Goal: Task Accomplishment & Management: Manage account settings

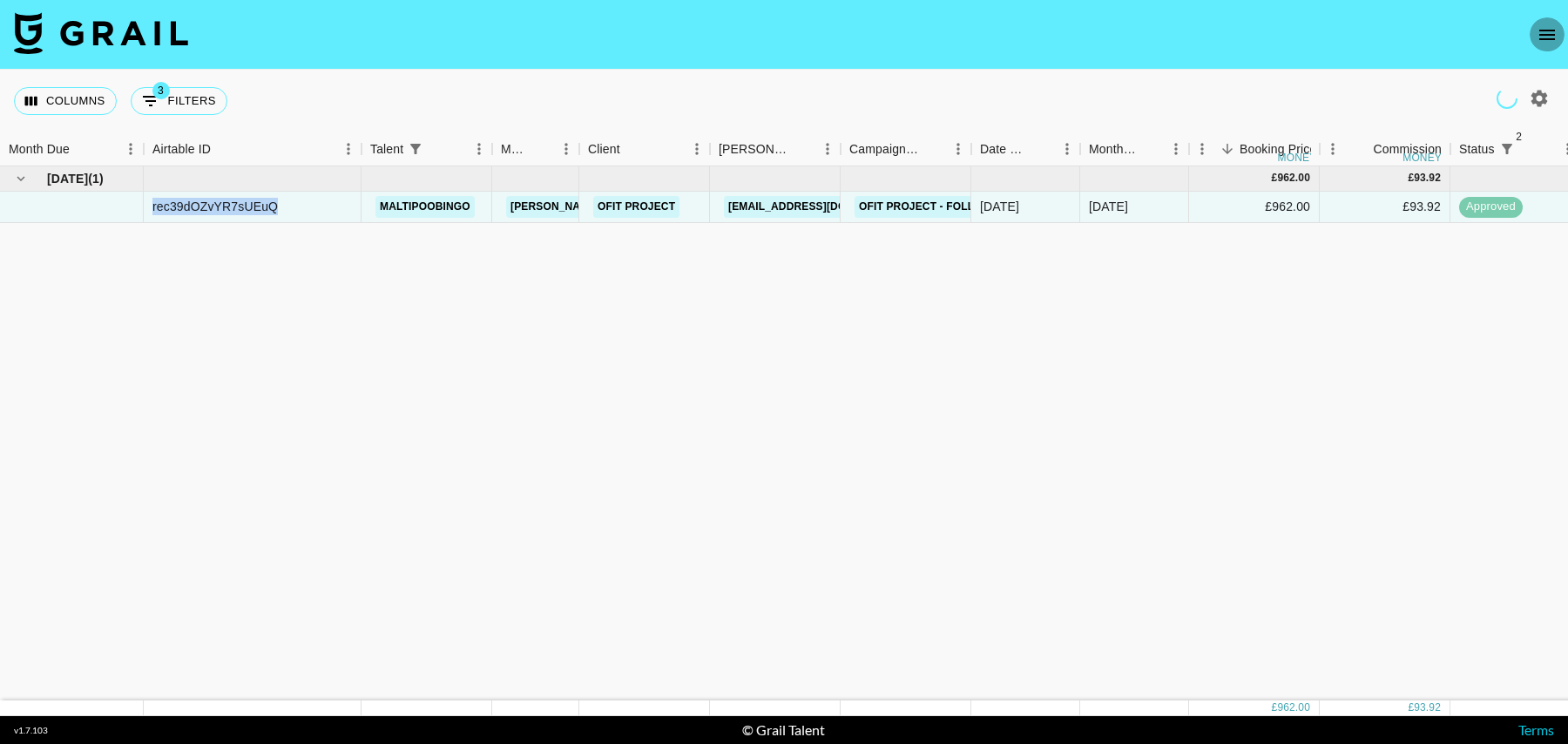
click at [1548, 26] on icon "open drawer" at bounding box center [1547, 35] width 21 height 21
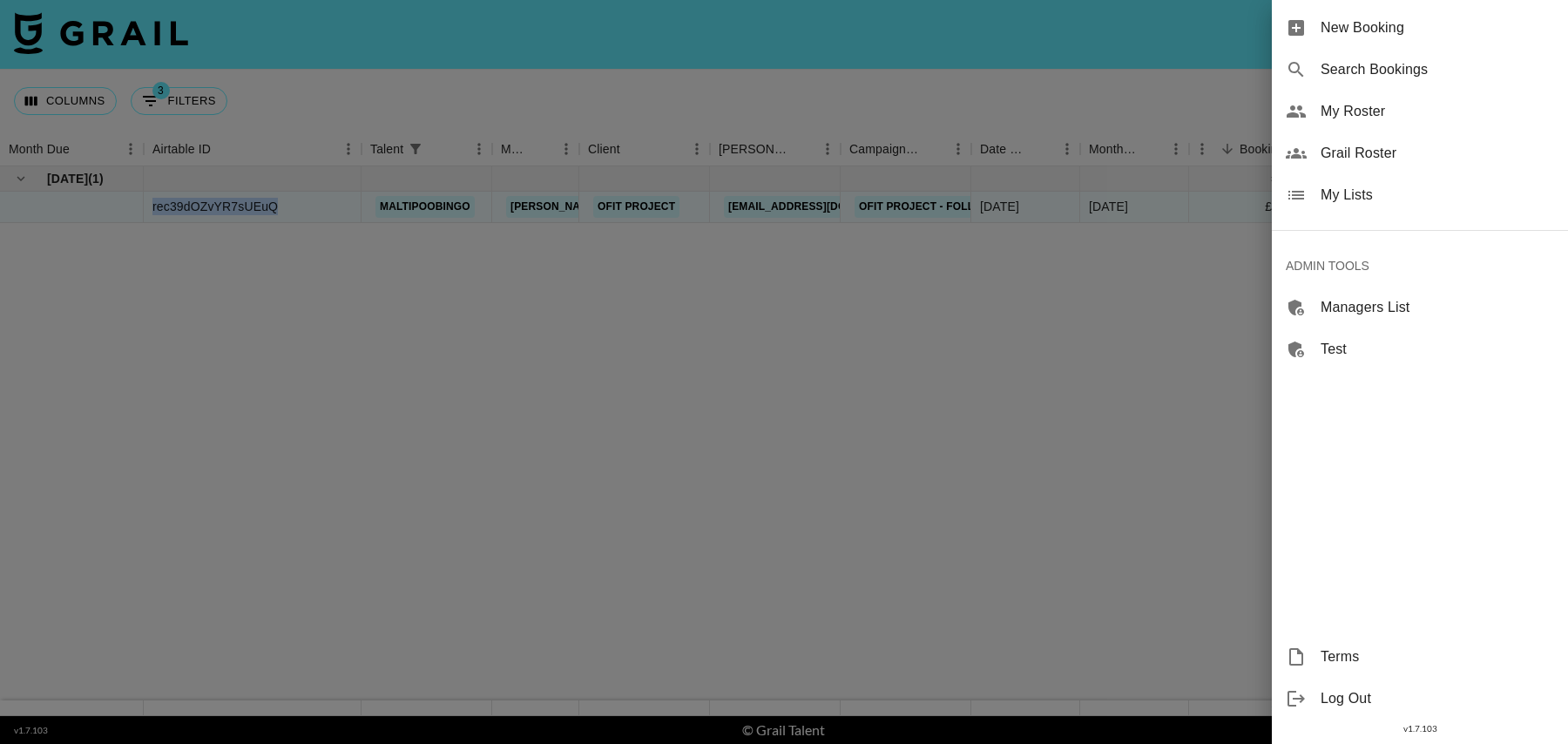
click at [1361, 138] on div "Grail Roster" at bounding box center [1419, 153] width 296 height 42
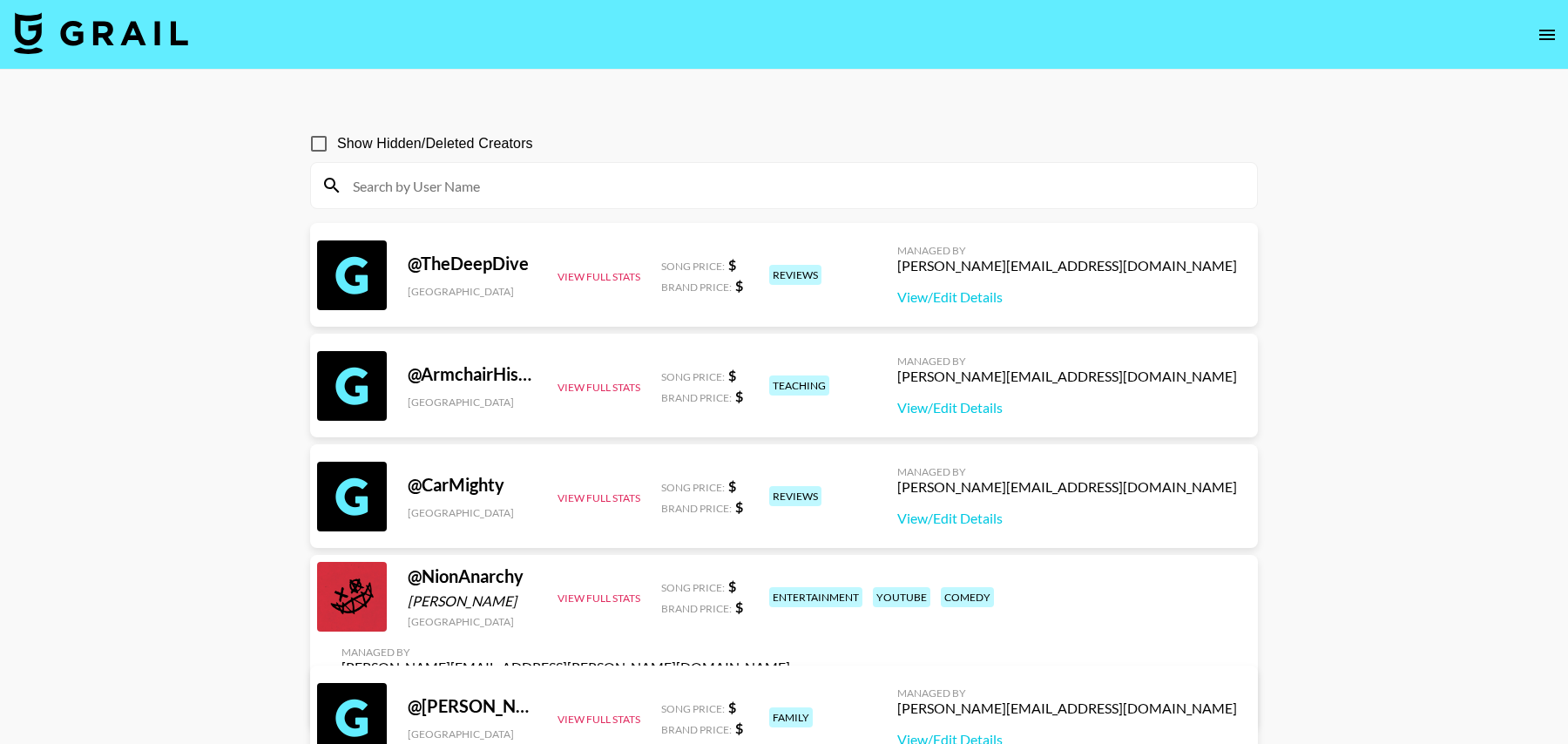
click at [613, 190] on input at bounding box center [794, 185] width 904 height 28
paste input "lolo.summer"
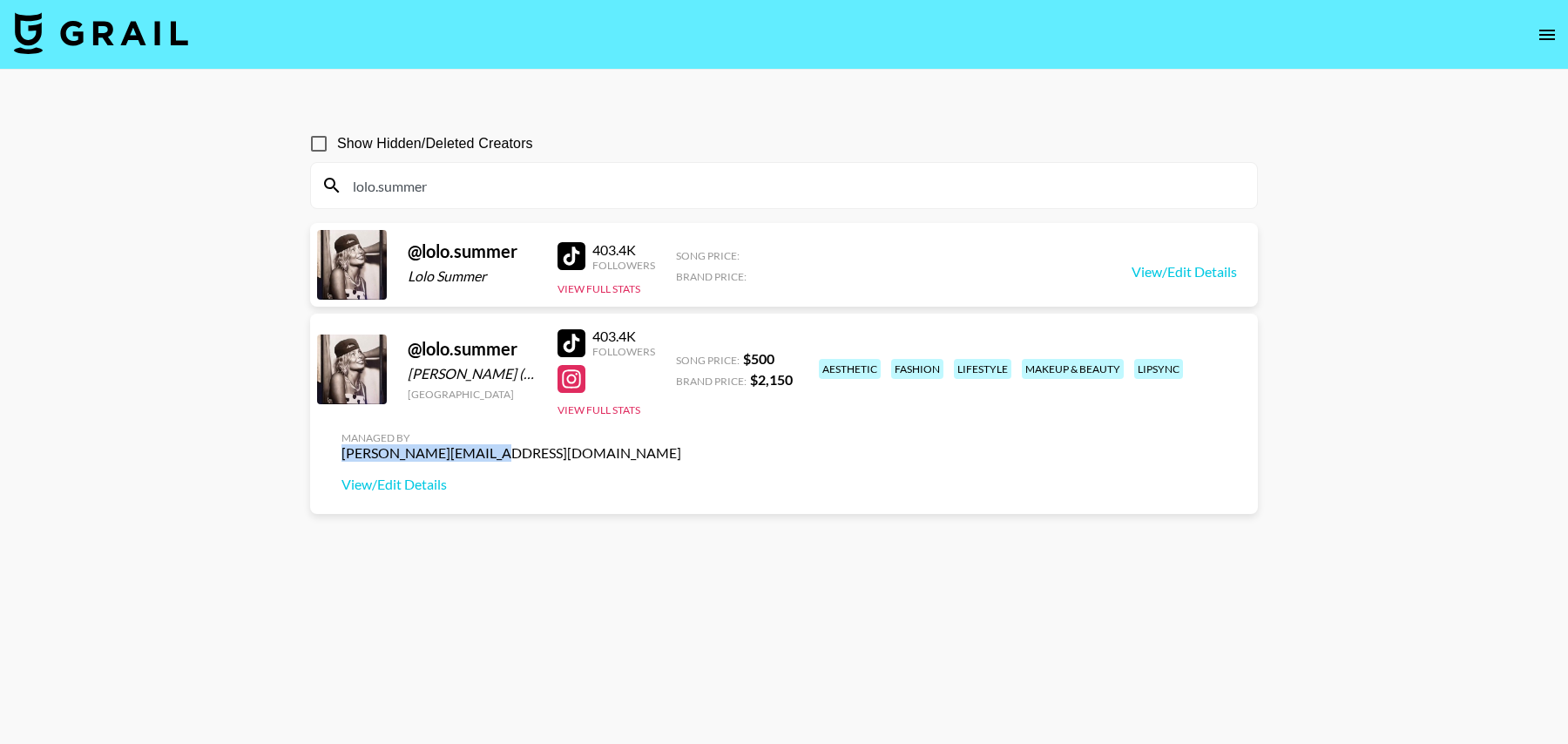
drag, startPoint x: 1097, startPoint y: 364, endPoint x: 1246, endPoint y: 362, distance: 149.0
click at [695, 417] on div "Managed By maya@grail-talent.com View/Edit Details" at bounding box center [512, 462] width 368 height 90
copy div "maya@grail-talent.com"
click at [467, 180] on input "lolo.summer" at bounding box center [794, 185] width 904 height 28
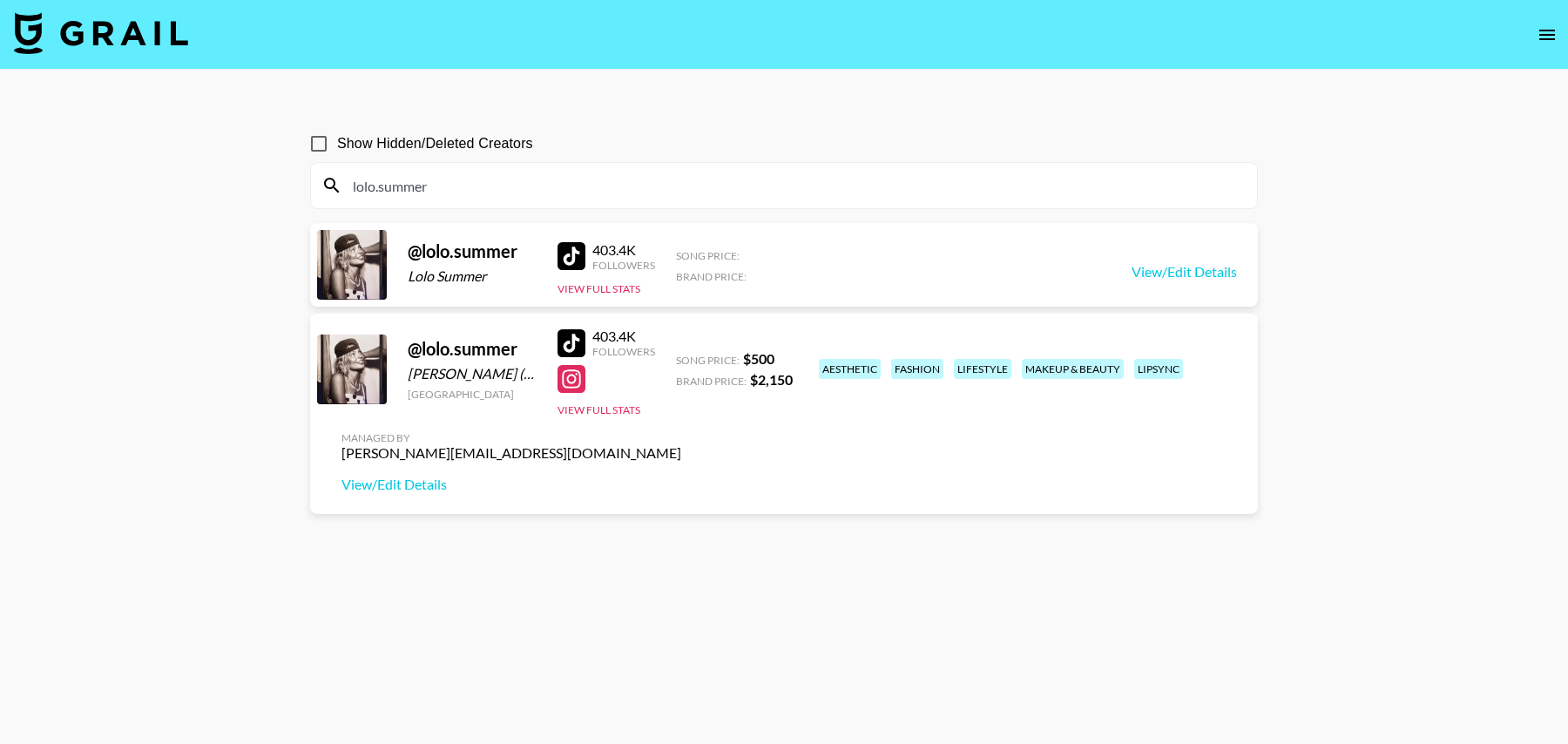
click at [467, 180] on input "lolo.summer" at bounding box center [794, 185] width 904 height 28
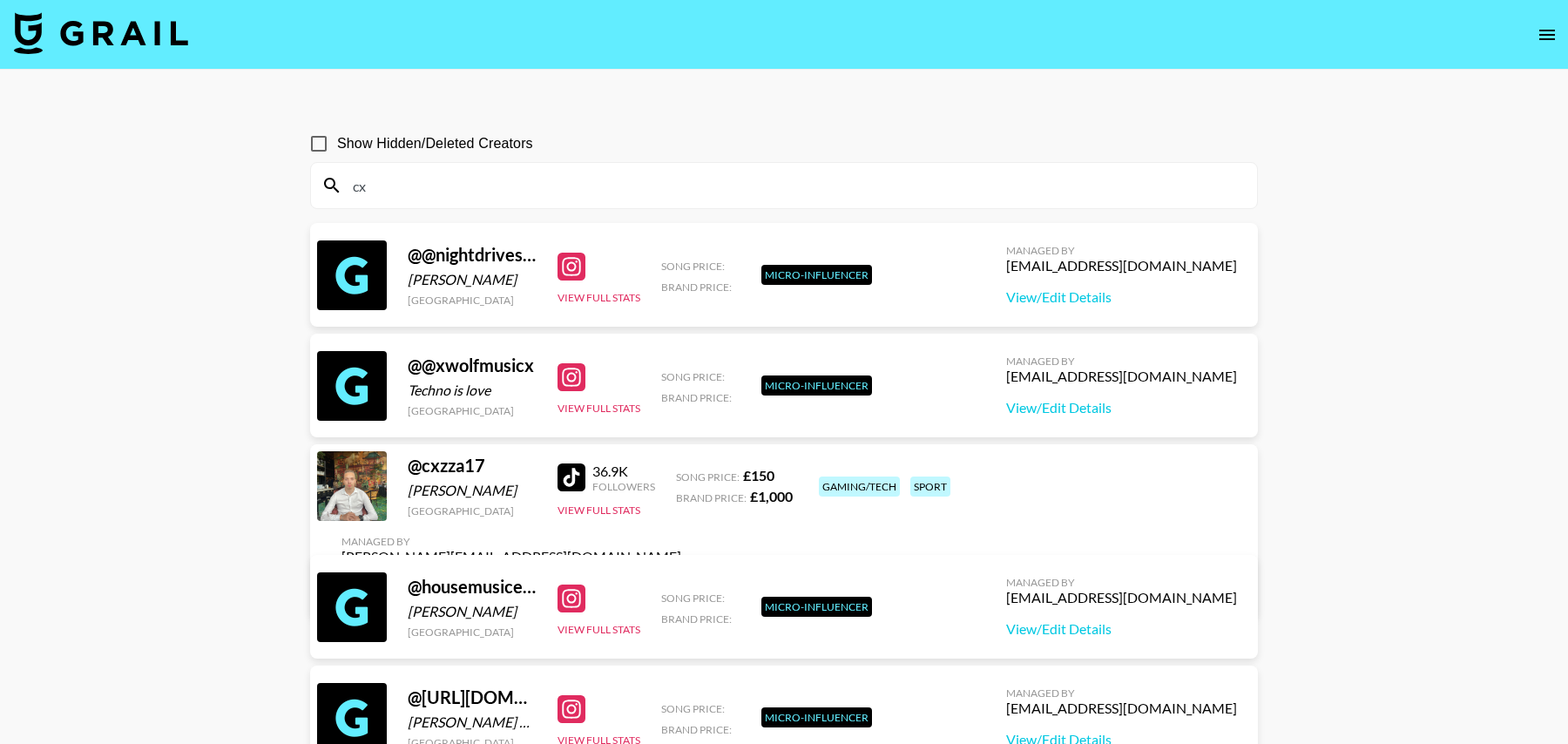
click at [1550, 35] on icon "open drawer" at bounding box center [1547, 35] width 21 height 21
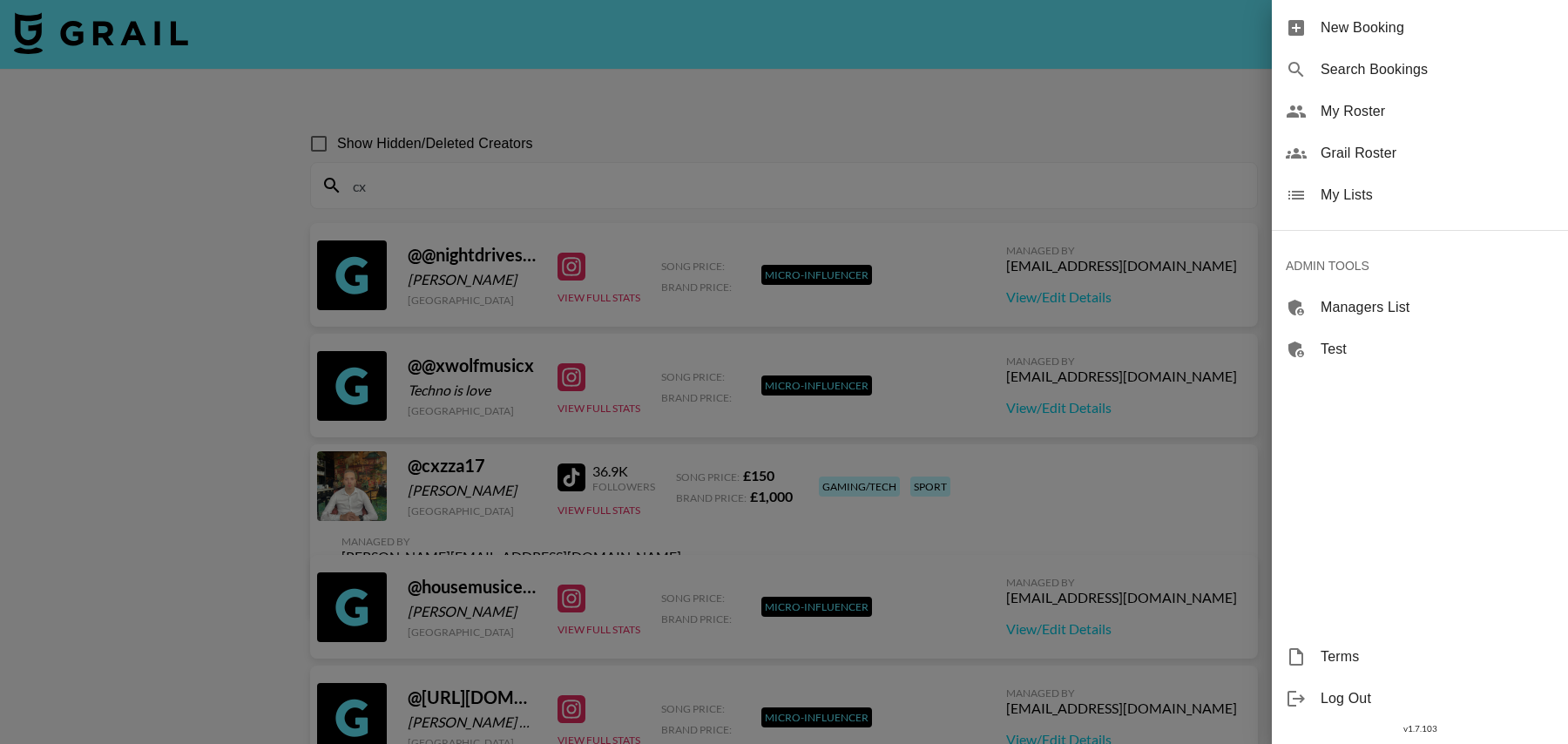
click at [1340, 118] on span "My Roster" at bounding box center [1437, 111] width 233 height 21
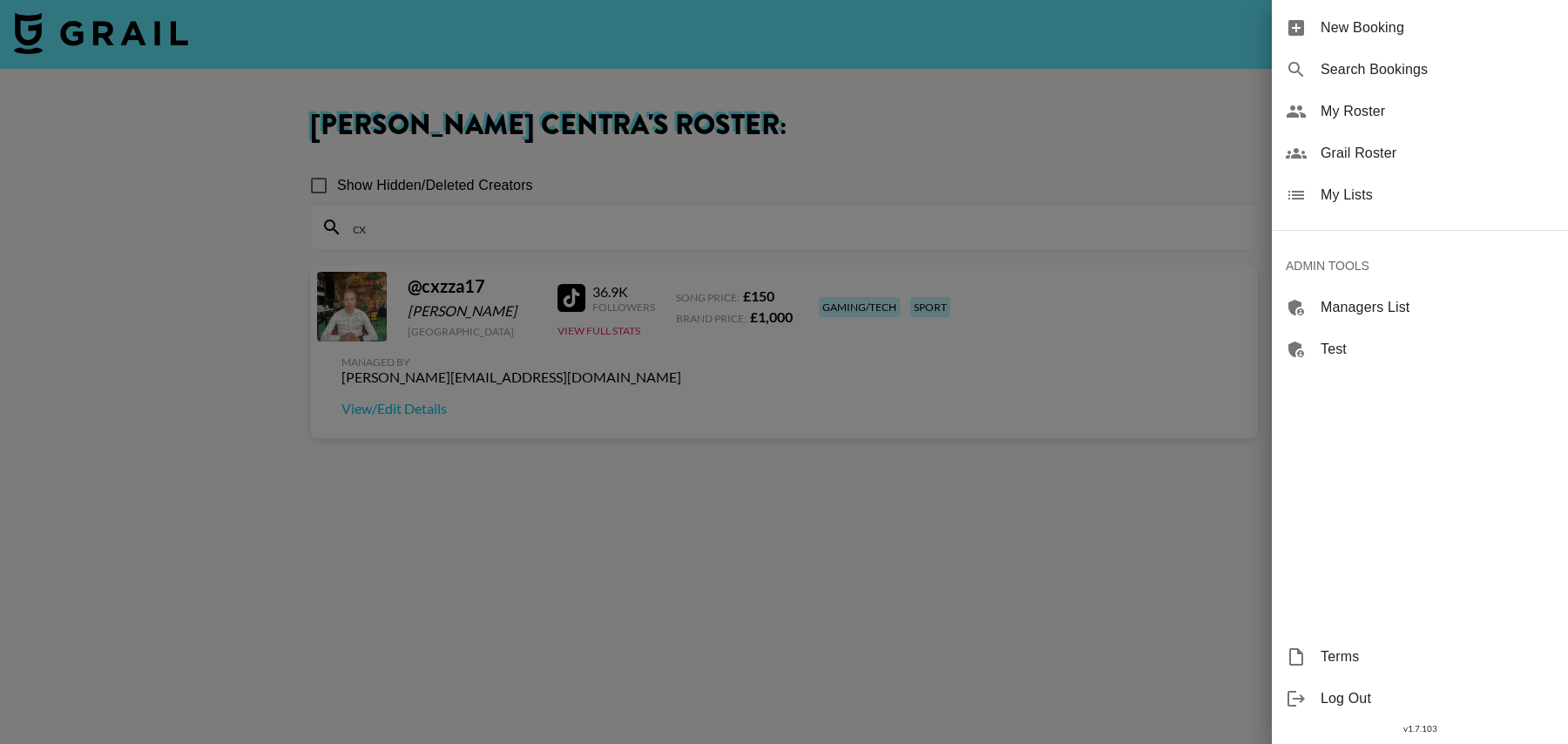
click at [425, 224] on div at bounding box center [784, 372] width 1568 height 744
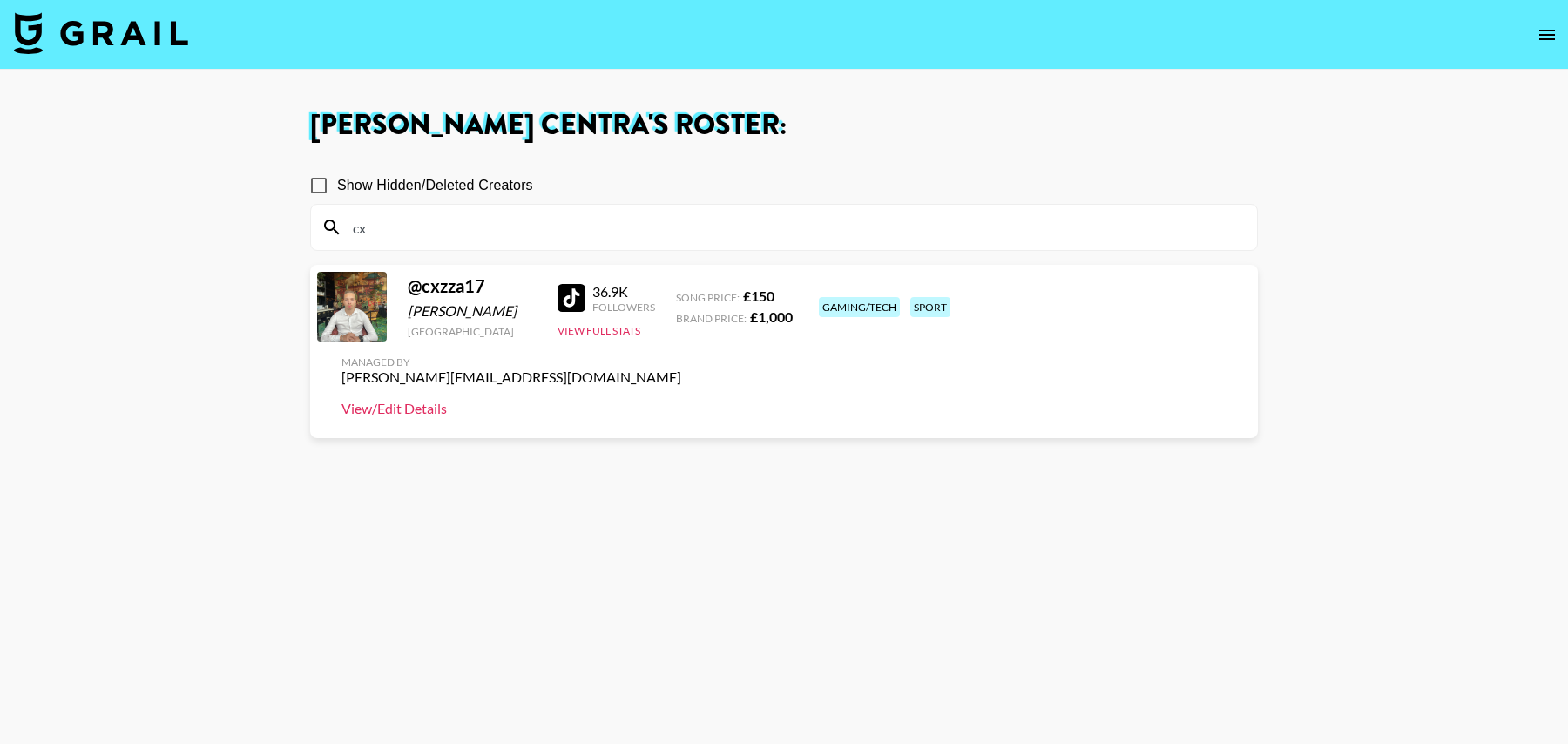
click at [681, 400] on link "View/Edit Details" at bounding box center [512, 409] width 340 height 17
drag, startPoint x: 540, startPoint y: 227, endPoint x: 228, endPoint y: 227, distance: 312.0
click at [228, 227] on main "Tancredi Centra 's Roster: Show Hidden/Deleted Creators cx @ cxzza17 Corey Simp…" at bounding box center [784, 434] width 1568 height 730
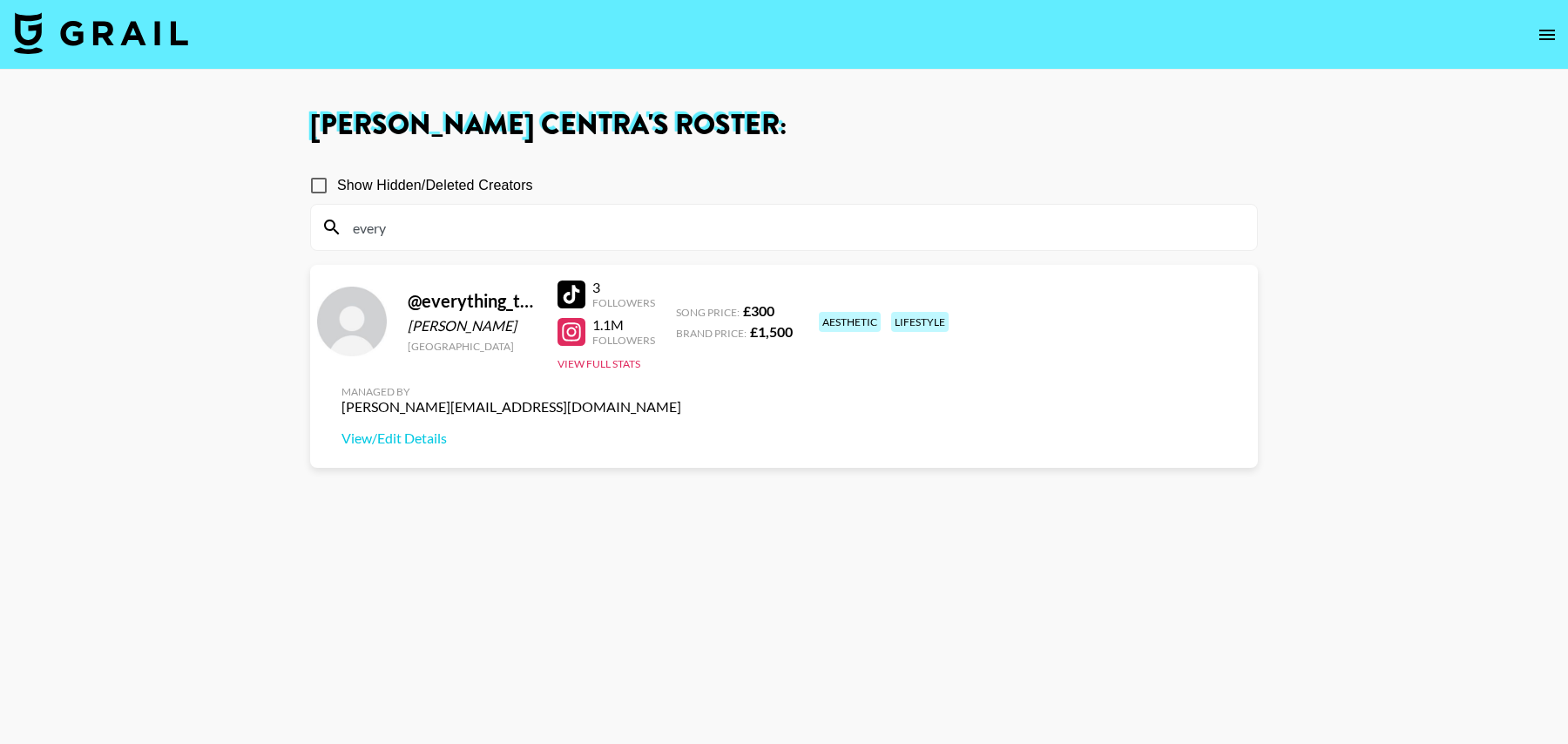
click at [695, 372] on div "Managed By tancredi@grail-talent.com View/Edit Details" at bounding box center [512, 416] width 368 height 90
click at [681, 430] on link "View/Edit Details" at bounding box center [512, 438] width 340 height 17
drag, startPoint x: 452, startPoint y: 220, endPoint x: 312, endPoint y: 220, distance: 140.0
click at [312, 220] on div "every" at bounding box center [784, 228] width 946 height 46
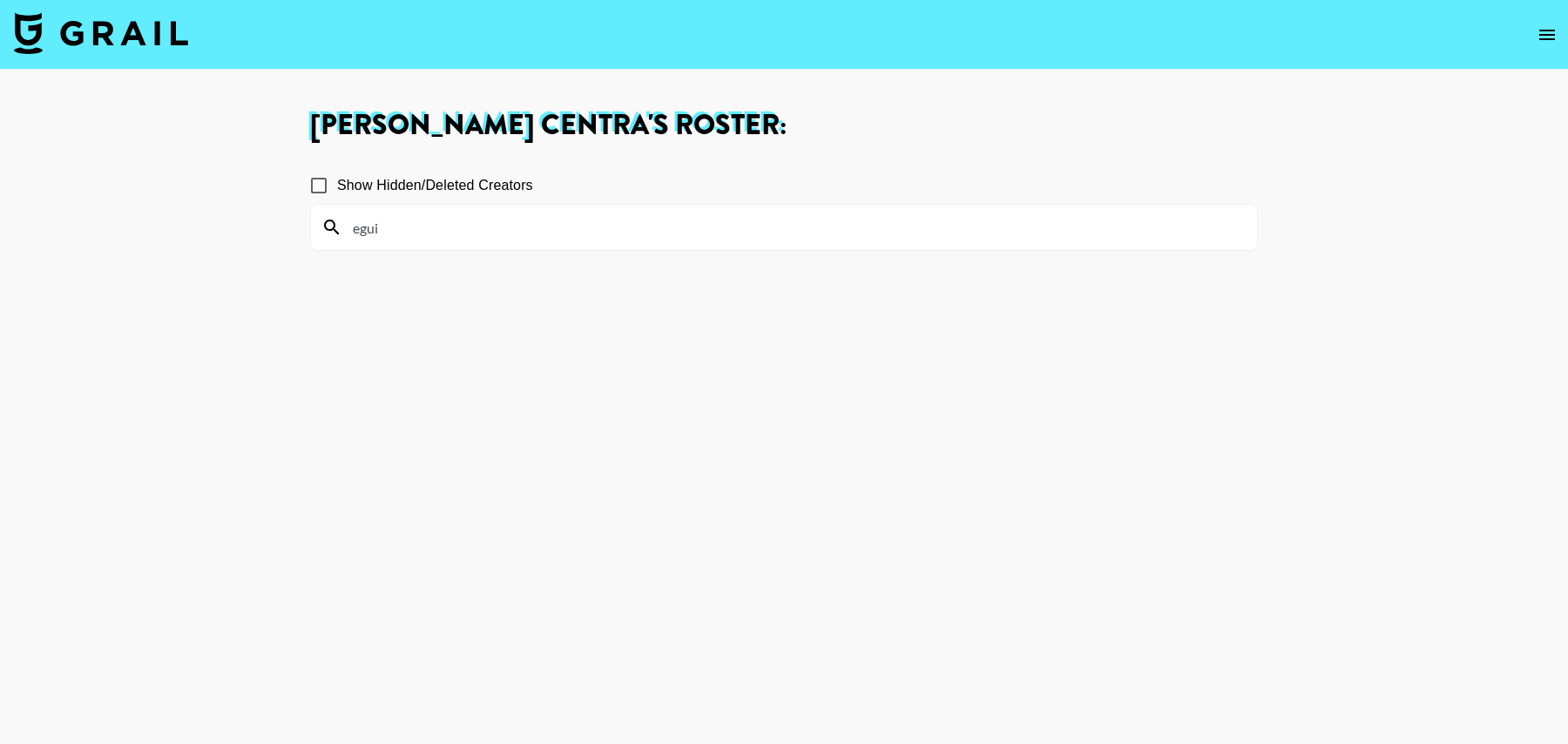
type input "egui"
click at [316, 193] on input "Show Hidden/Deleted Creators" at bounding box center [319, 186] width 36 height 36
click at [317, 189] on input "Show Hidden/Deleted Creators" at bounding box center [319, 186] width 36 height 36
checkbox input "false"
click at [395, 231] on input "egui" at bounding box center [794, 227] width 904 height 28
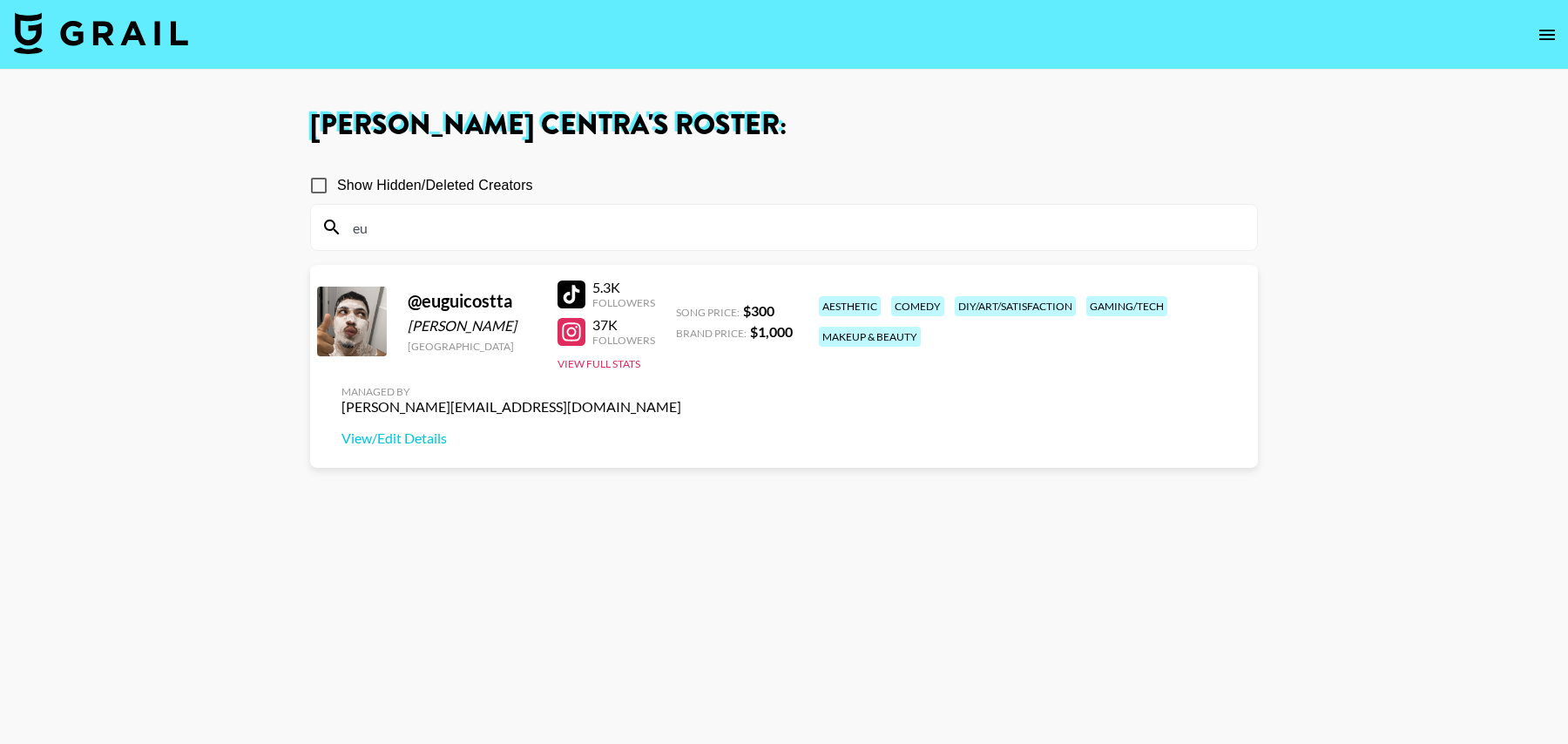
click at [576, 292] on div at bounding box center [571, 293] width 28 height 28
click at [681, 430] on link "View/Edit Details" at bounding box center [512, 438] width 340 height 17
click at [390, 222] on input "eu" at bounding box center [794, 227] width 904 height 28
type input "x"
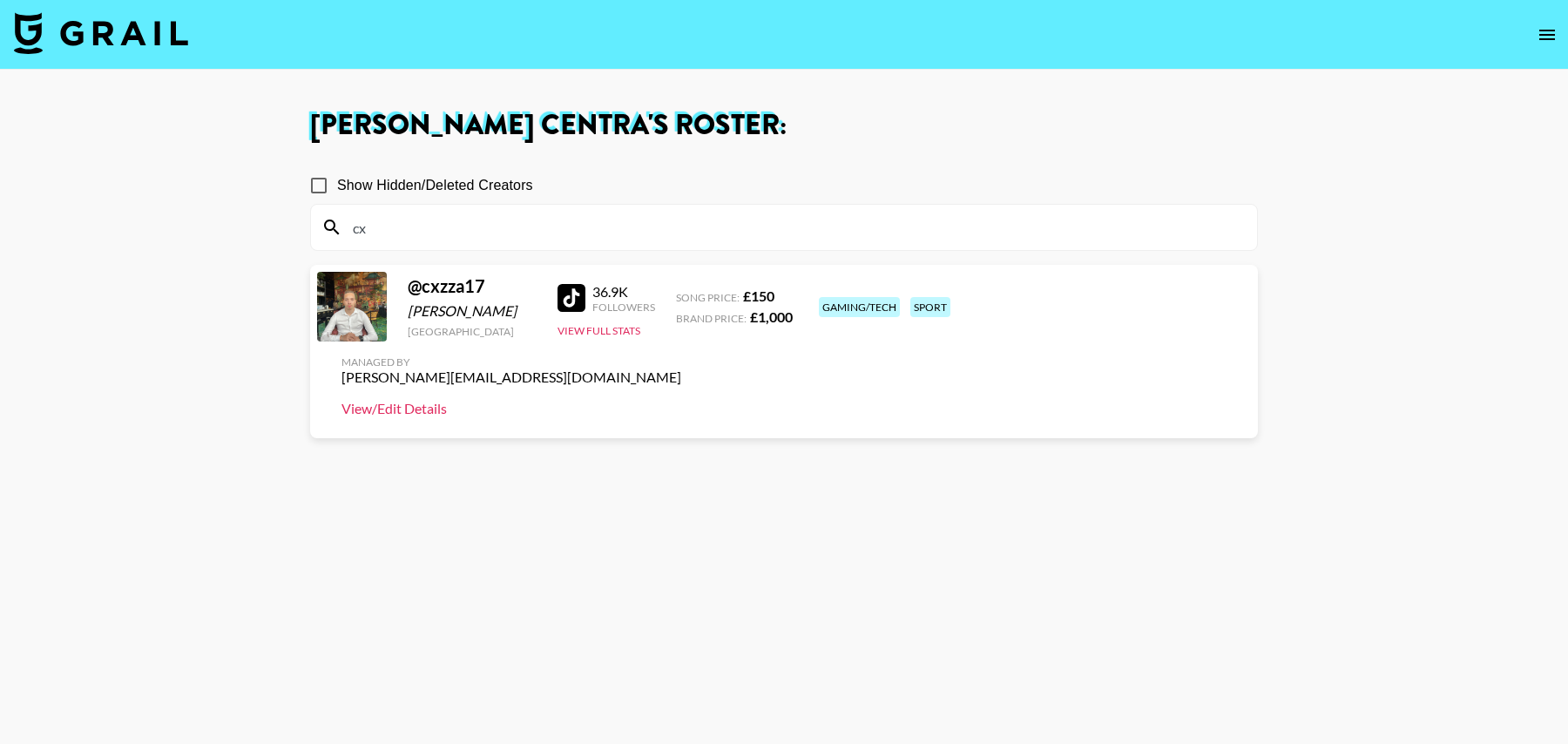
click at [681, 400] on link "View/Edit Details" at bounding box center [512, 409] width 340 height 17
drag, startPoint x: 524, startPoint y: 250, endPoint x: 459, endPoint y: 240, distance: 65.8
click at [459, 240] on section "cx" at bounding box center [784, 227] width 948 height 47
drag, startPoint x: 423, startPoint y: 226, endPoint x: 294, endPoint y: 226, distance: 129.0
click at [294, 226] on main "Tancredi Centra 's Roster: Show Hidden/Deleted Creators cx @ cxzza17 Corey Simp…" at bounding box center [784, 434] width 1568 height 730
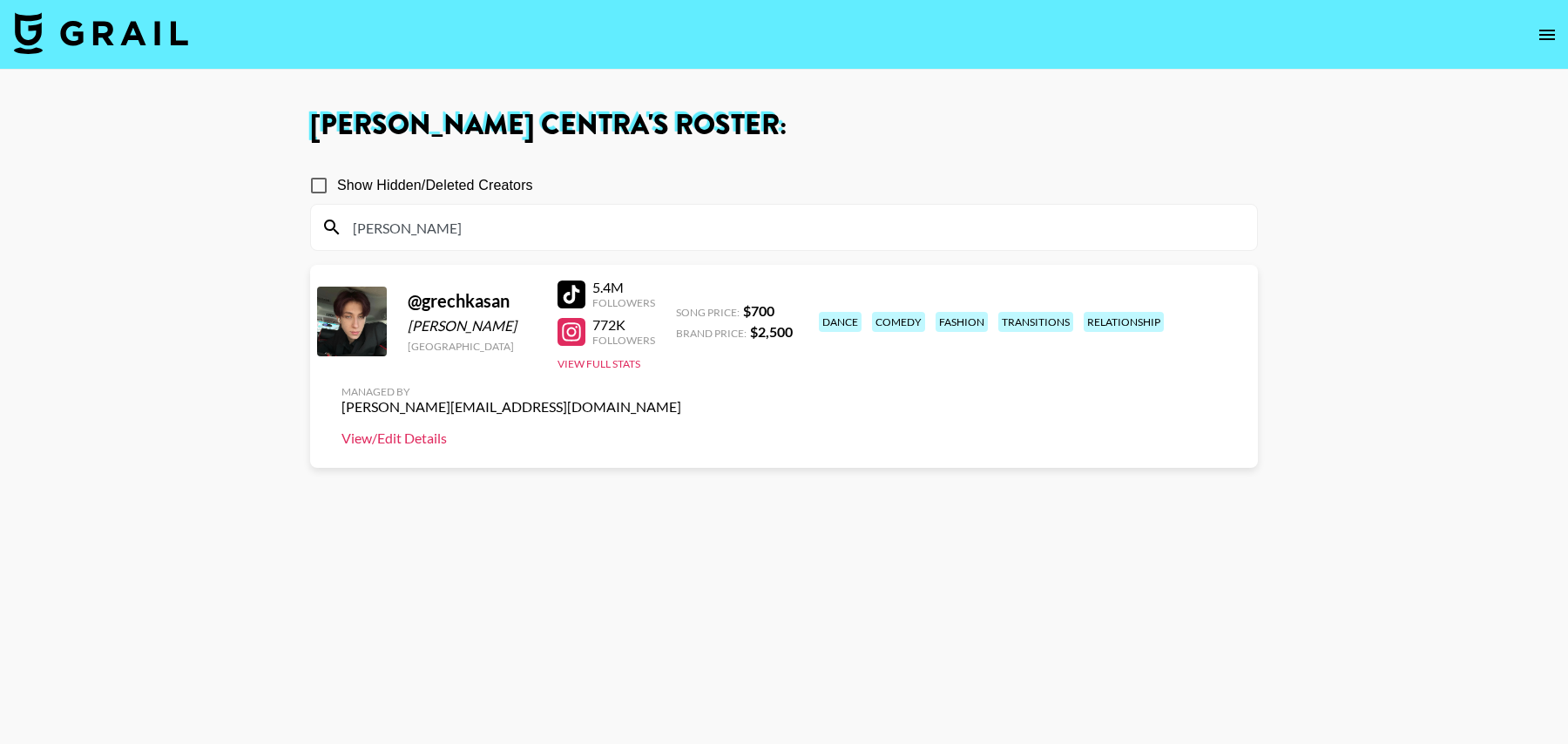
click at [681, 430] on link "View/Edit Details" at bounding box center [512, 438] width 340 height 17
drag, startPoint x: 435, startPoint y: 231, endPoint x: 275, endPoint y: 229, distance: 160.0
click at [275, 231] on main "Tancredi Centra 's Roster: Show Hidden/Deleted Creators grech @ grechkasan Andr…" at bounding box center [784, 434] width 1568 height 730
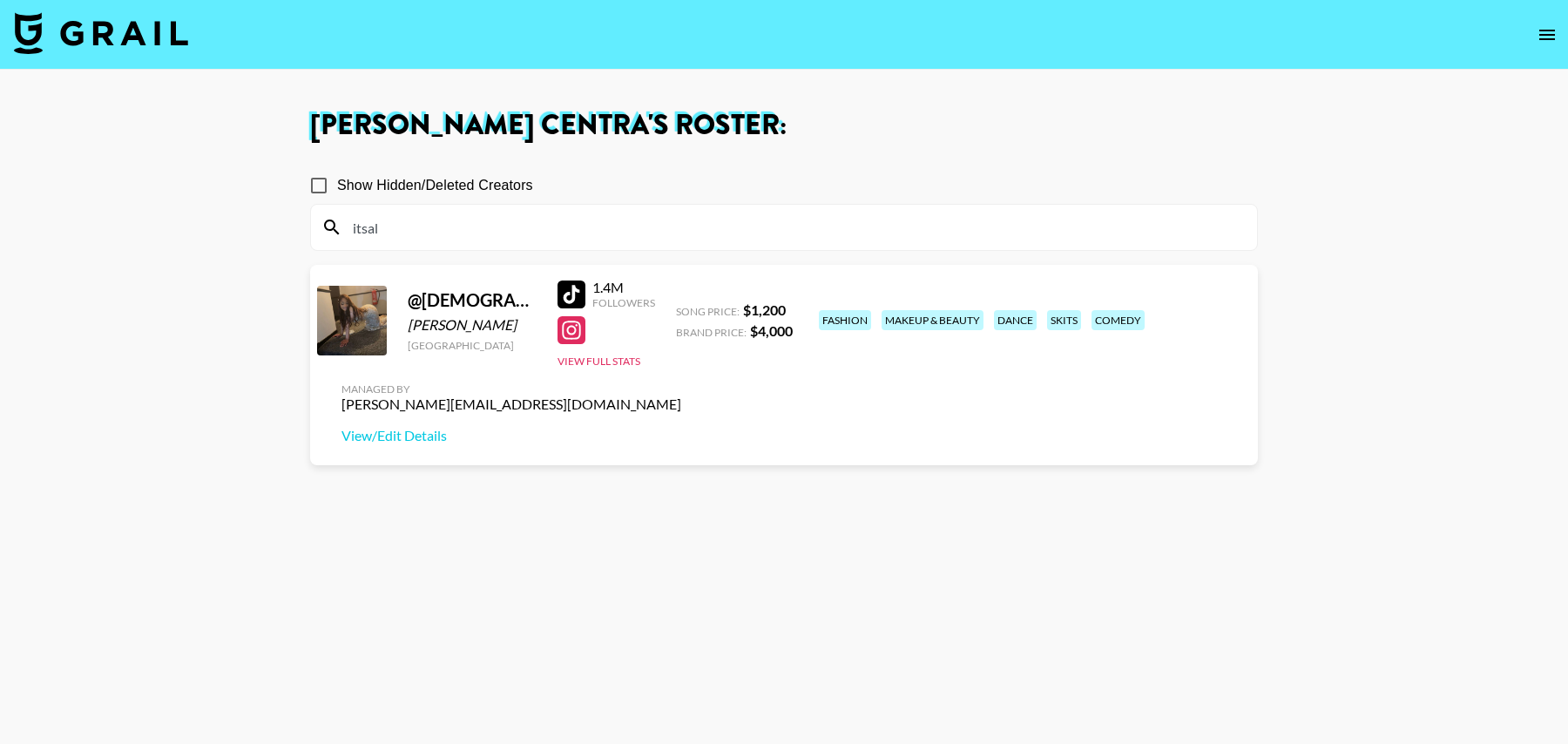
click at [695, 369] on div "Managed By tancredi@grail-talent.com View/Edit Details" at bounding box center [512, 413] width 368 height 90
click at [681, 427] on link "View/Edit Details" at bounding box center [512, 435] width 340 height 17
click at [570, 232] on input "itsal" at bounding box center [794, 227] width 904 height 28
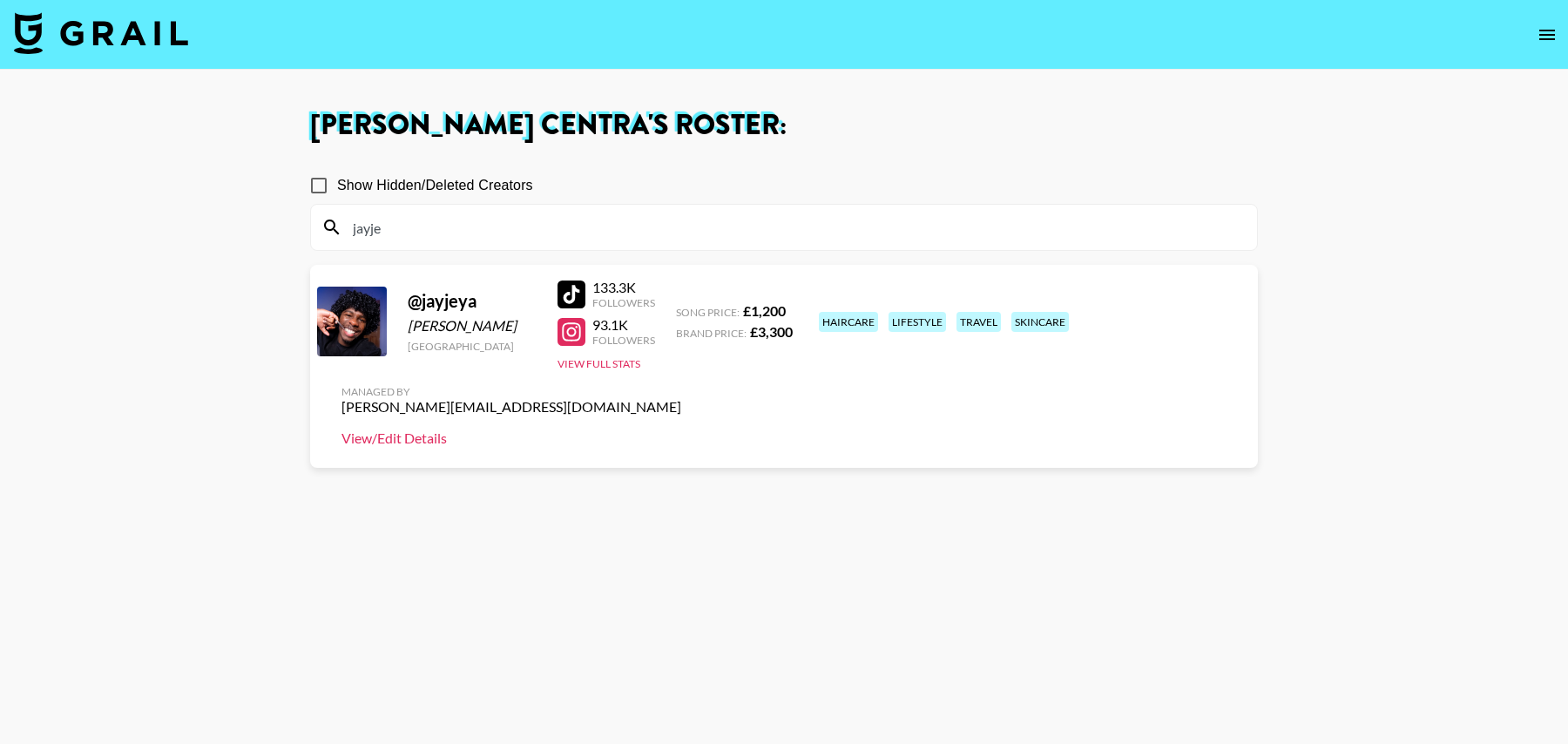
click at [681, 430] on link "View/Edit Details" at bounding box center [512, 438] width 340 height 17
drag, startPoint x: 493, startPoint y: 233, endPoint x: 310, endPoint y: 213, distance: 184.1
click at [311, 213] on section "jayje" at bounding box center [784, 227] width 948 height 47
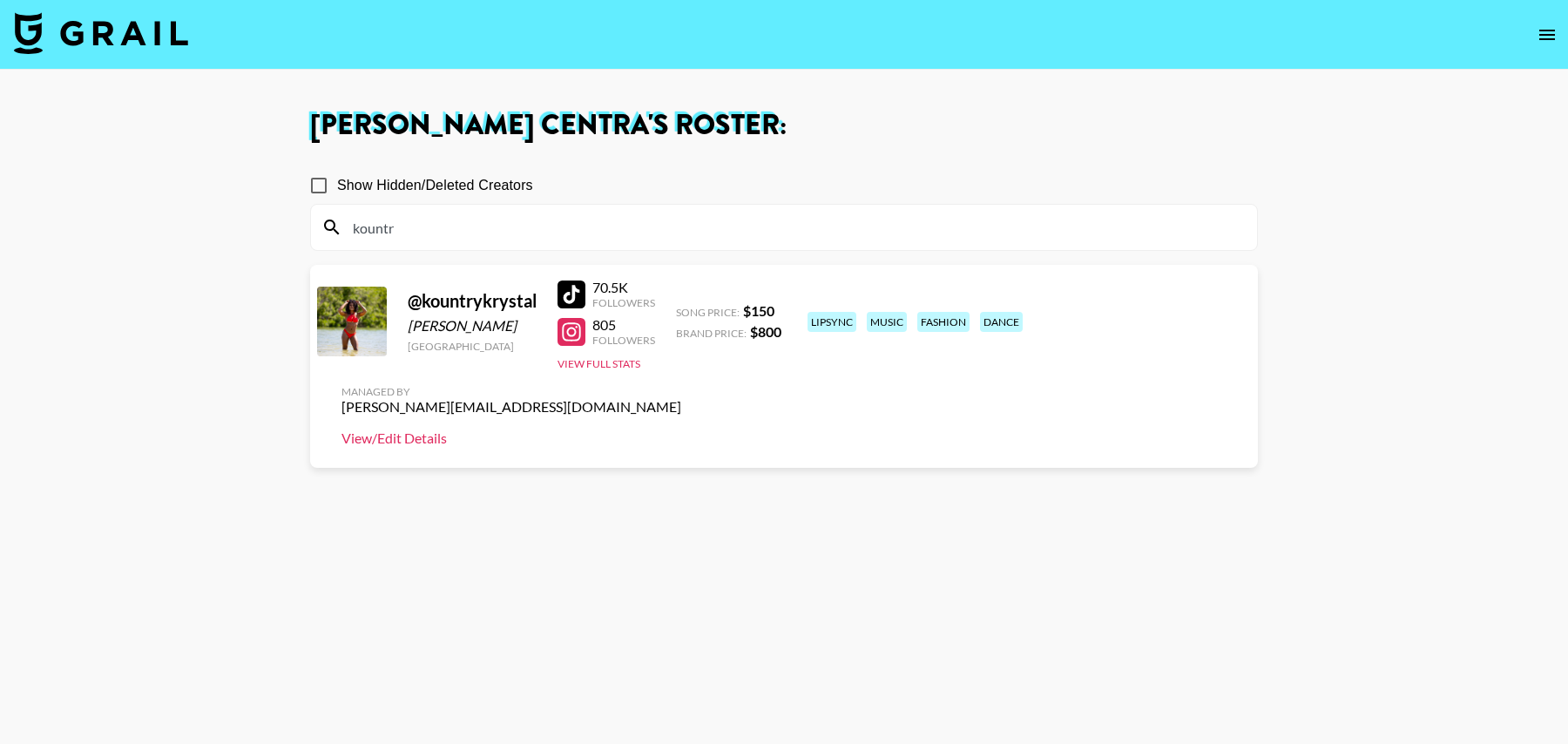
click at [681, 430] on link "View/Edit Details" at bounding box center [512, 438] width 340 height 17
click at [543, 230] on input "kountr" at bounding box center [794, 227] width 904 height 28
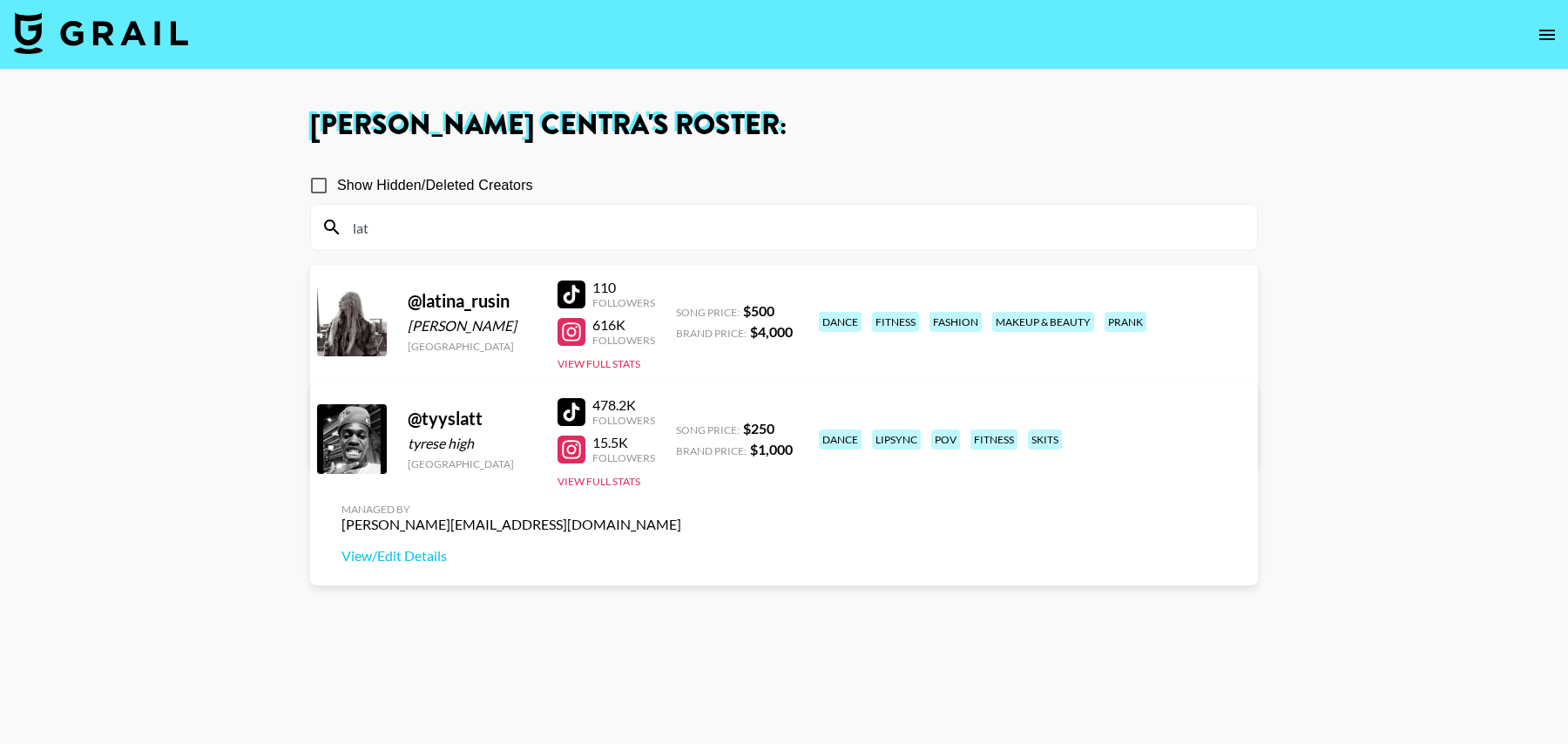
click at [681, 430] on link "View/Edit Details" at bounding box center [512, 438] width 340 height 17
click at [493, 226] on input "lat" at bounding box center [794, 227] width 904 height 28
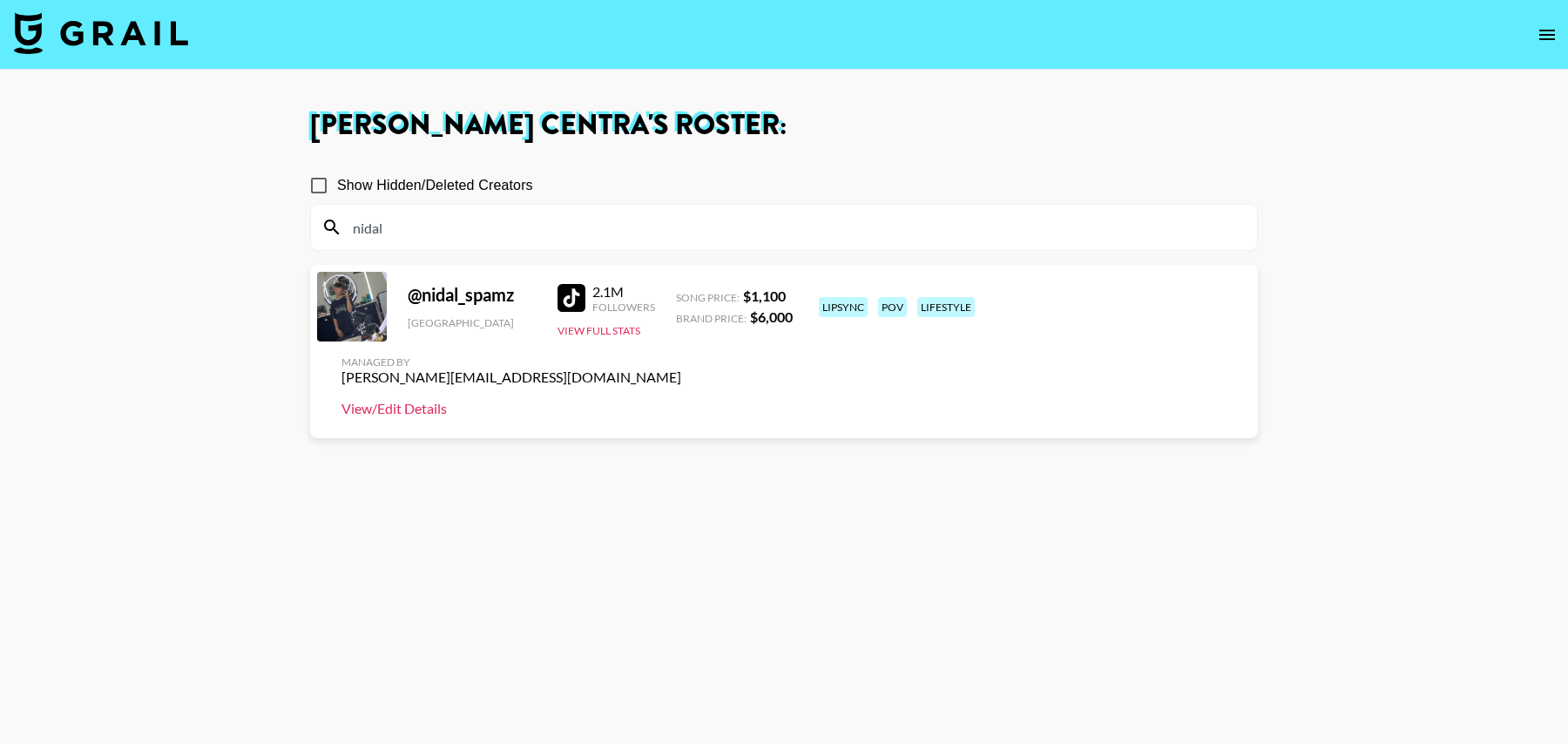
click at [681, 400] on link "View/Edit Details" at bounding box center [512, 409] width 340 height 17
drag, startPoint x: 439, startPoint y: 231, endPoint x: 291, endPoint y: 230, distance: 148.0
click at [291, 230] on main "Tancredi Centra 's Roster: Show Hidden/Deleted Creators nidal @ nidal_spamz Uni…" at bounding box center [784, 434] width 1568 height 730
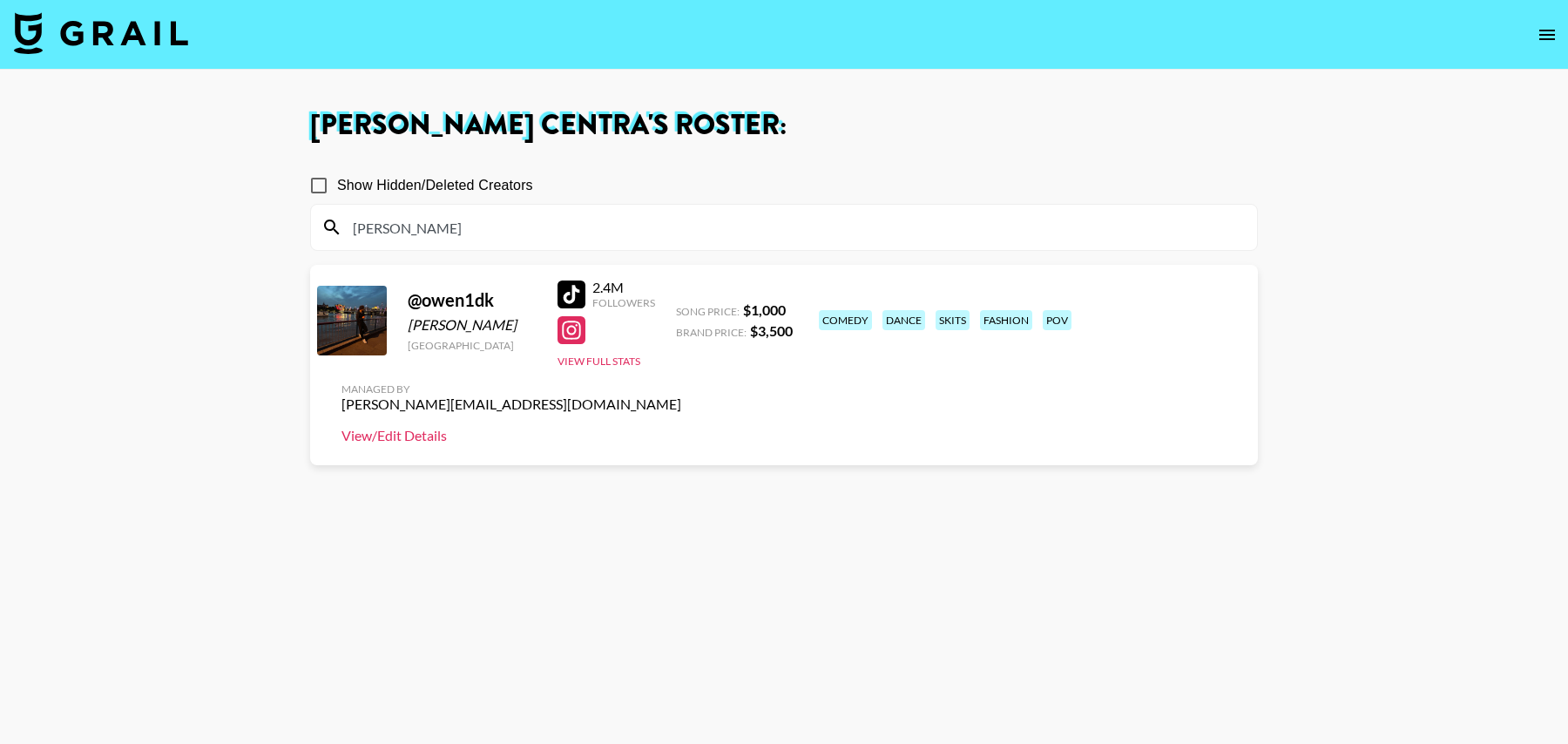
type input "owen"
click at [681, 427] on link "View/Edit Details" at bounding box center [512, 435] width 340 height 17
click at [135, 52] on img at bounding box center [101, 33] width 174 height 42
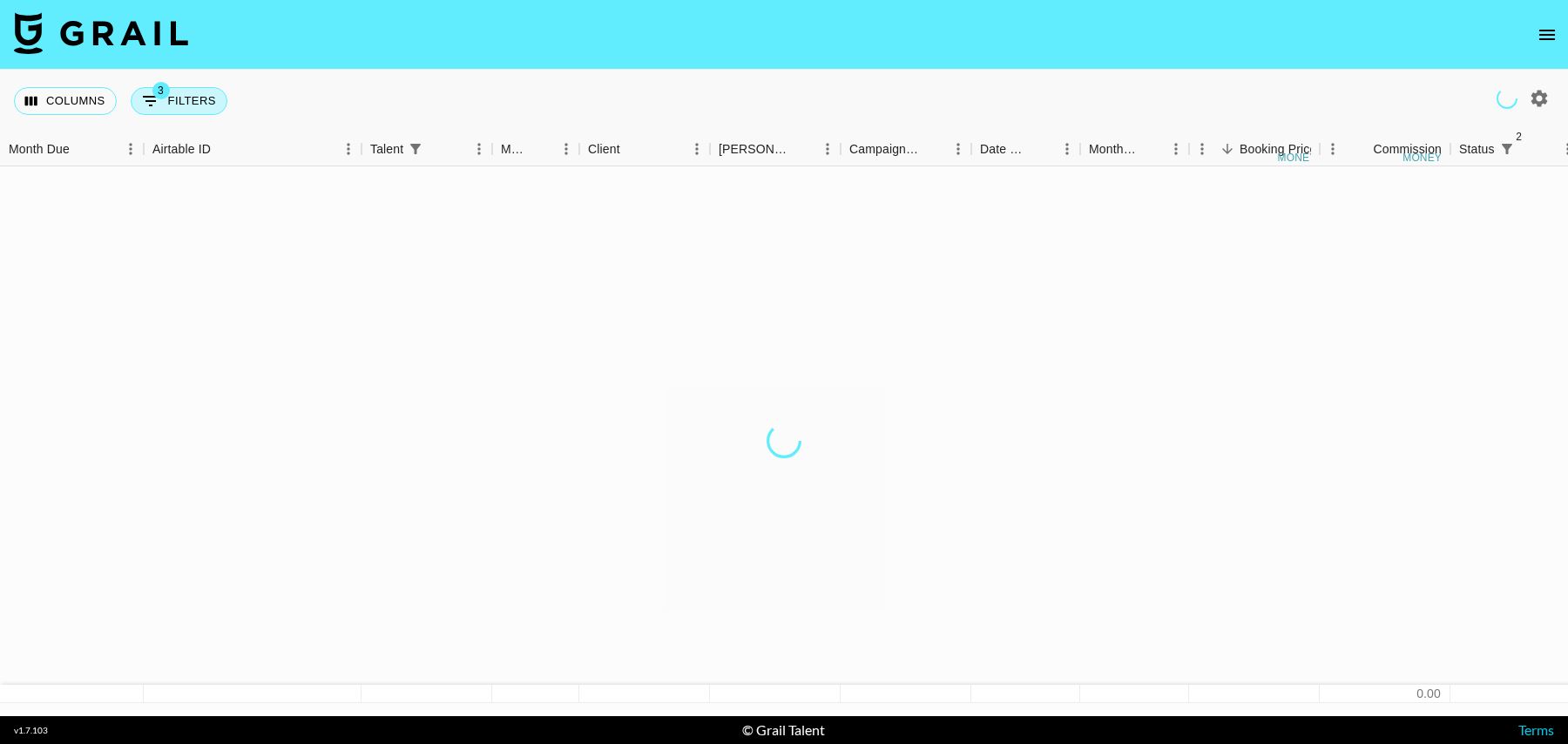
click at [189, 105] on button "3 Filters" at bounding box center [179, 100] width 97 height 28
select select "status"
select select "isNotAnyOf"
select select "status"
select select "isNotAnyOf"
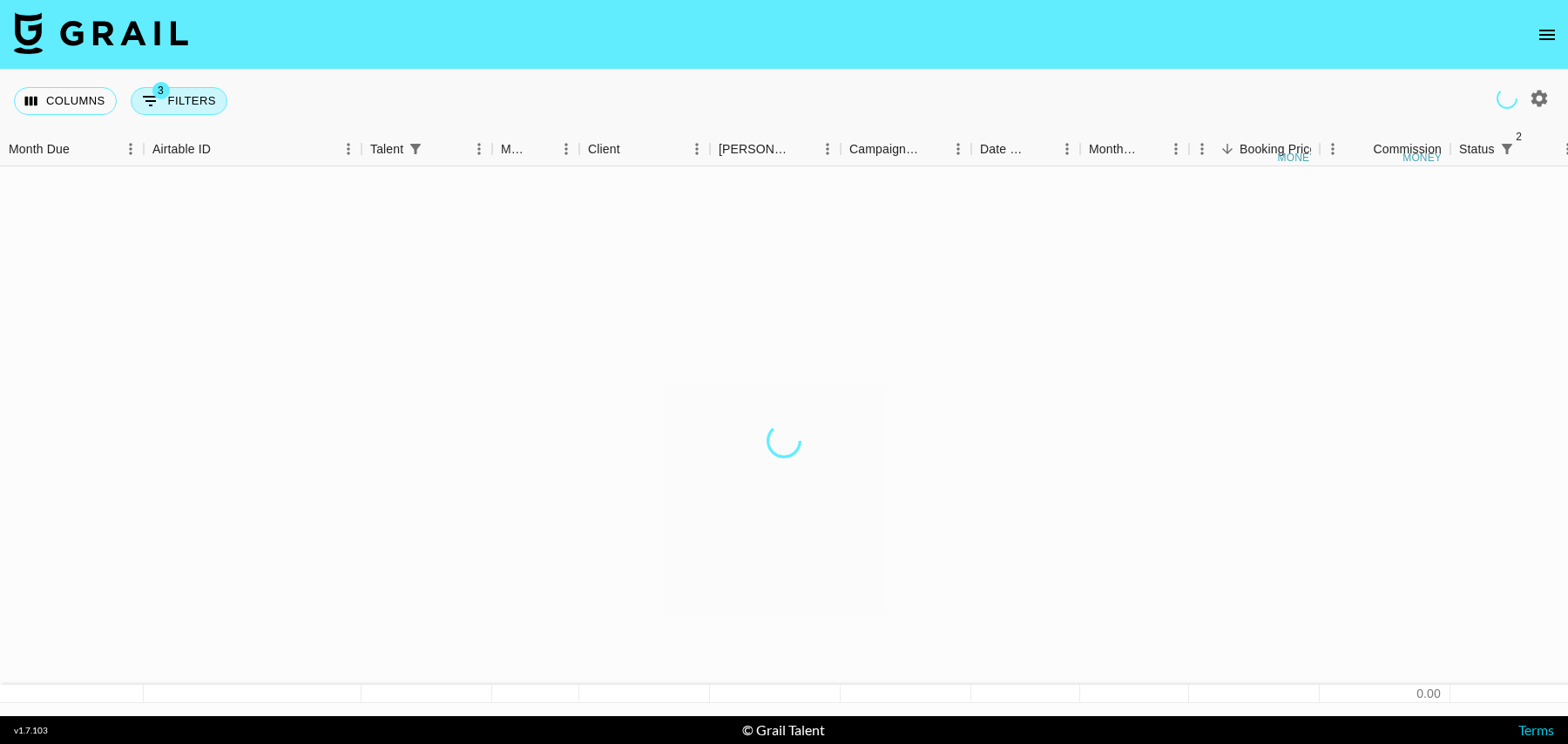
select select "talentName"
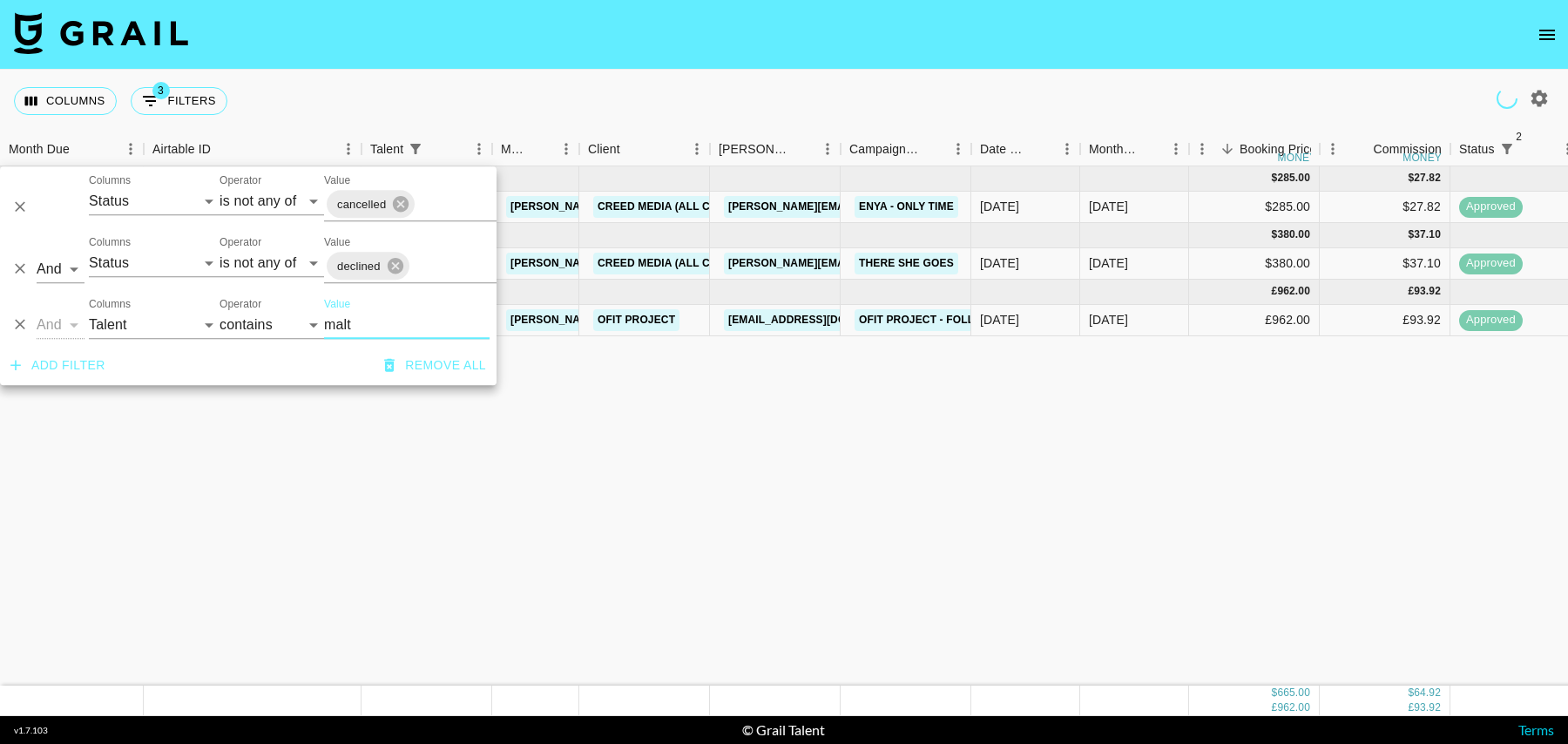
click at [271, 330] on div "And Or Columns Grail Platform ID Airtable ID Talent Manager Client Booker Campa…" at bounding box center [248, 318] width 496 height 56
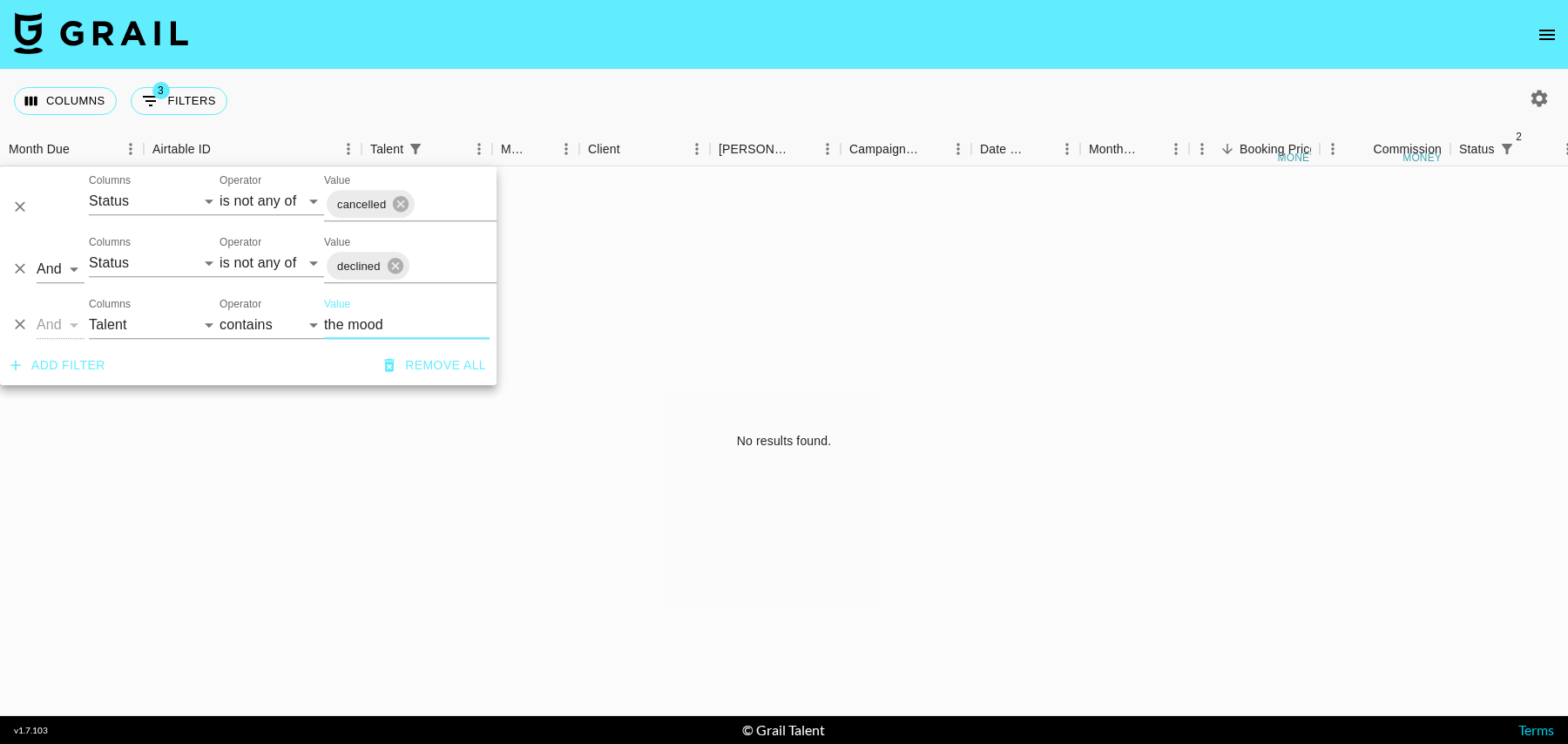
type input "the mood"
click at [116, 340] on div "And Or Columns Grail Platform ID Airtable ID Talent Manager Client Booker Campa…" at bounding box center [248, 318] width 496 height 56
click at [132, 331] on select "Grail Platform ID Airtable ID Talent Manager Client Booker Campaign (Type) Date…" at bounding box center [153, 325] width 131 height 28
select select "campaign"
click at [89, 312] on select "Grail Platform ID Airtable ID Talent Manager Client Booker Campaign (Type) Date…" at bounding box center [153, 325] width 131 height 28
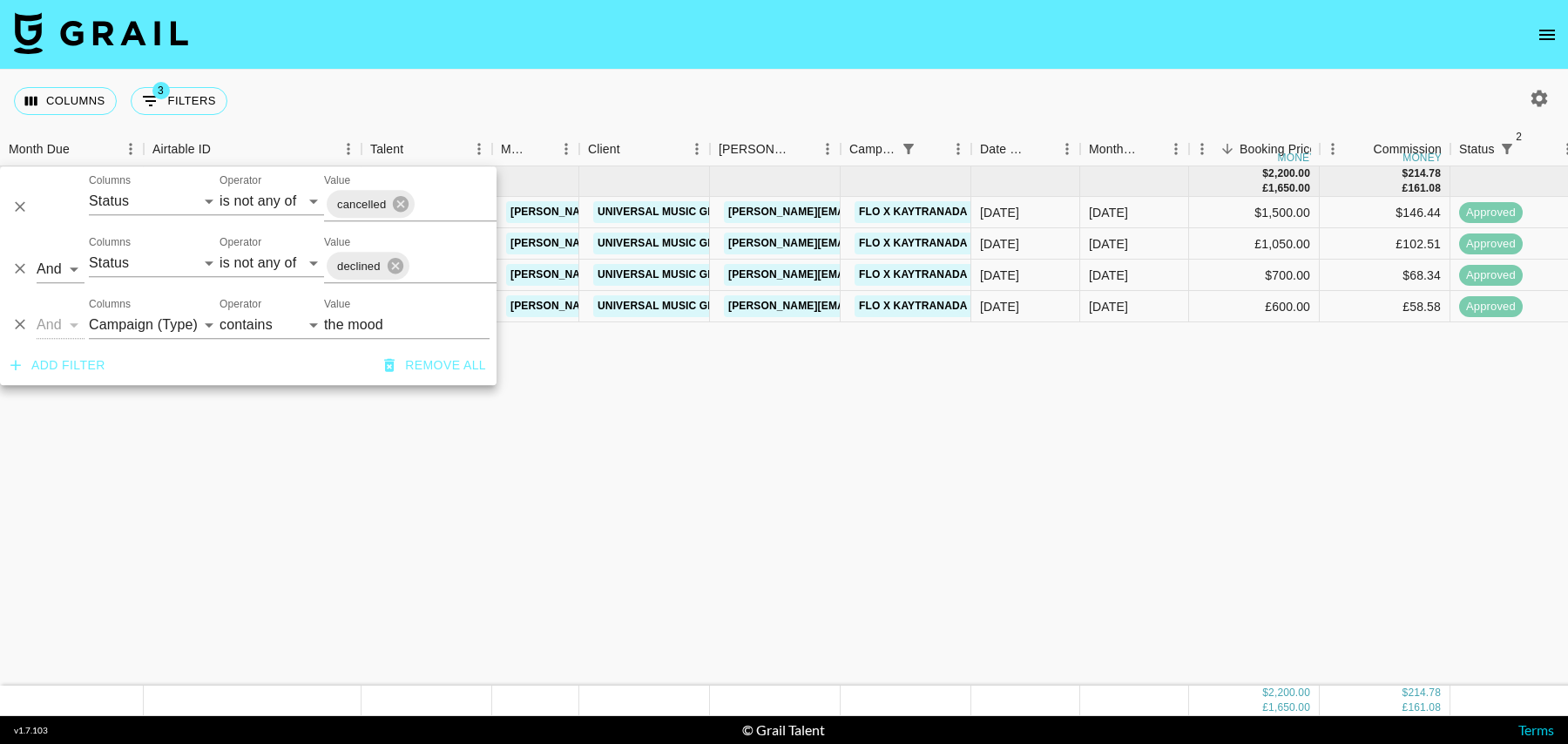
click at [617, 340] on div "Aug '25 ( 4 ) $ 2,200.00 £ 1,650.00 $ 214.78 £ 161.08 rec2uqFXFth2fLttO princes…" at bounding box center [1414, 426] width 2827 height 519
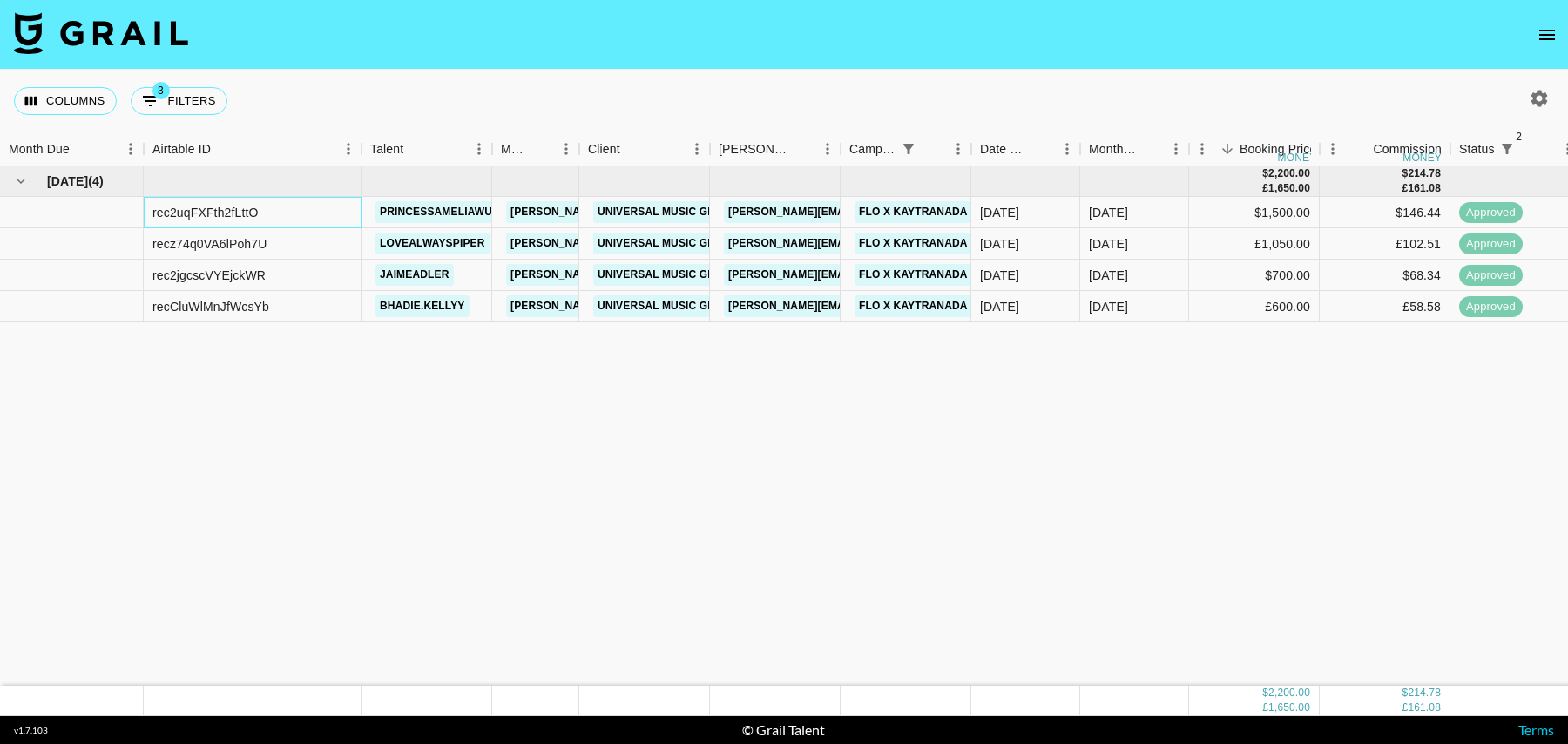
click at [217, 215] on div "rec2uqFXFth2fLttO" at bounding box center [206, 212] width 107 height 17
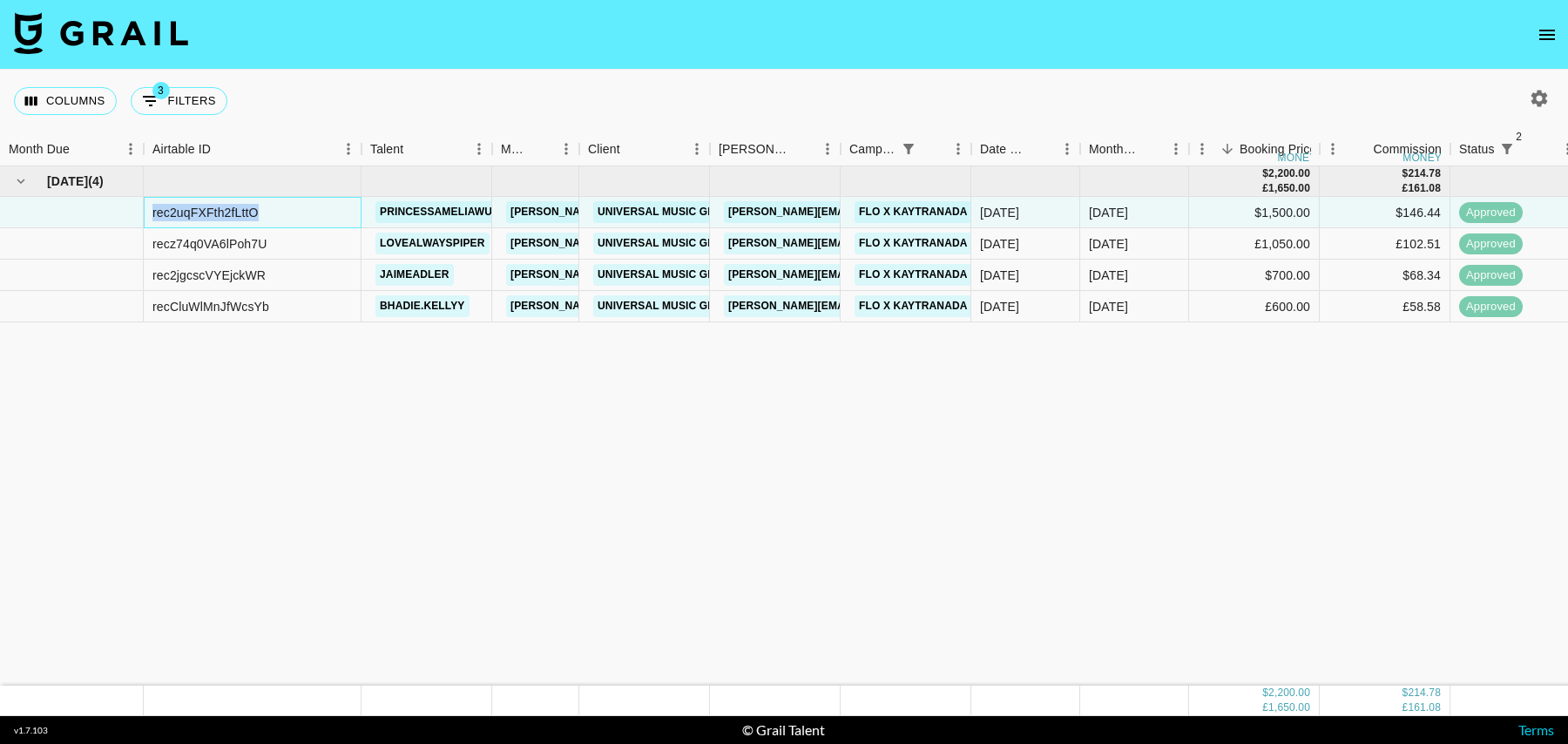
copy div "rec2uqFXFth2fLttO"
click at [194, 243] on div "recz74q0VA6lPoh7U" at bounding box center [210, 244] width 114 height 17
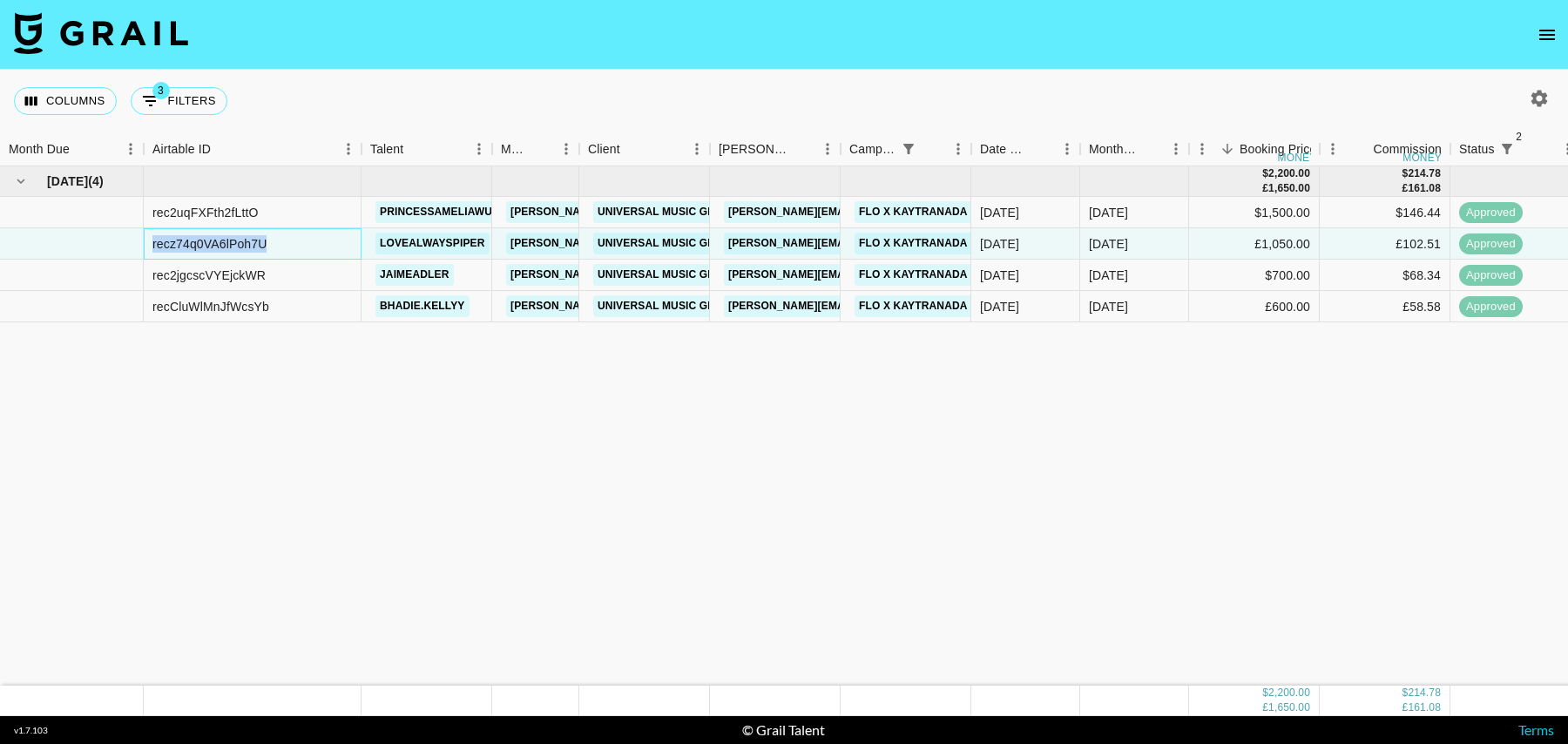
click at [194, 243] on div "recz74q0VA6lPoh7U" at bounding box center [210, 244] width 114 height 17
copy div "recz74q0VA6lPoh7U"
click at [225, 272] on div "rec2jgcscVYEjckWR" at bounding box center [209, 275] width 113 height 17
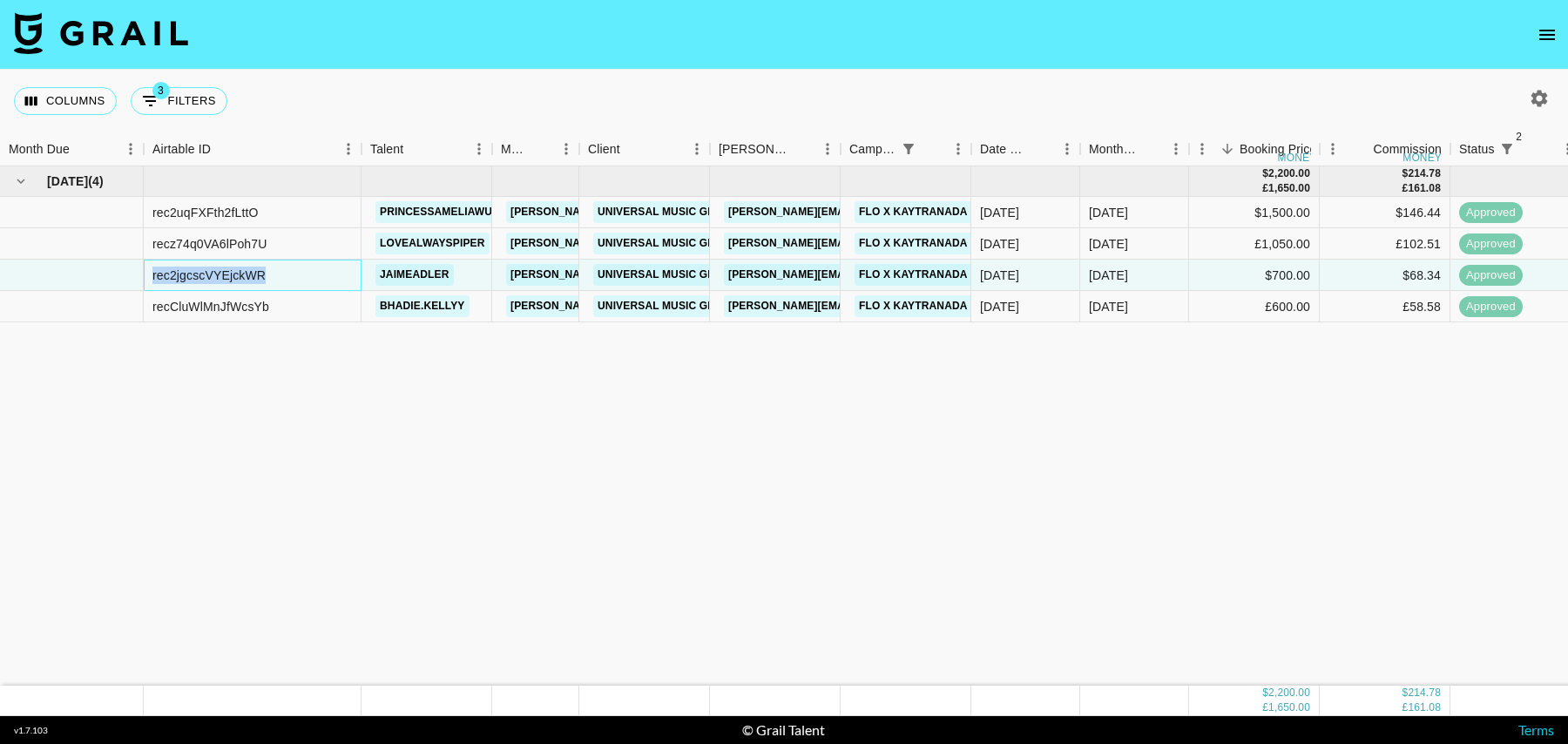
copy div "rec2jgcscVYEjckWR"
click at [231, 309] on div "recCluWlMnJfWcsYb" at bounding box center [211, 307] width 117 height 17
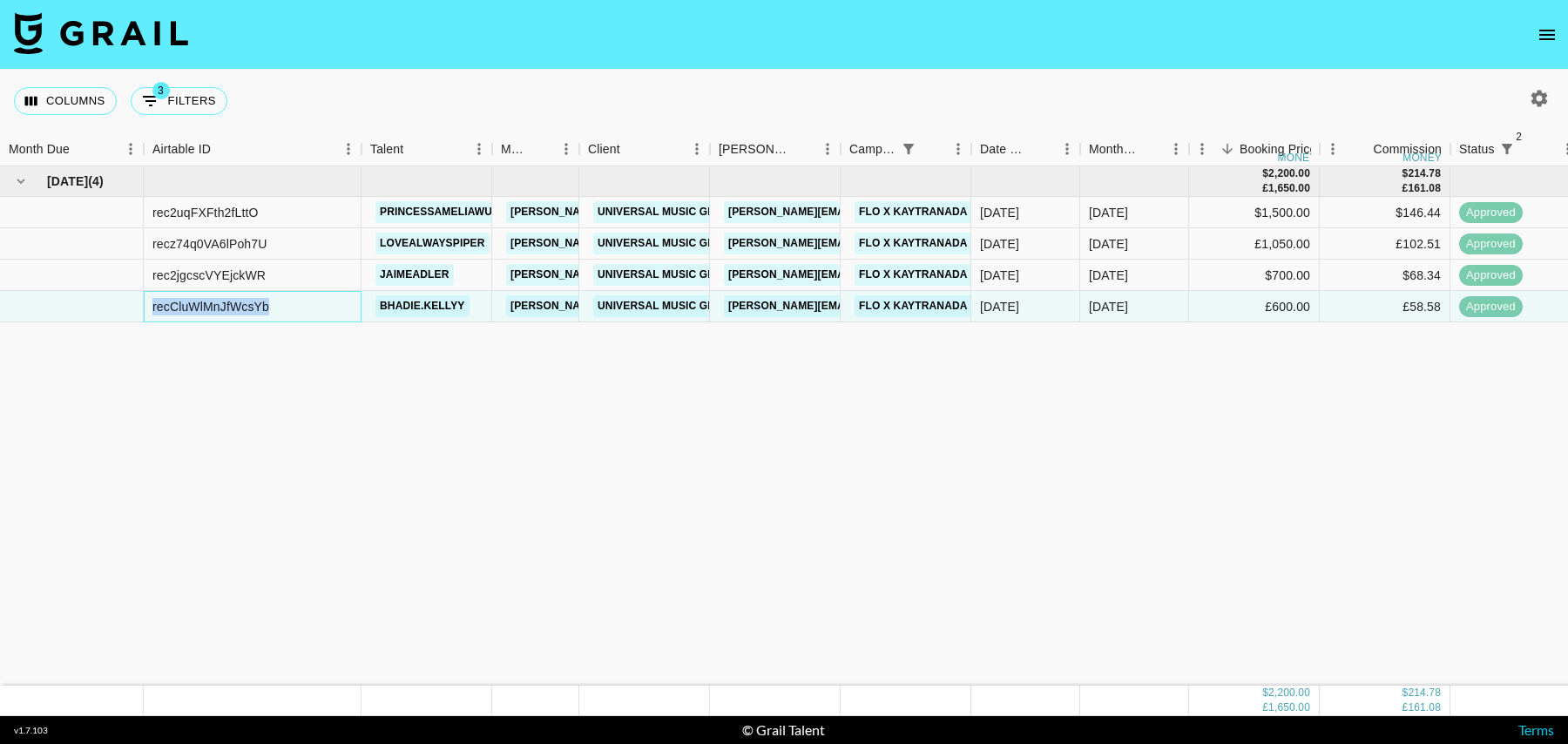
copy div "recCluWlMnJfWcsYb"
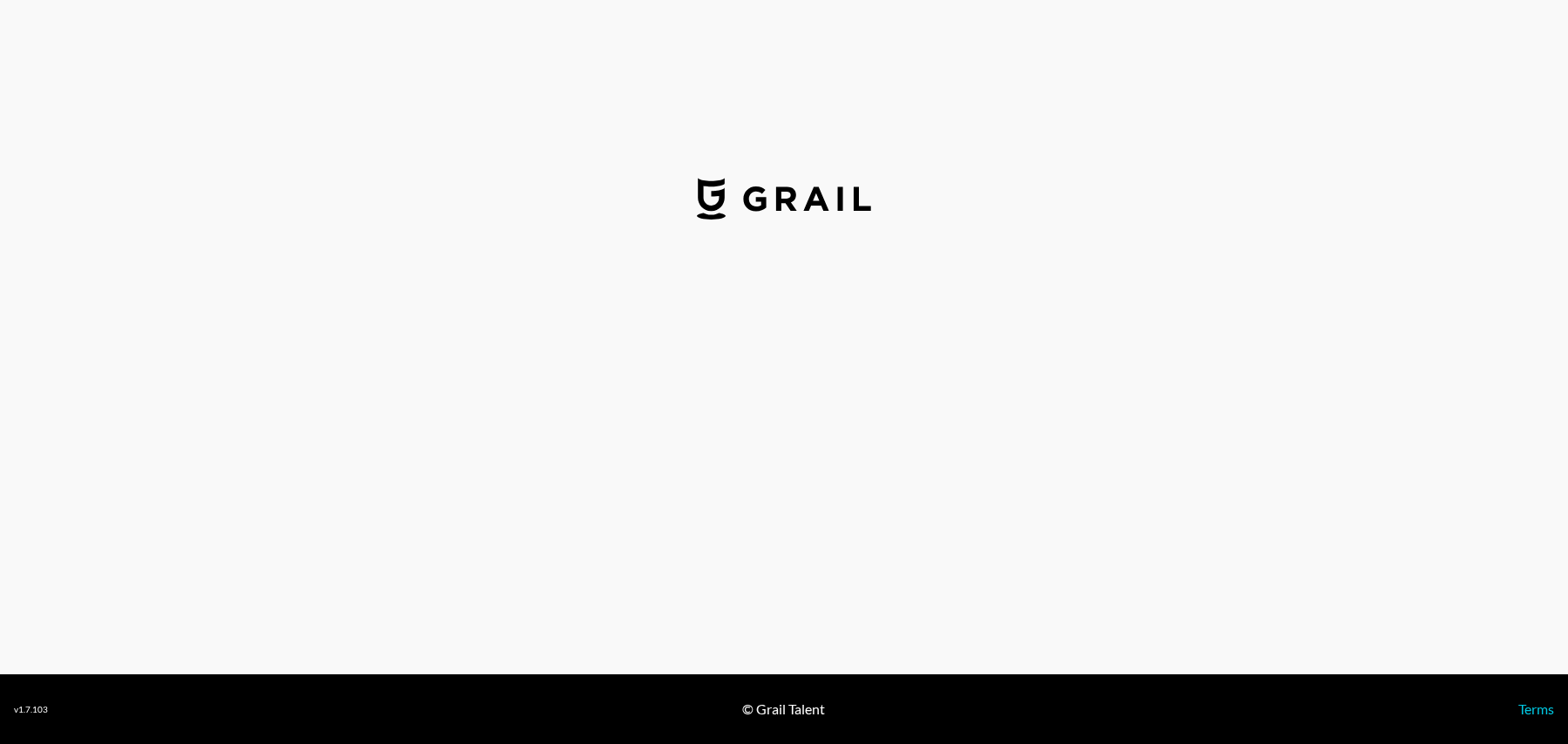
select select "GBP"
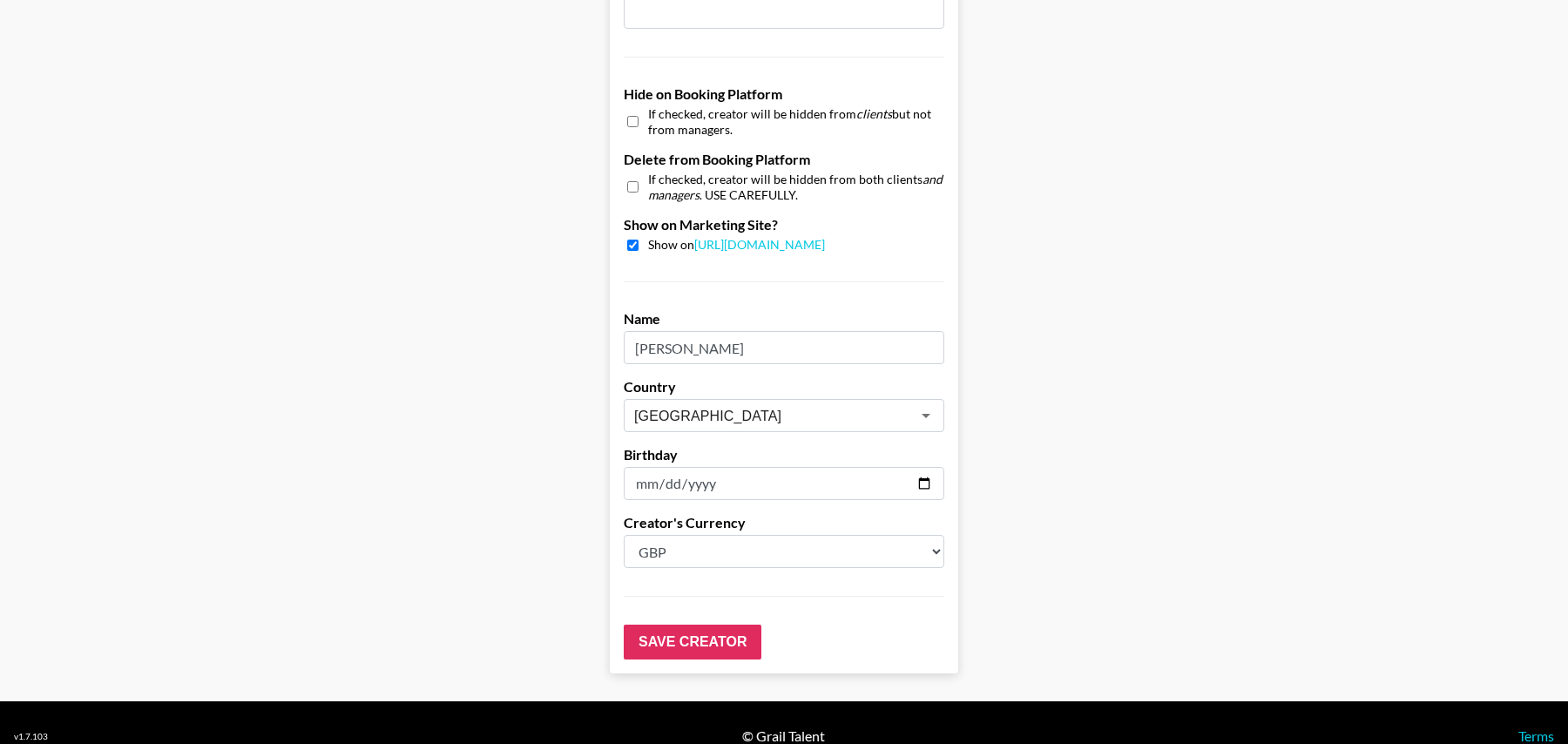
scroll to position [1460, 0]
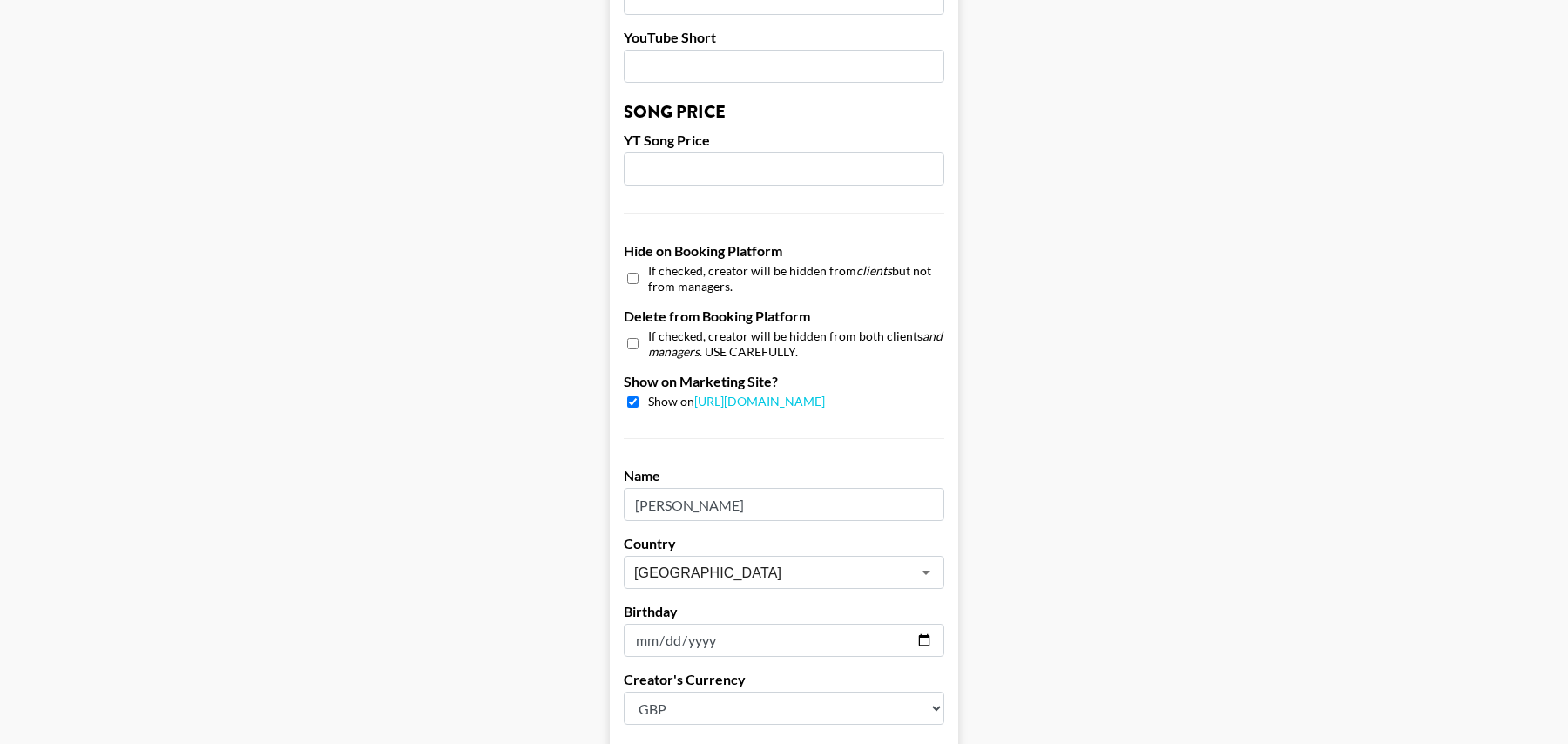
click at [629, 266] on input "checkbox" at bounding box center [633, 278] width 11 height 26
checkbox input "true"
click at [631, 332] on input "checkbox" at bounding box center [633, 344] width 11 height 26
checkbox input "true"
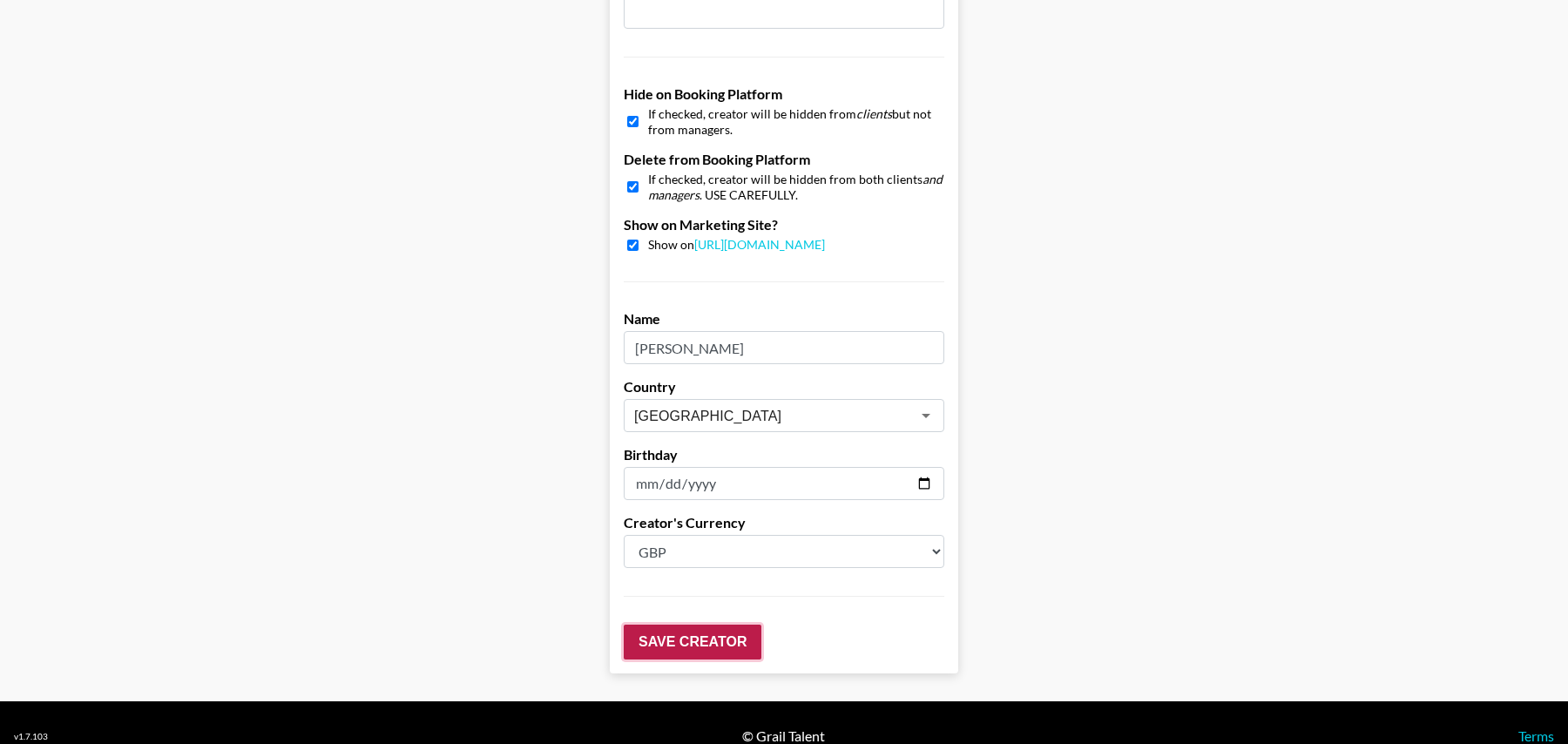
click at [694, 627] on input "Save Creator" at bounding box center [693, 642] width 138 height 35
click at [725, 625] on input "Save Creator" at bounding box center [693, 642] width 138 height 35
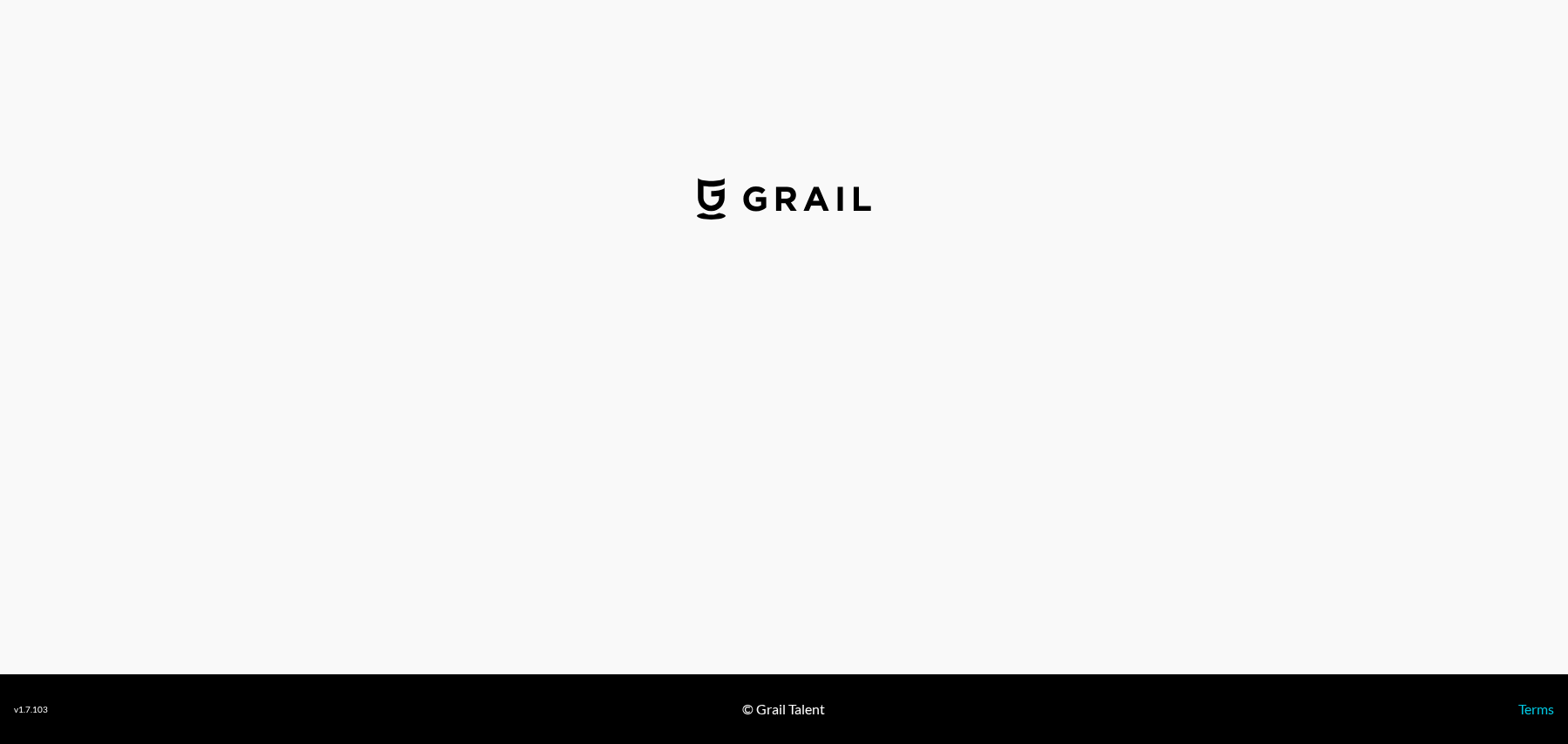
select select "GBP"
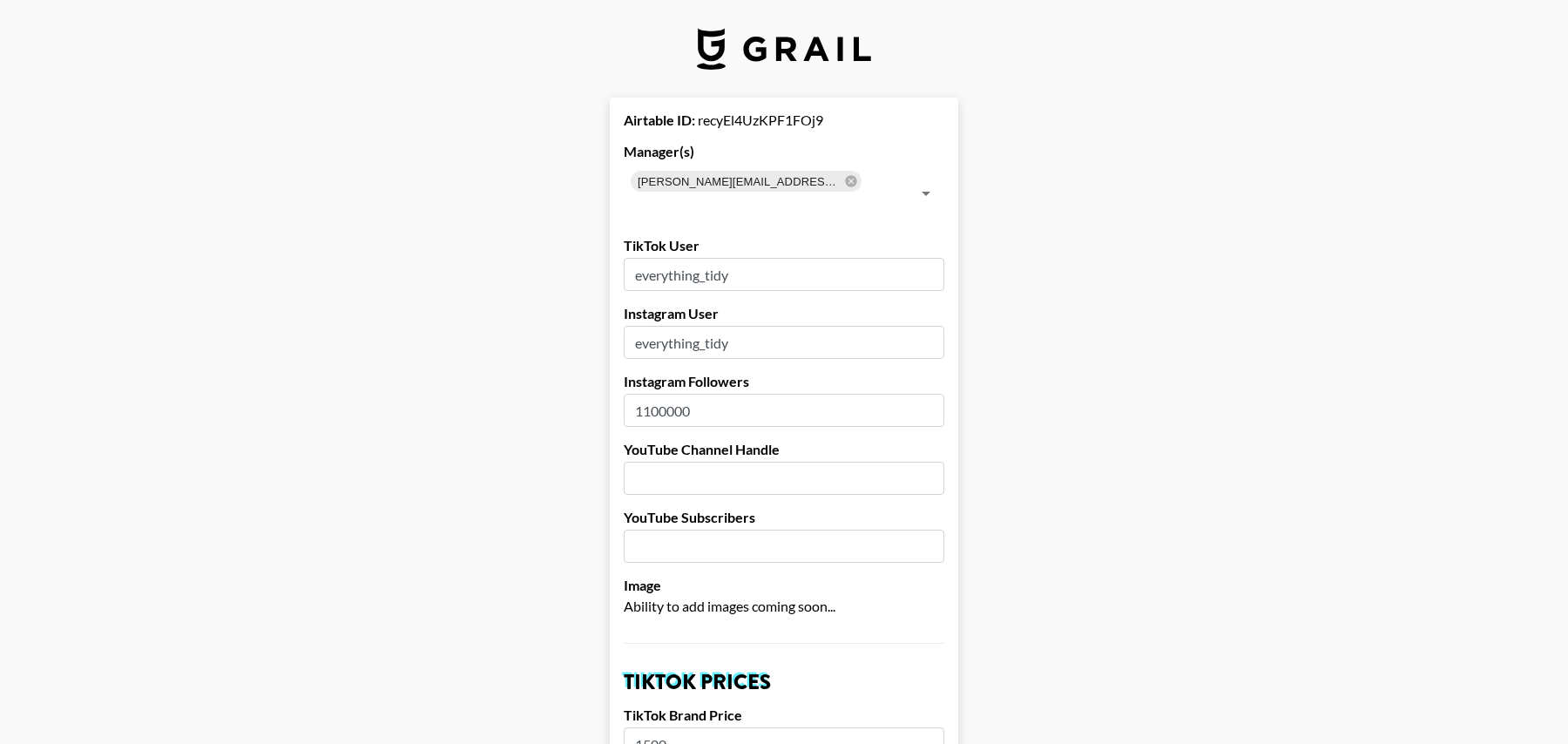
drag, startPoint x: 748, startPoint y: 251, endPoint x: 597, endPoint y: 250, distance: 151.0
paste input "homewith_amber"
type input "homewith_amber"
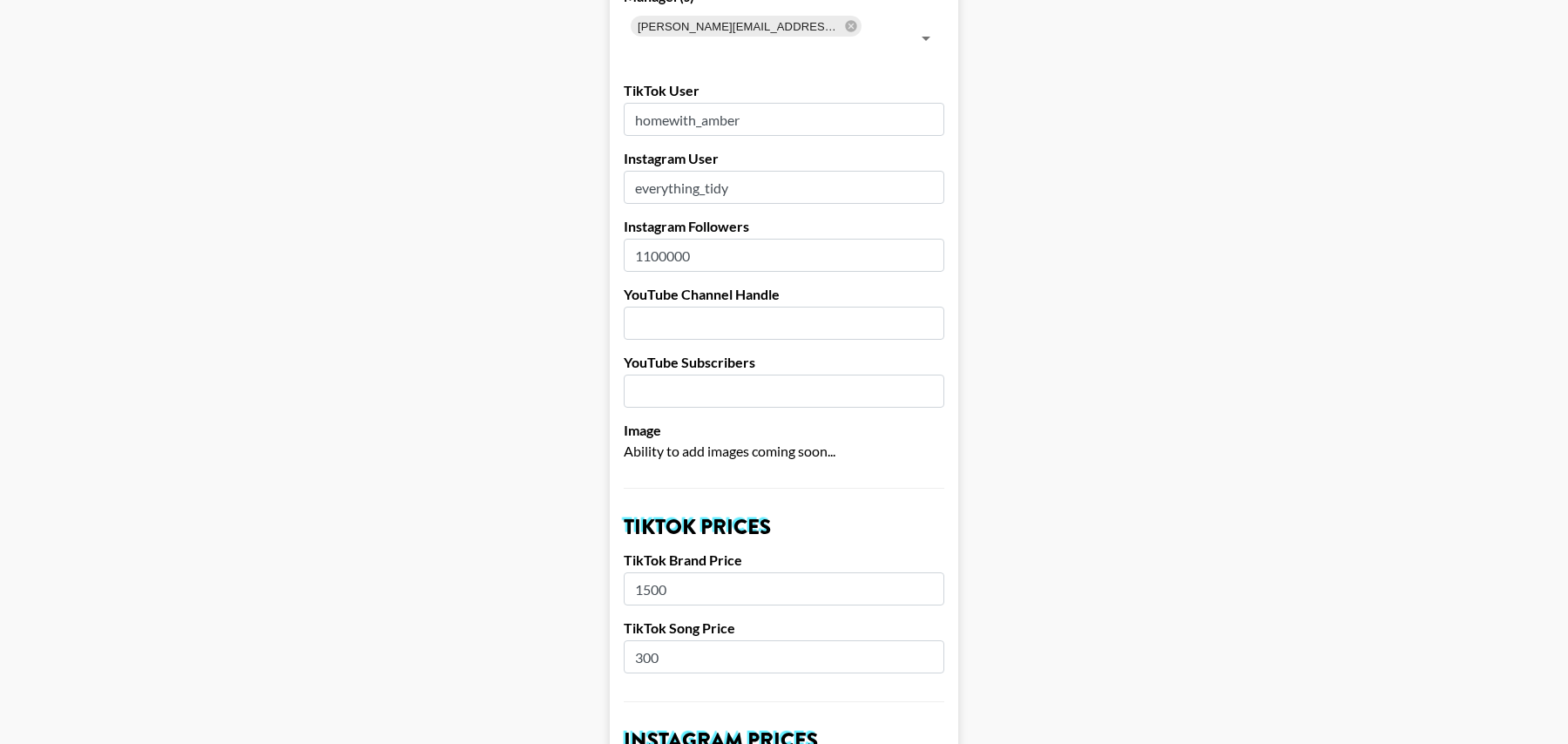
scroll to position [154, 0]
drag, startPoint x: 749, startPoint y: 161, endPoint x: 573, endPoint y: 160, distance: 176.0
paste input "homewith_amber"
type input "homewith_amber"
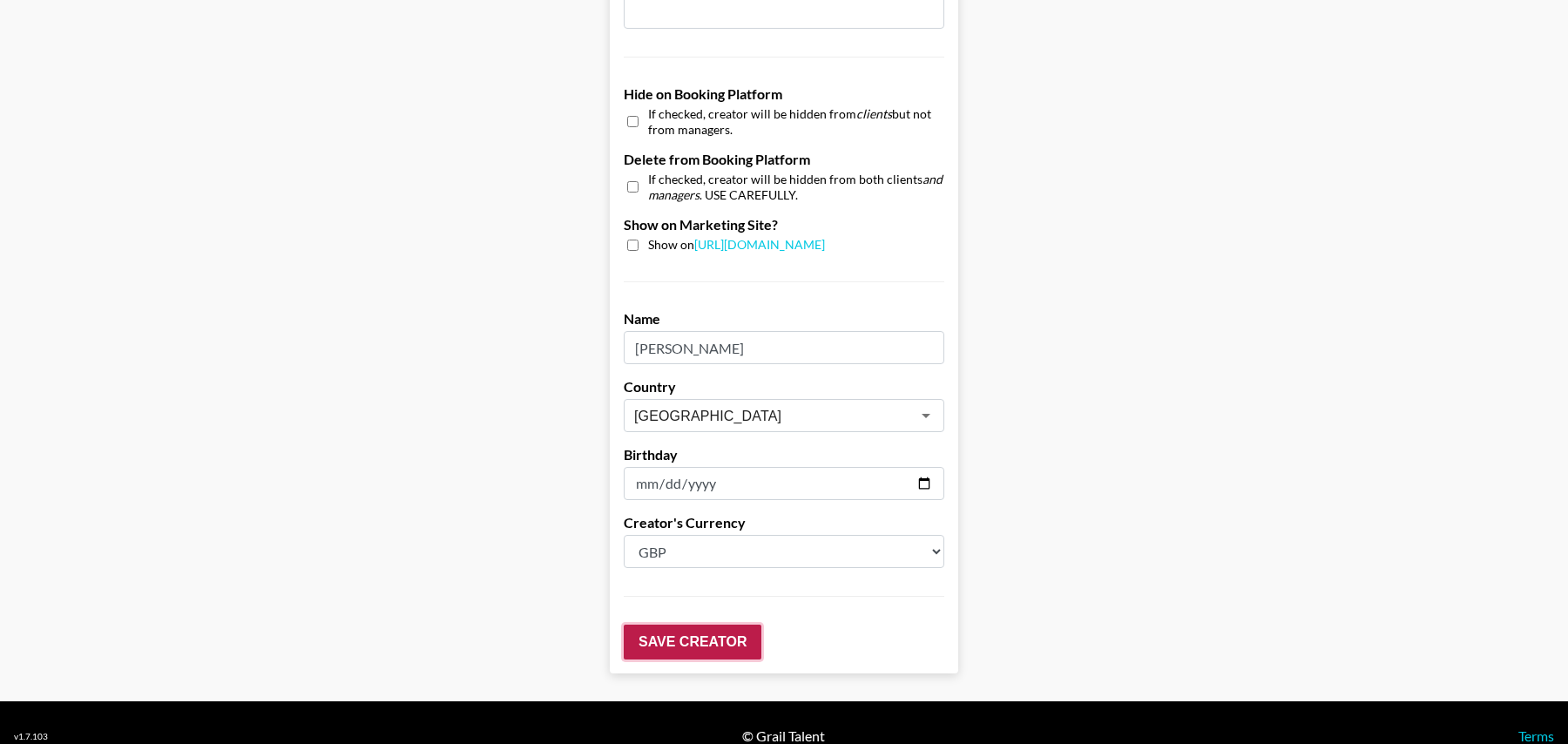
click at [689, 625] on input "Save Creator" at bounding box center [693, 642] width 138 height 35
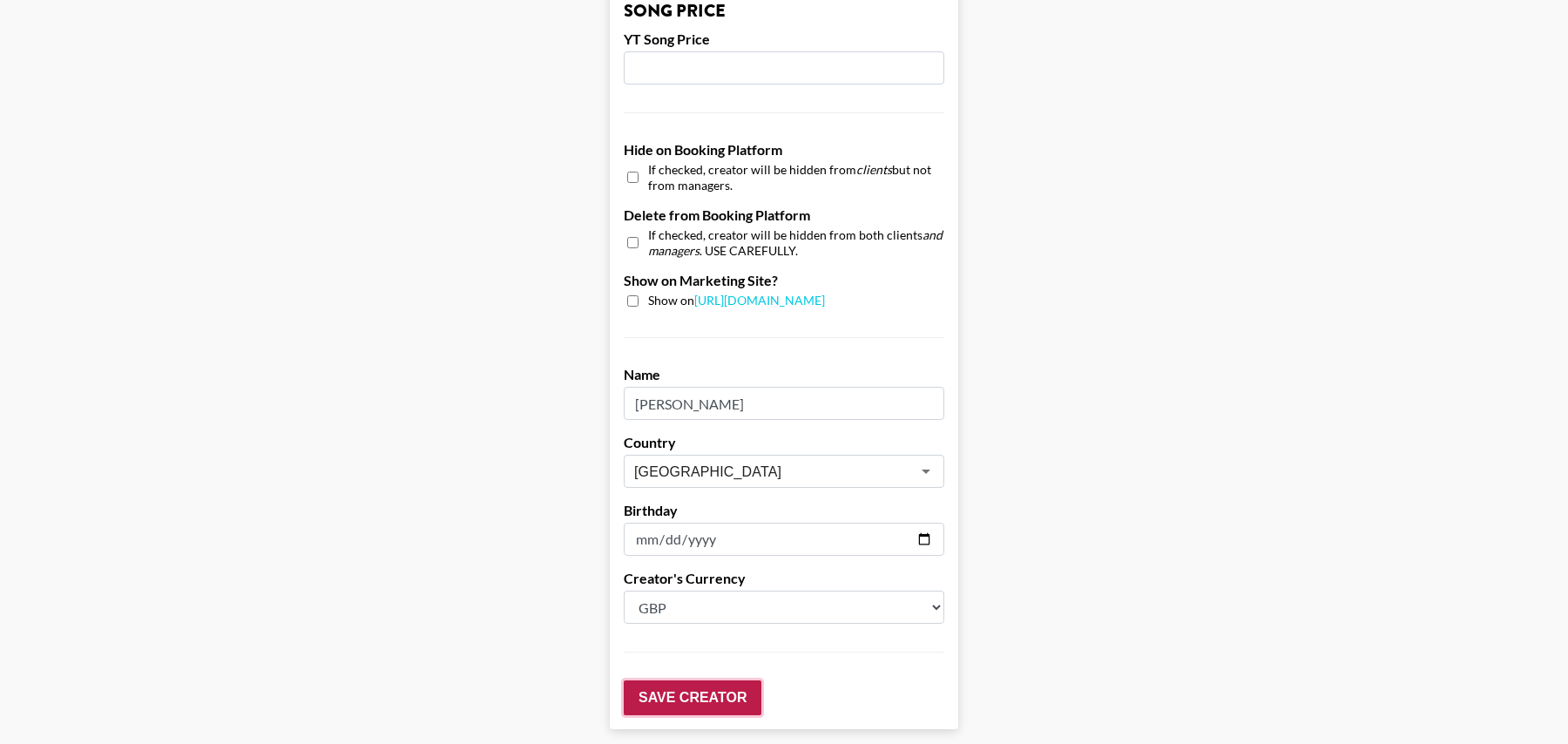
scroll to position [97, 0]
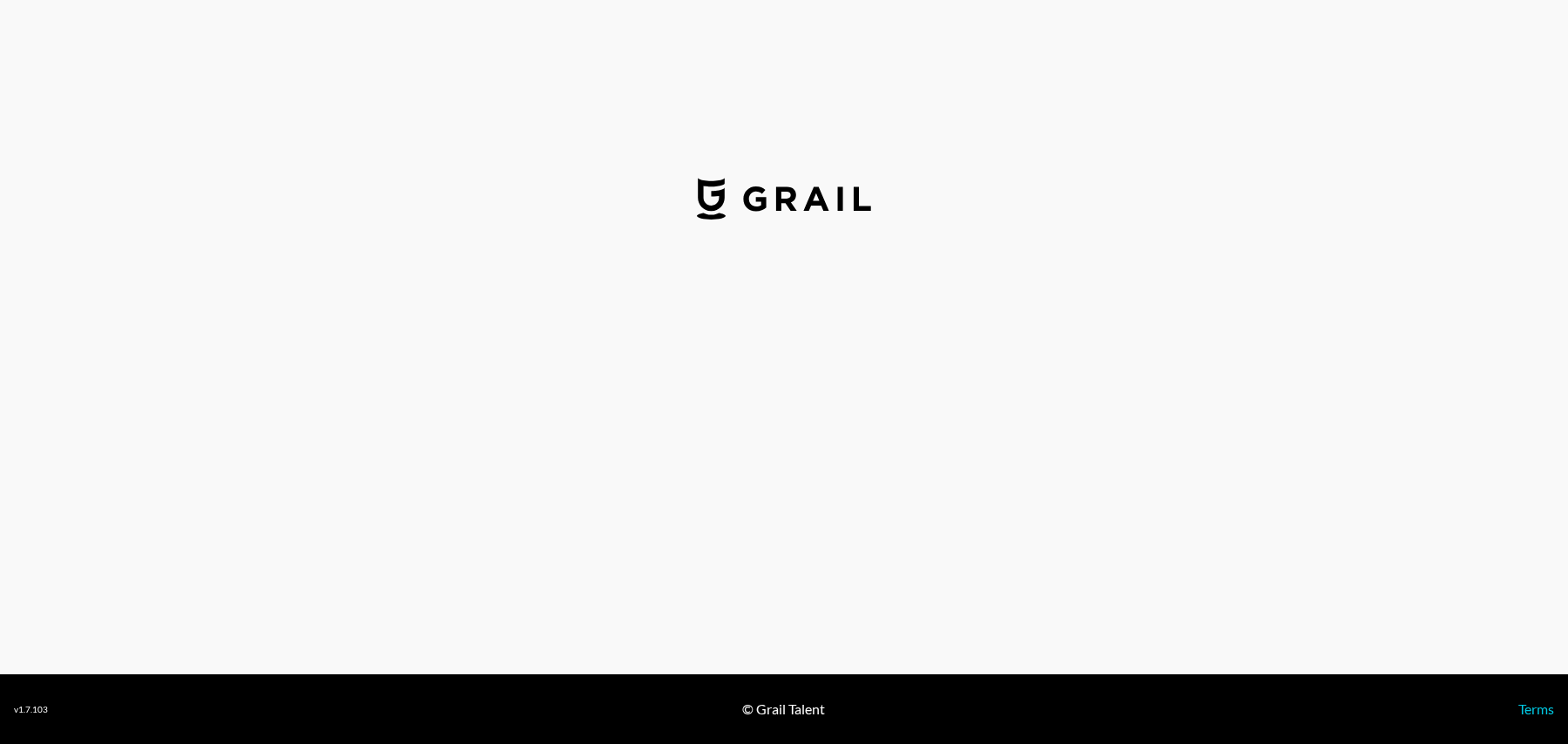
select select "USD"
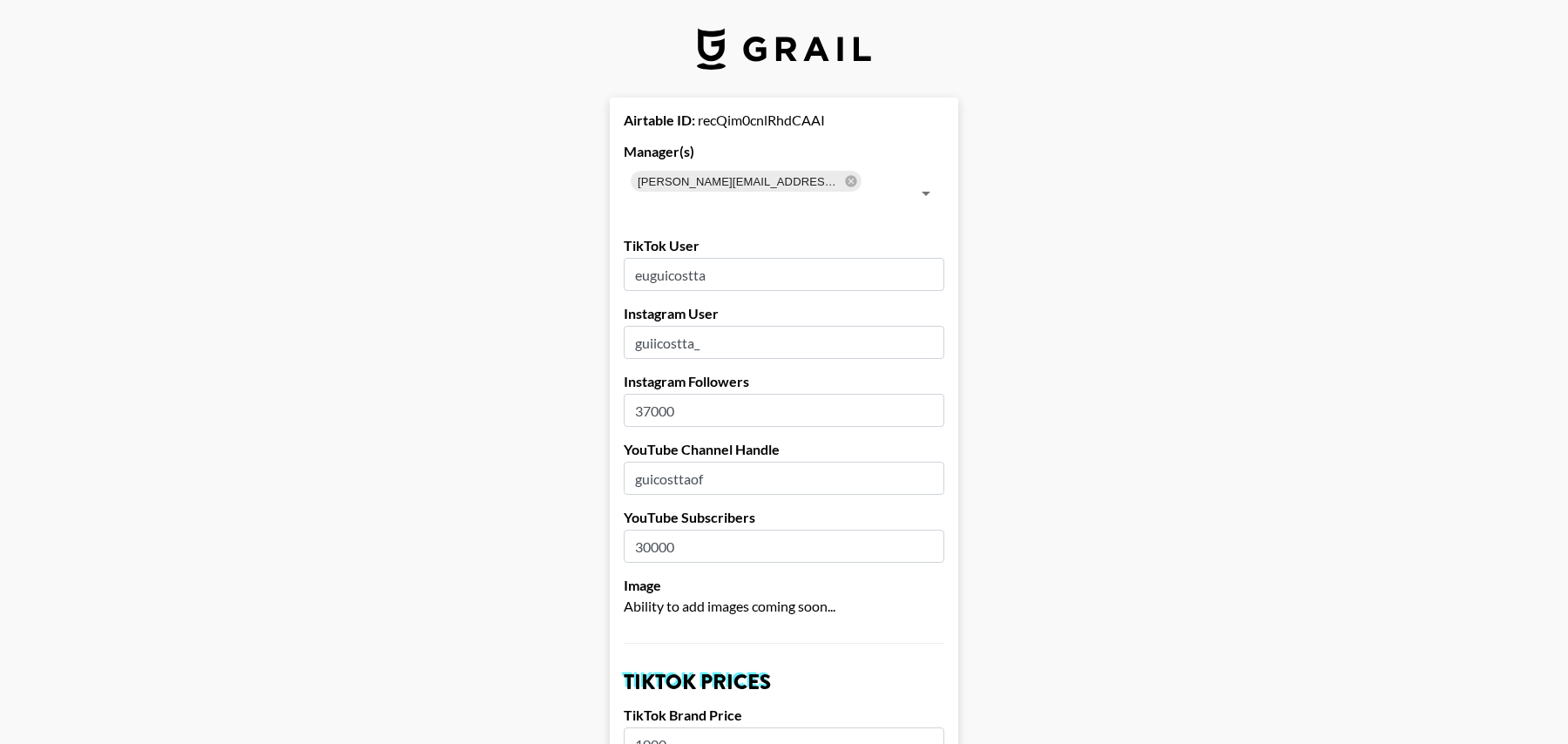
scroll to position [1617, 0]
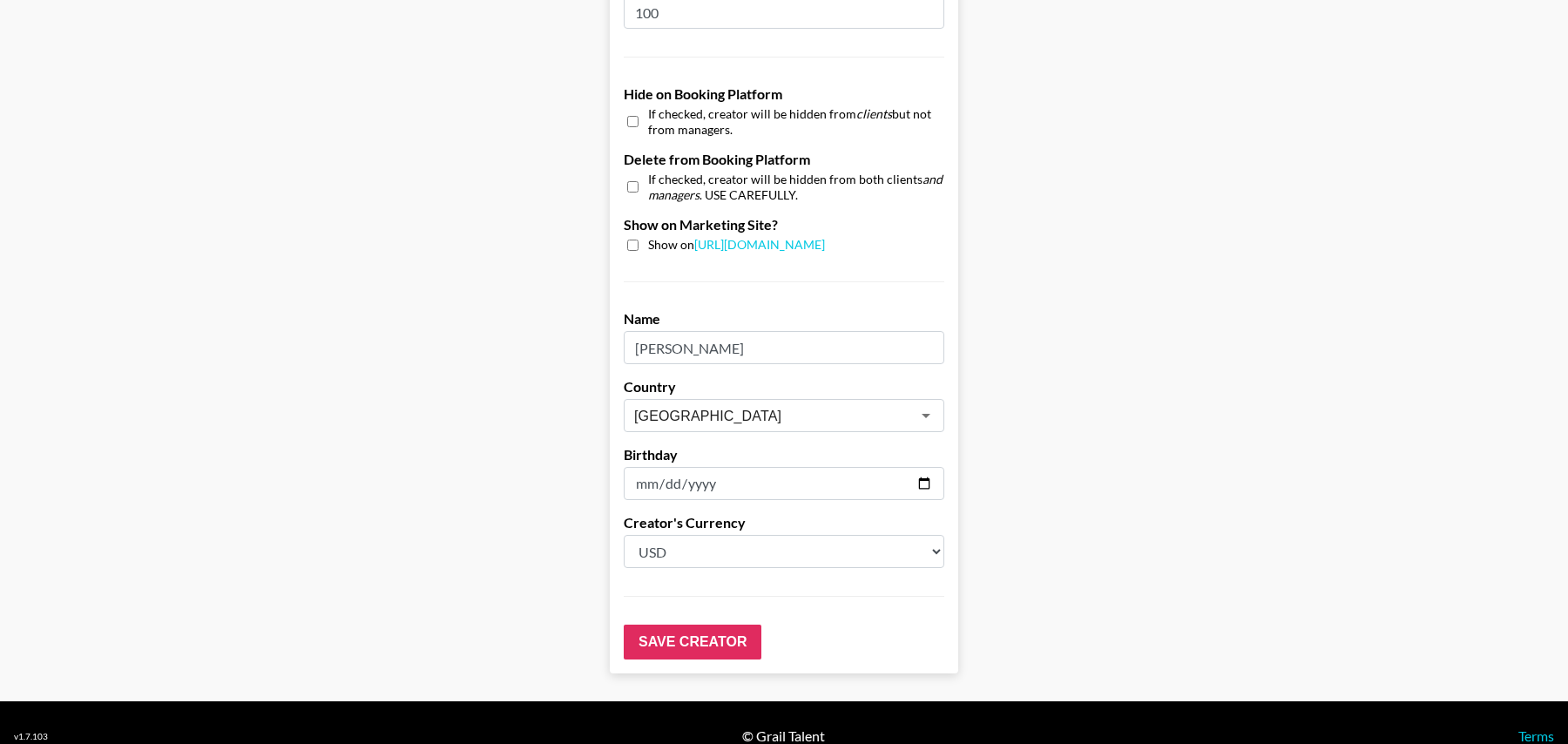
click at [634, 109] on input "checkbox" at bounding box center [633, 121] width 11 height 26
checkbox input "true"
click at [631, 174] on input "checkbox" at bounding box center [633, 187] width 11 height 26
checkbox input "true"
click at [676, 625] on input "Save Creator" at bounding box center [693, 642] width 138 height 35
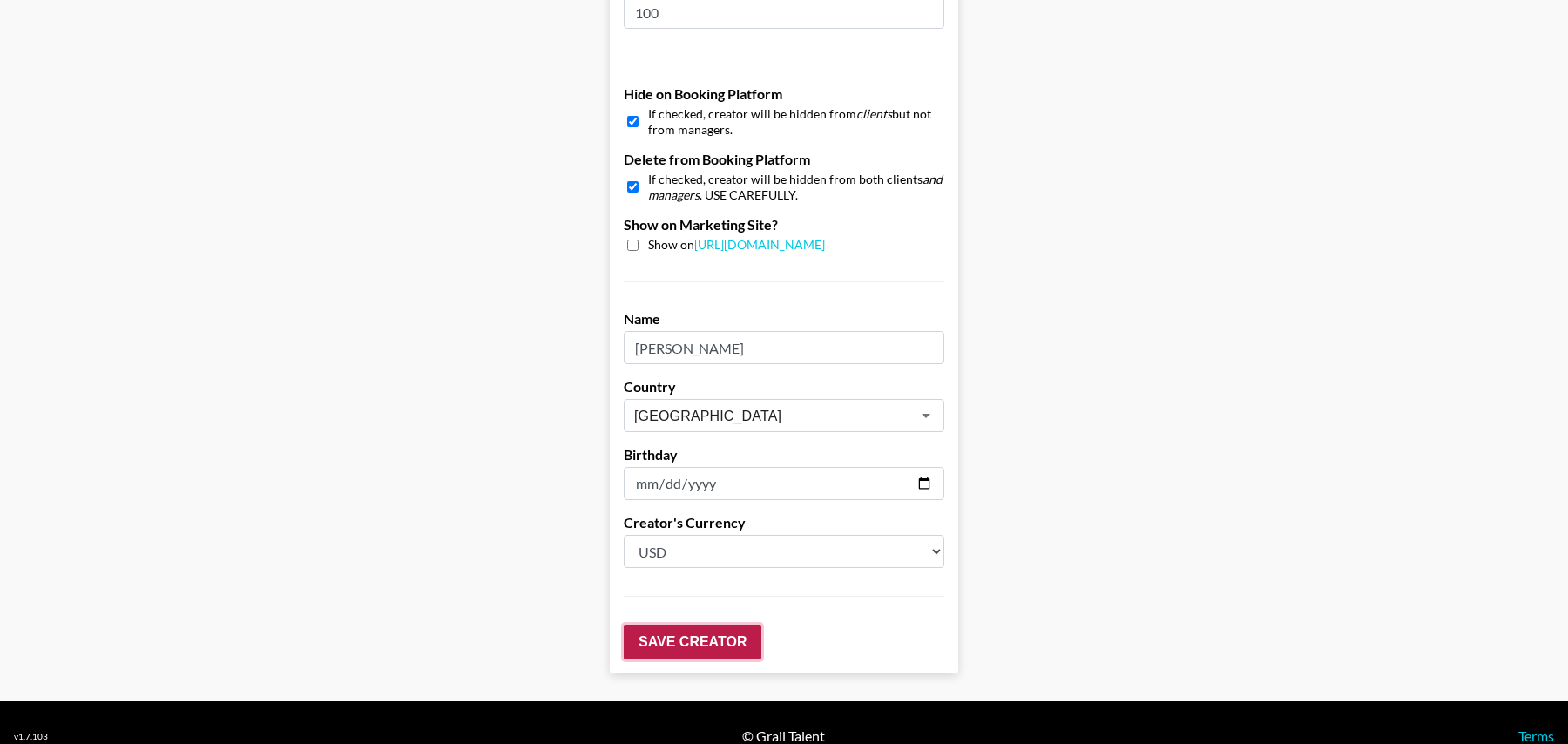
click at [692, 627] on input "Save Creator" at bounding box center [693, 642] width 138 height 35
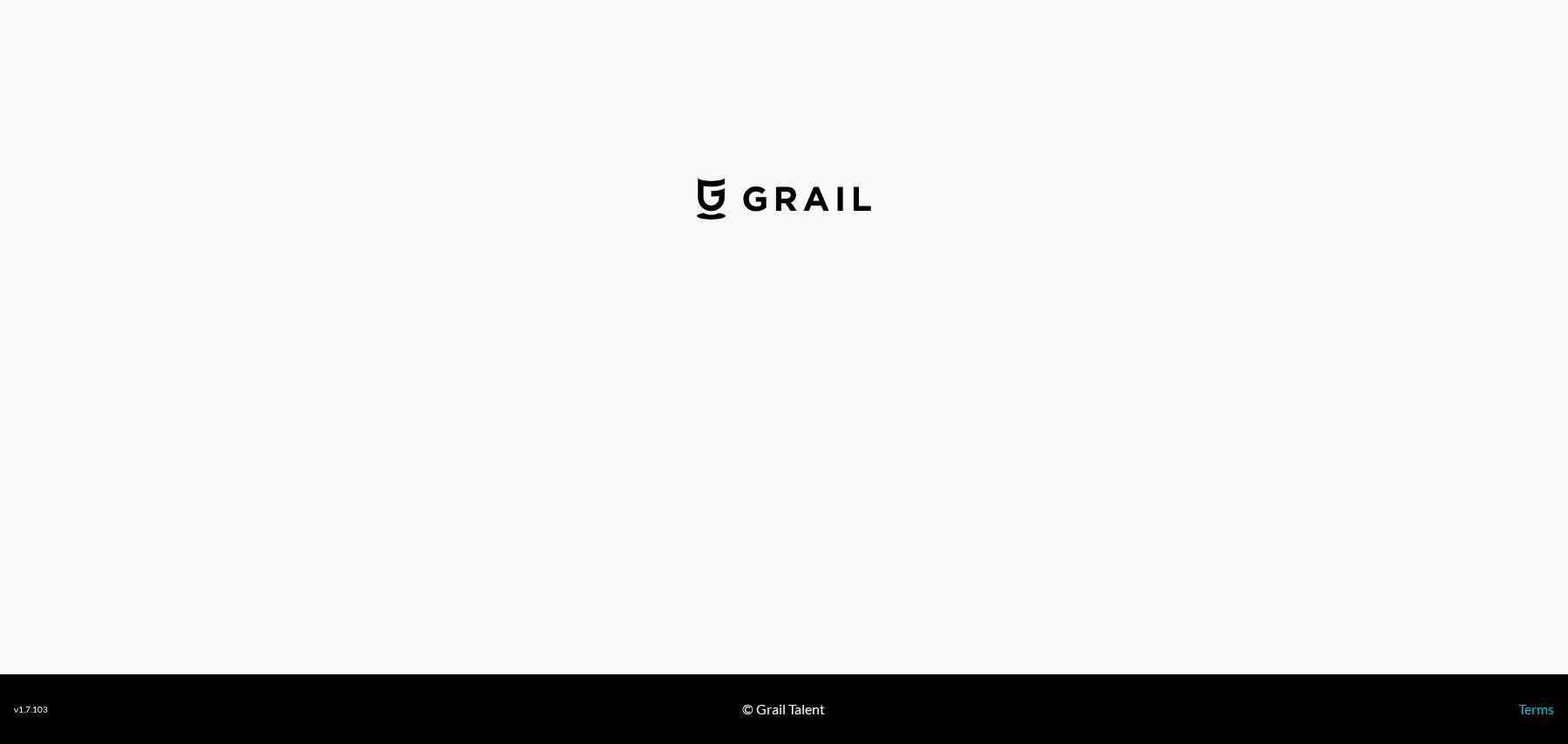
select select "GBP"
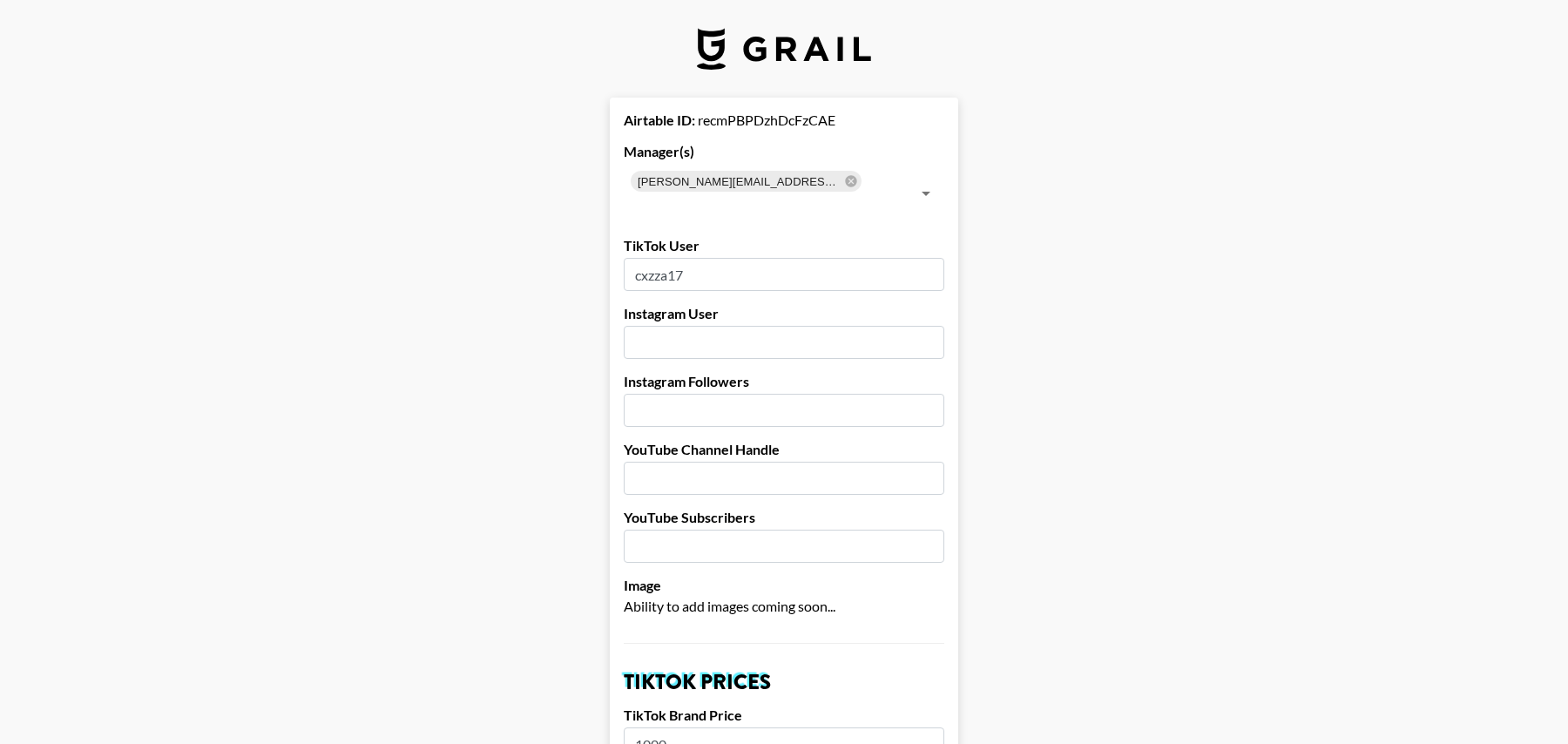
scroll to position [1617, 0]
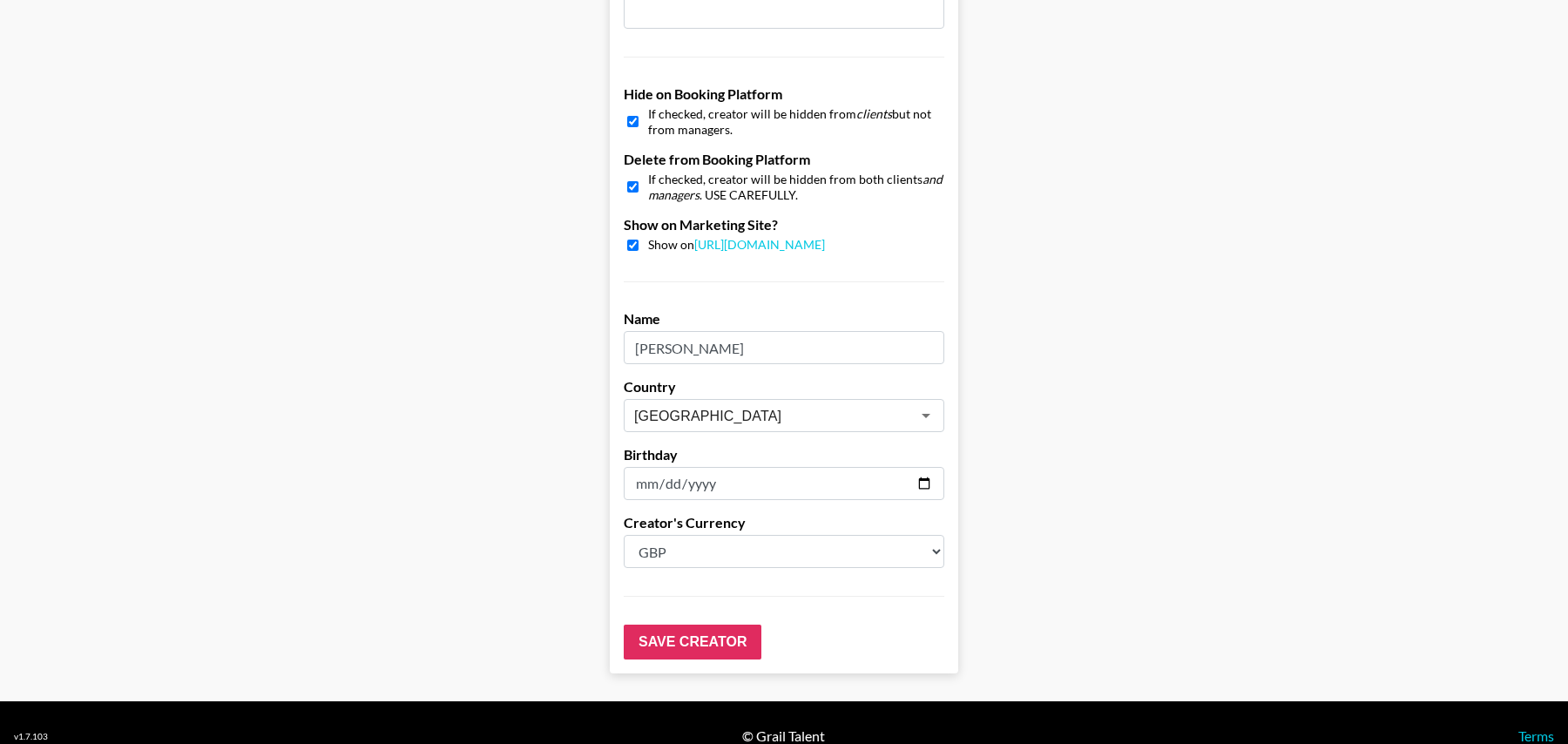
click at [632, 240] on input "checkbox" at bounding box center [633, 246] width 11 height 11
checkbox input "false"
click at [685, 625] on input "Save Creator" at bounding box center [693, 642] width 138 height 35
click at [683, 625] on input "Save Creator" at bounding box center [693, 642] width 138 height 35
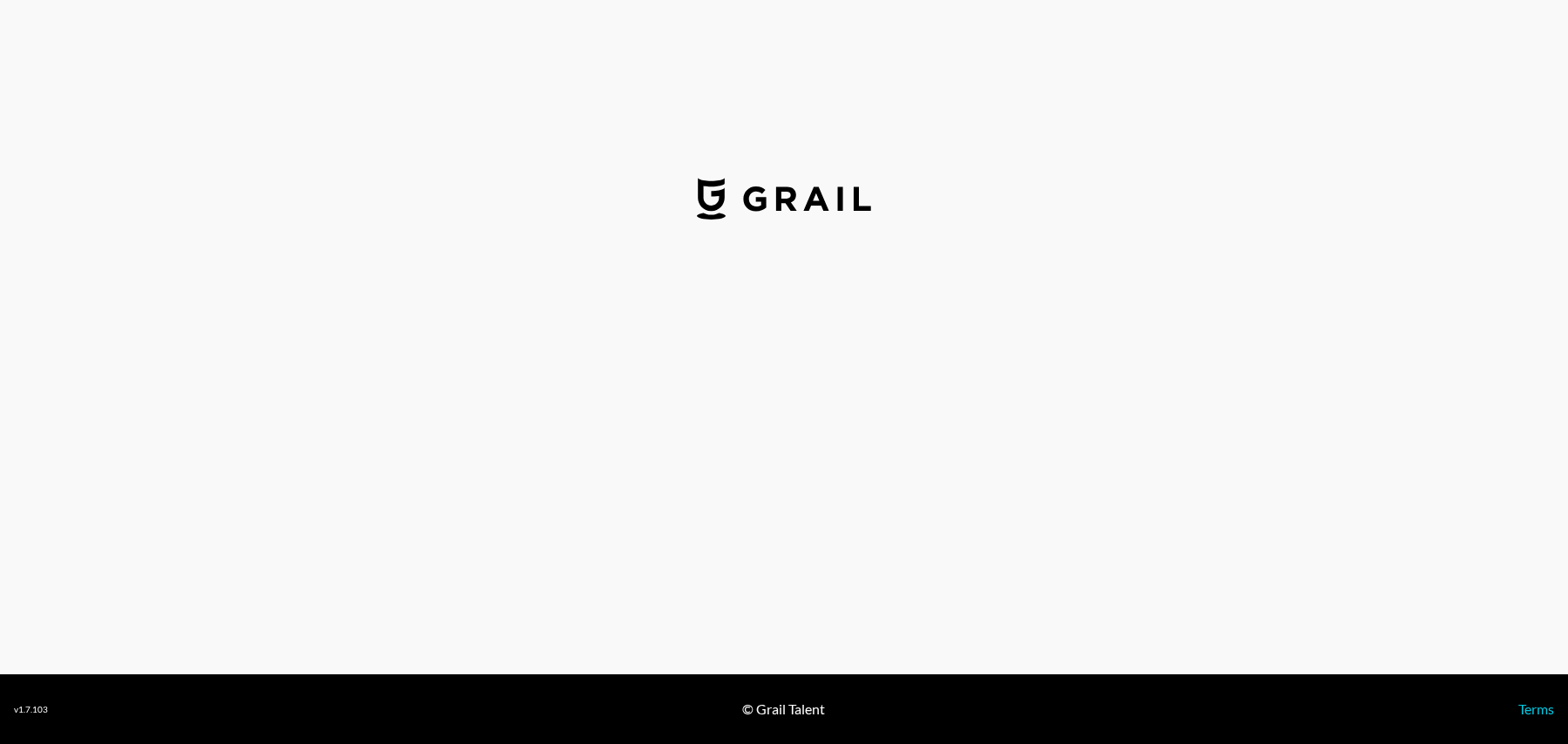
select select "USD"
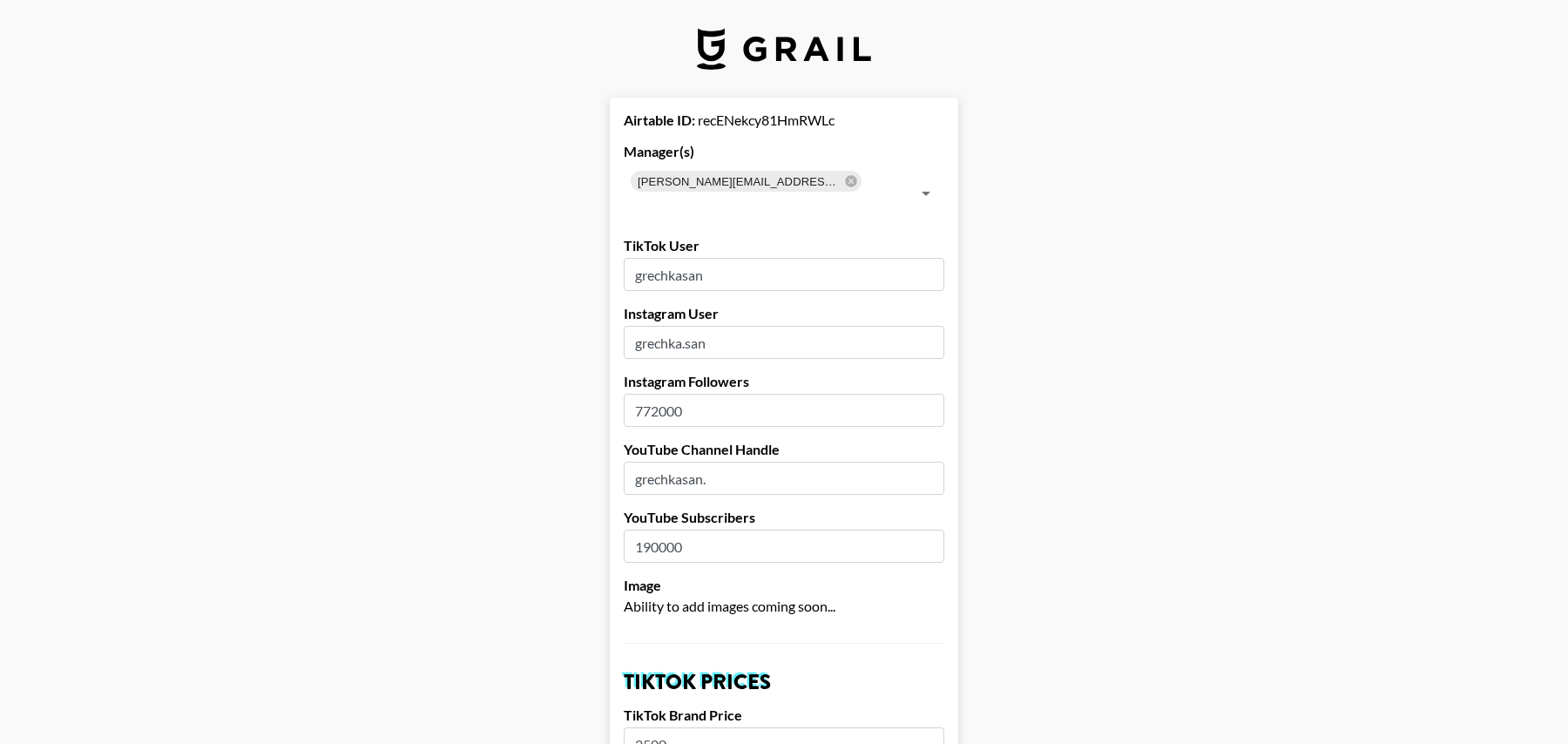
drag, startPoint x: 729, startPoint y: 253, endPoint x: 592, endPoint y: 253, distance: 137.0
paste input "andrey.grechka.tt"
type input "andrey.grechka.tt"
drag, startPoint x: 698, startPoint y: 316, endPoint x: 625, endPoint y: 316, distance: 73.0
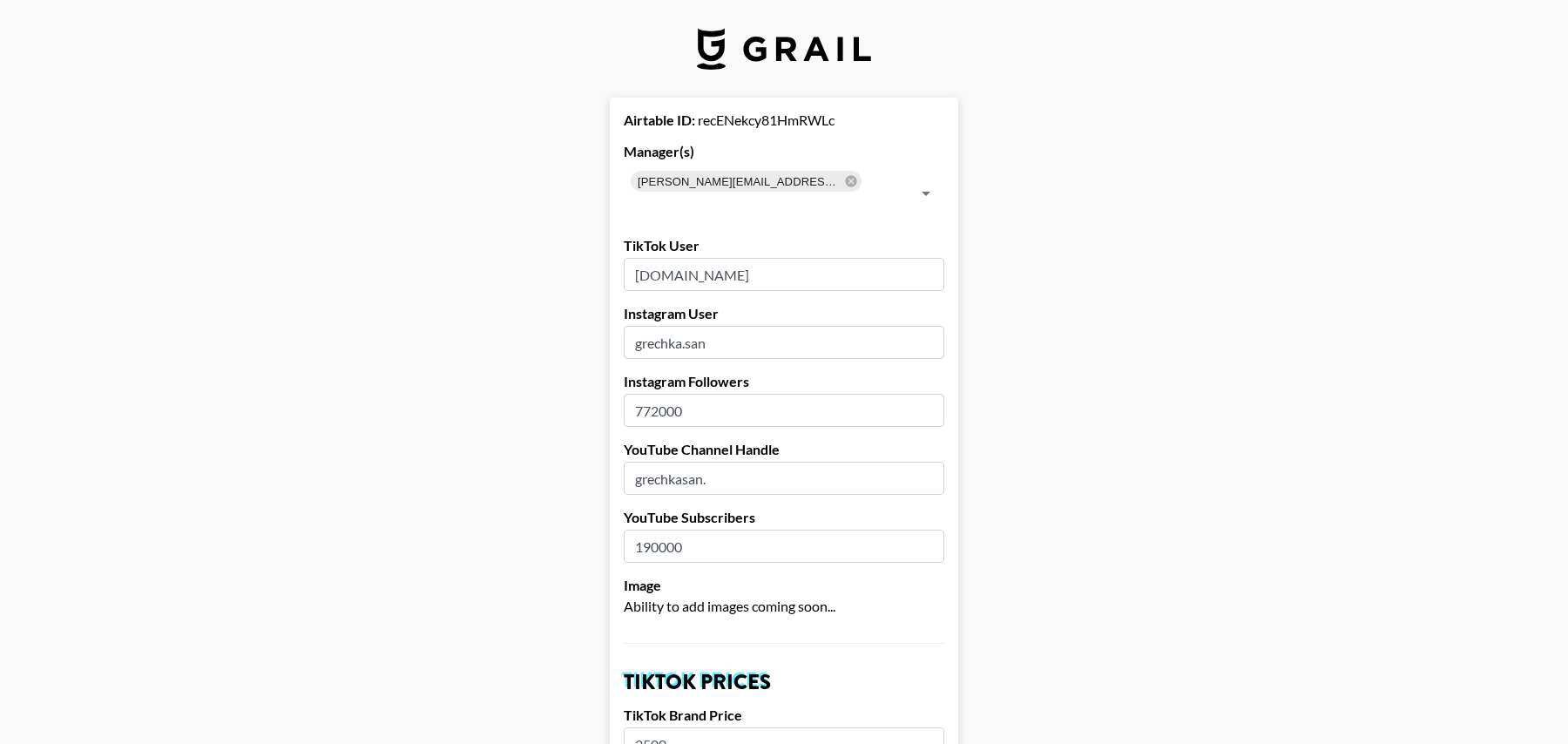
click at [625, 326] on input "grechka.san" at bounding box center [784, 342] width 321 height 33
paste input "andrey.grechka.ig"
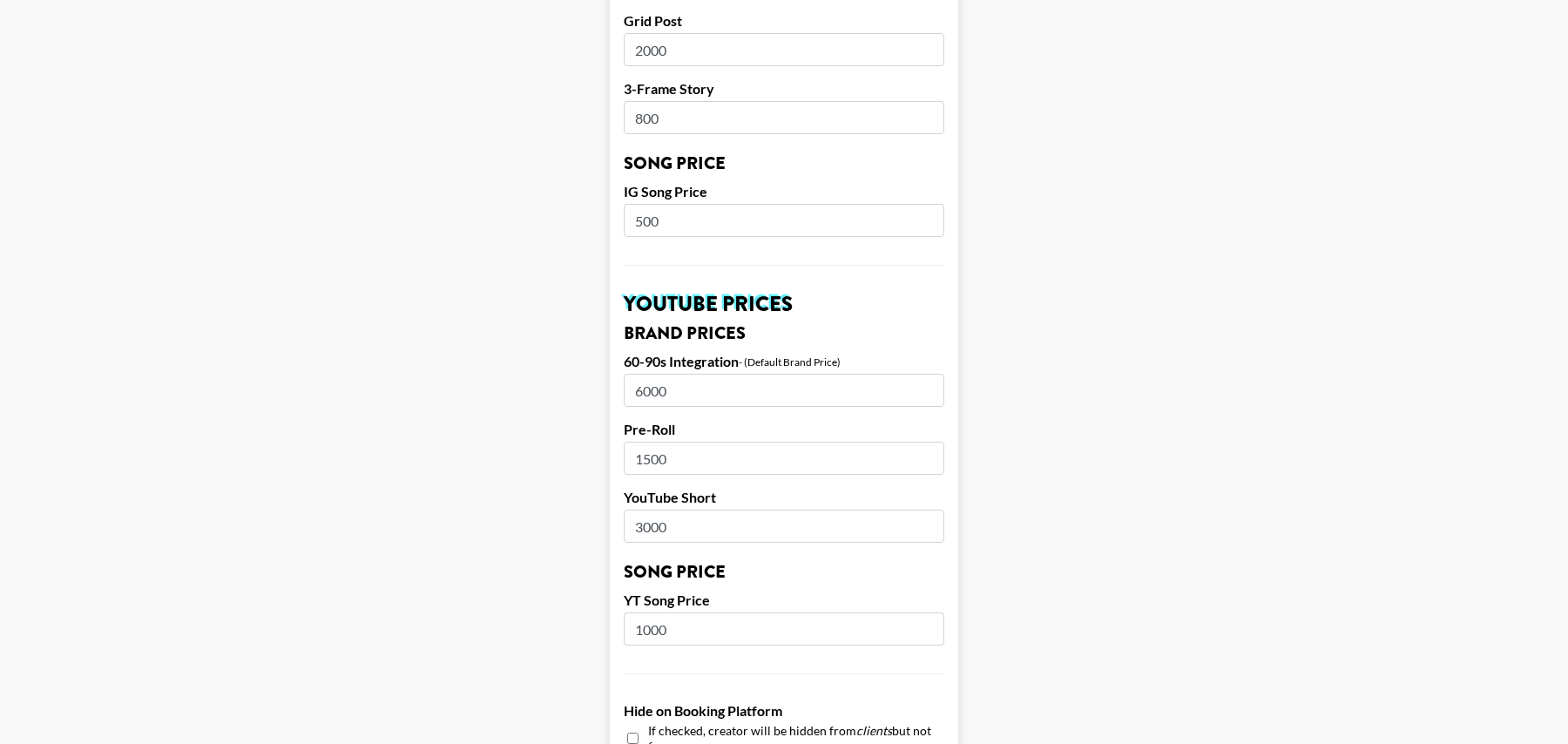
scroll to position [1617, 0]
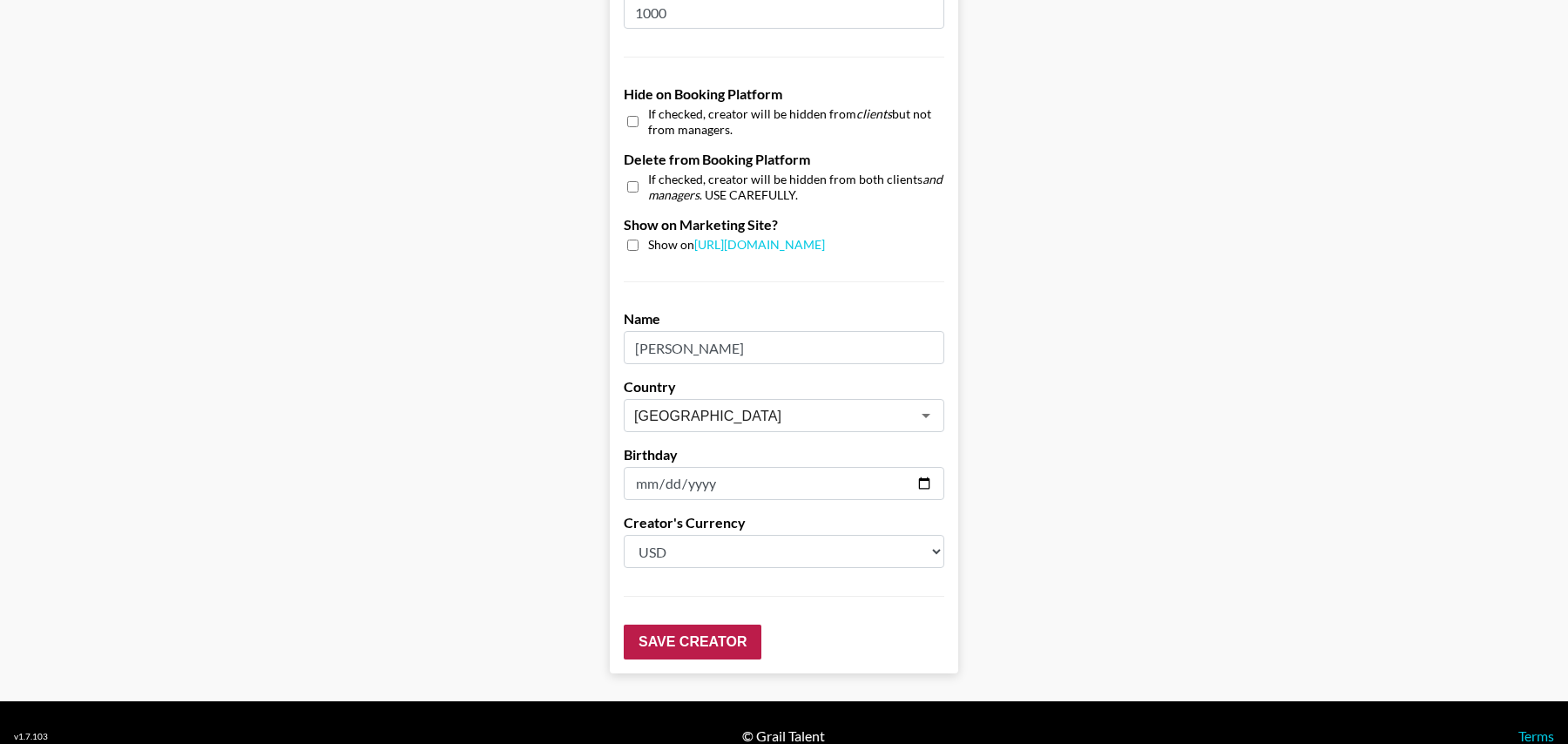
type input "andrey.grechka.ig"
click at [690, 625] on input "Save Creator" at bounding box center [693, 642] width 138 height 35
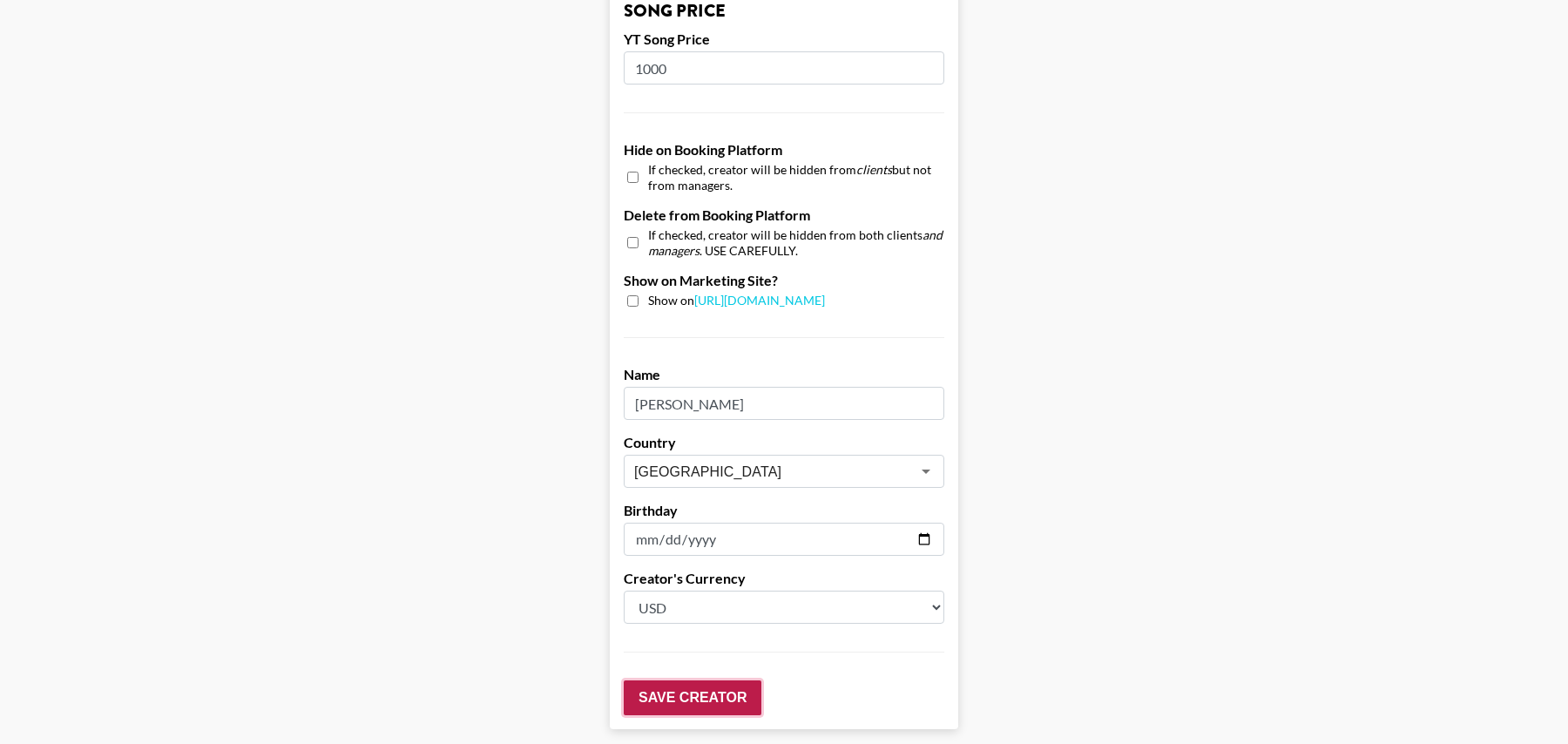
scroll to position [97, 0]
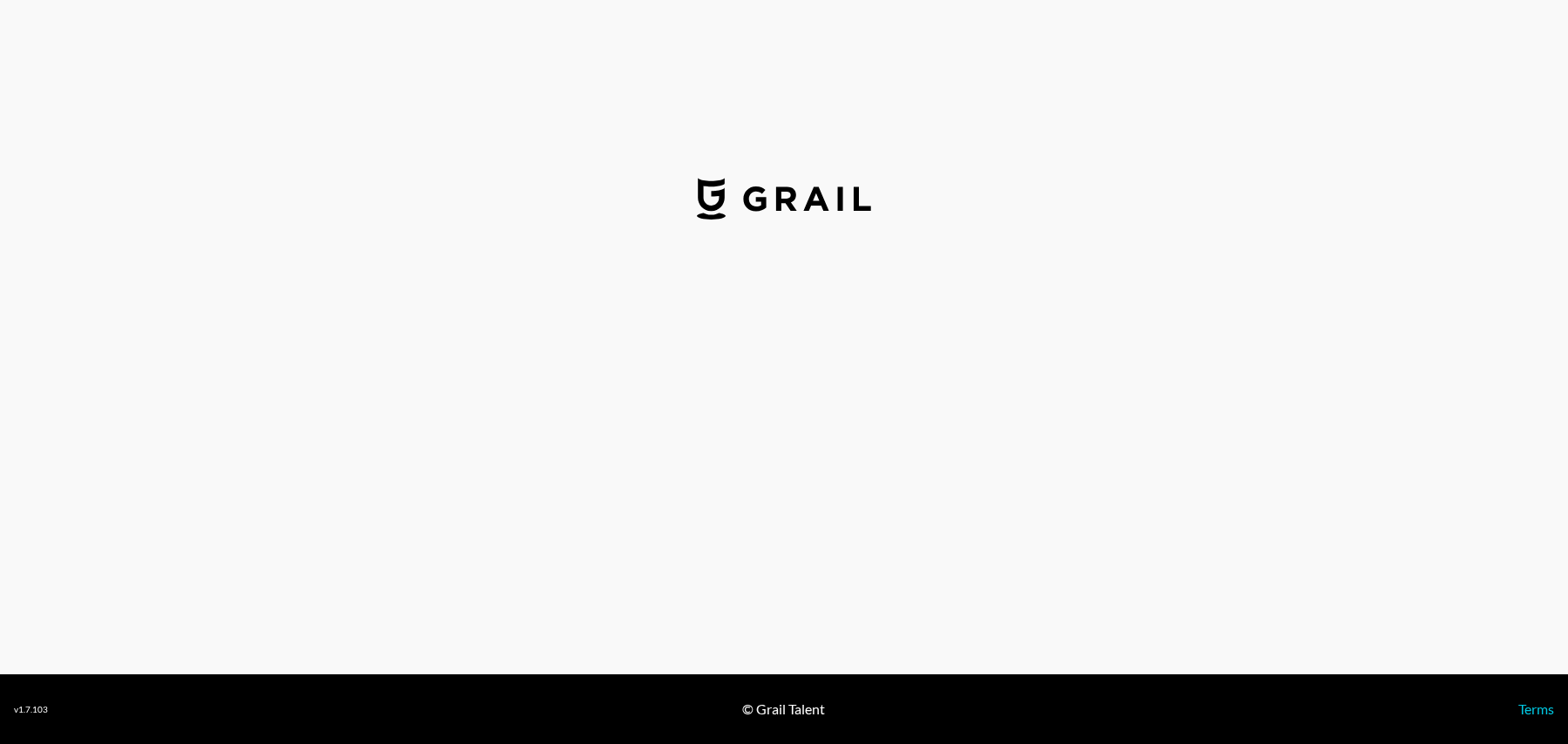
select select "USD"
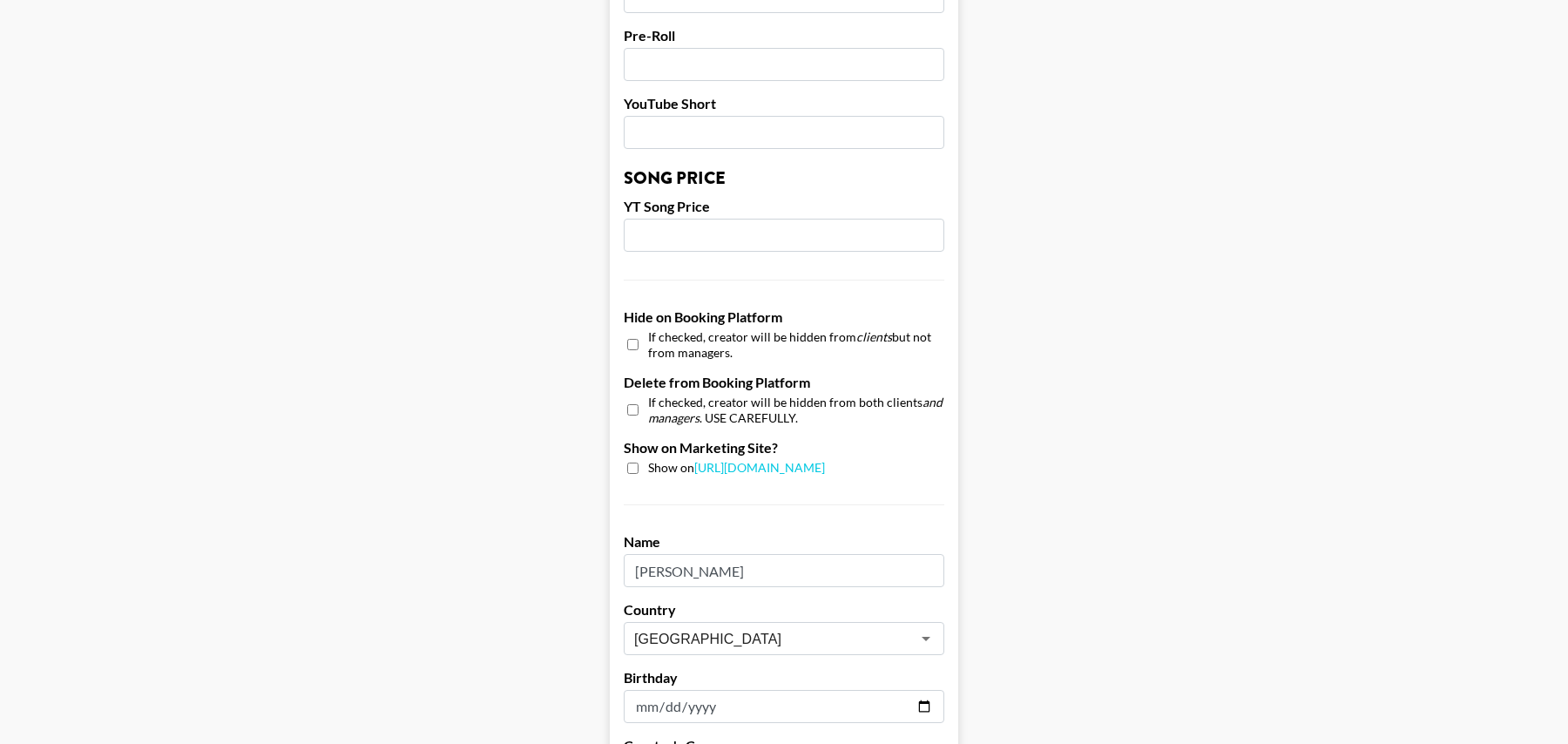
scroll to position [1617, 0]
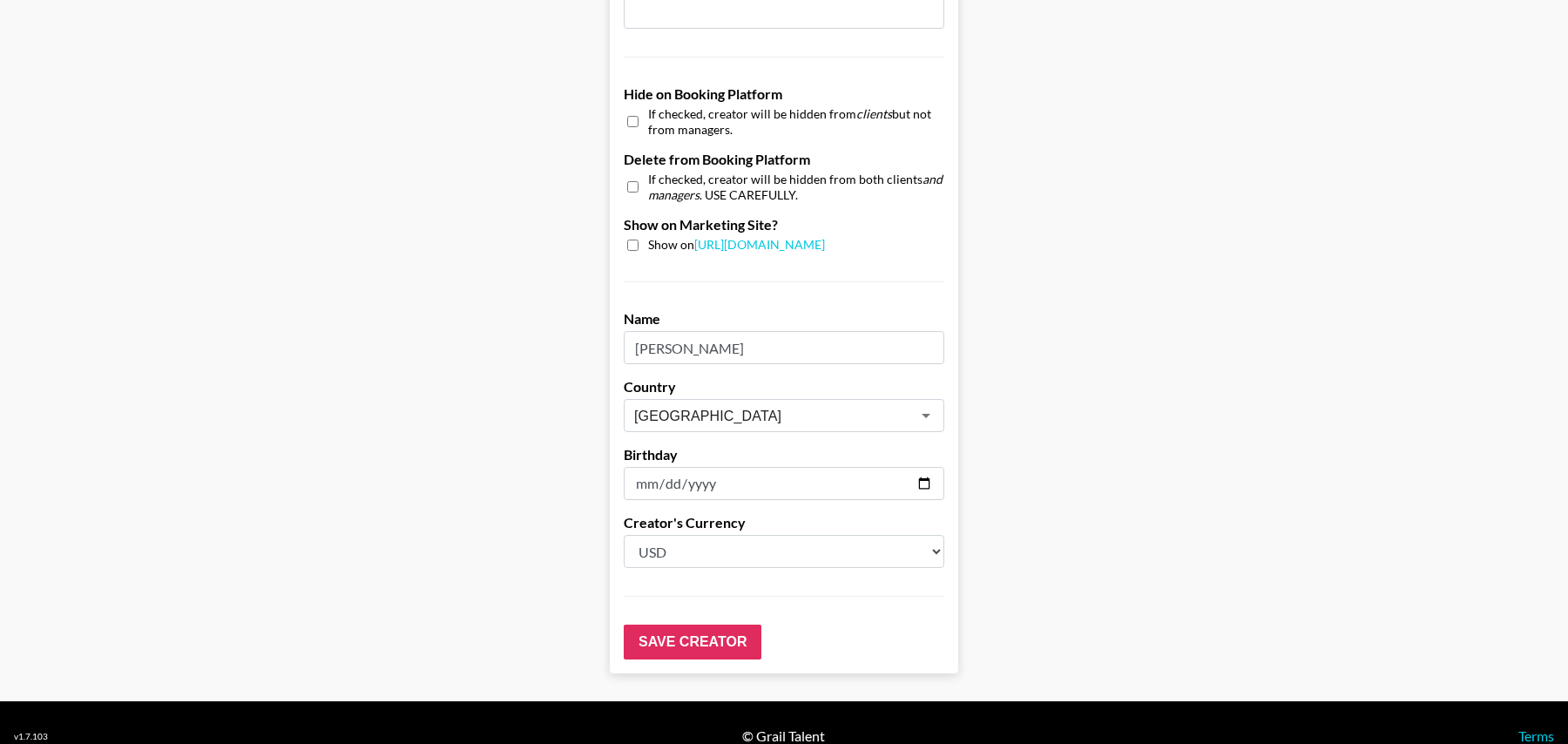
click at [628, 109] on input "checkbox" at bounding box center [633, 121] width 11 height 26
checkbox input "true"
click at [633, 174] on input "checkbox" at bounding box center [633, 187] width 11 height 26
checkbox input "true"
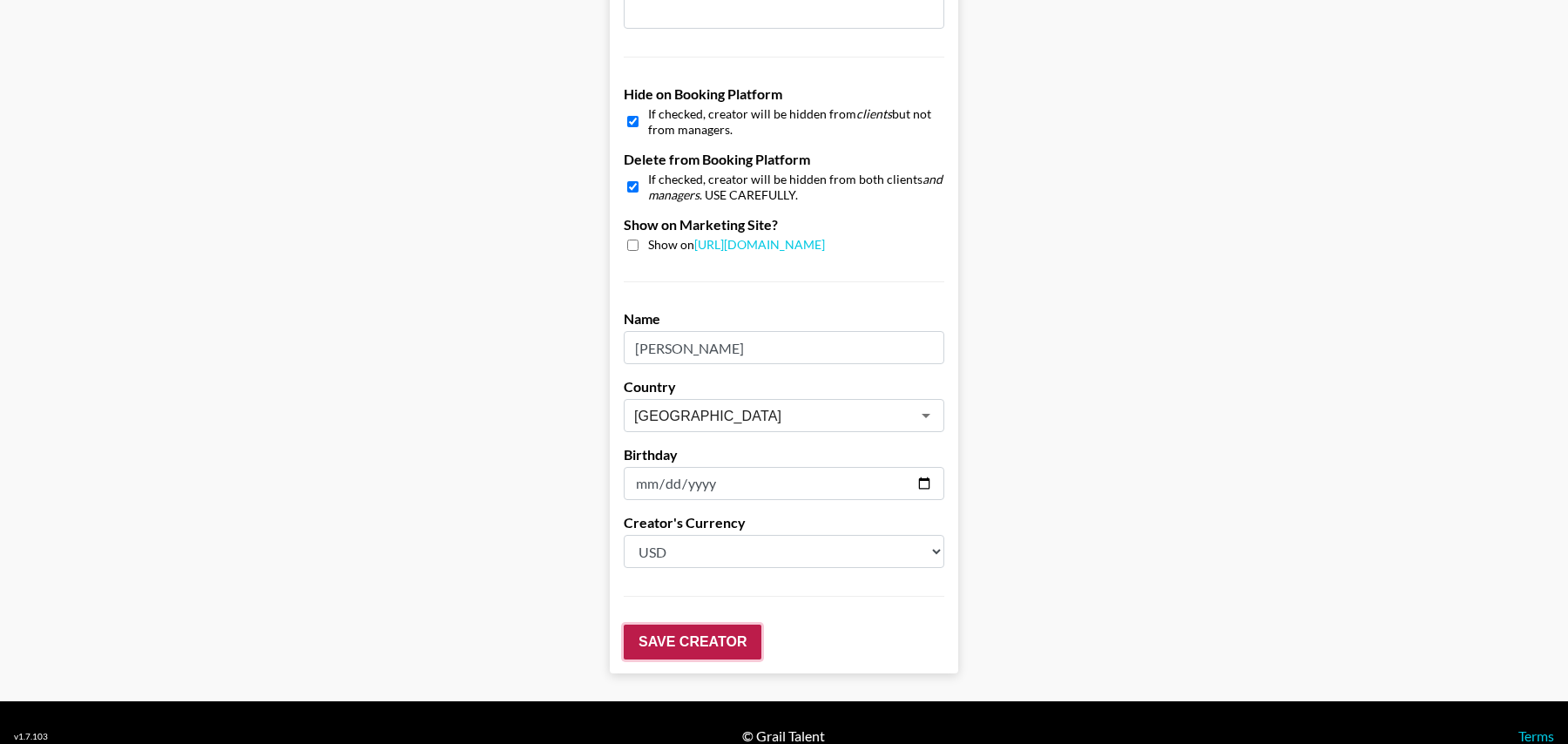
click at [703, 625] on input "Save Creator" at bounding box center [693, 642] width 138 height 35
click at [656, 625] on input "Save Creator" at bounding box center [693, 642] width 138 height 35
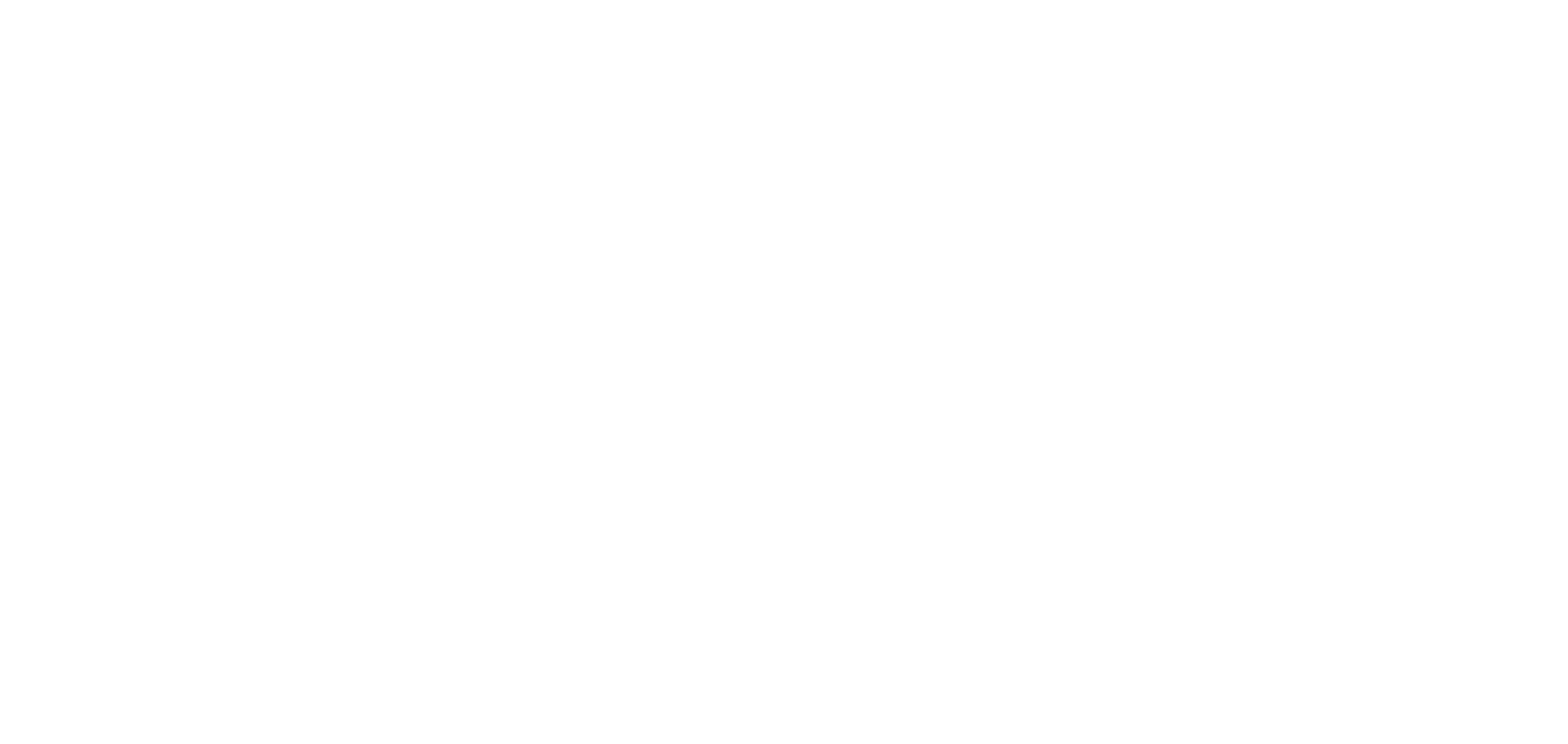
select select "GBP"
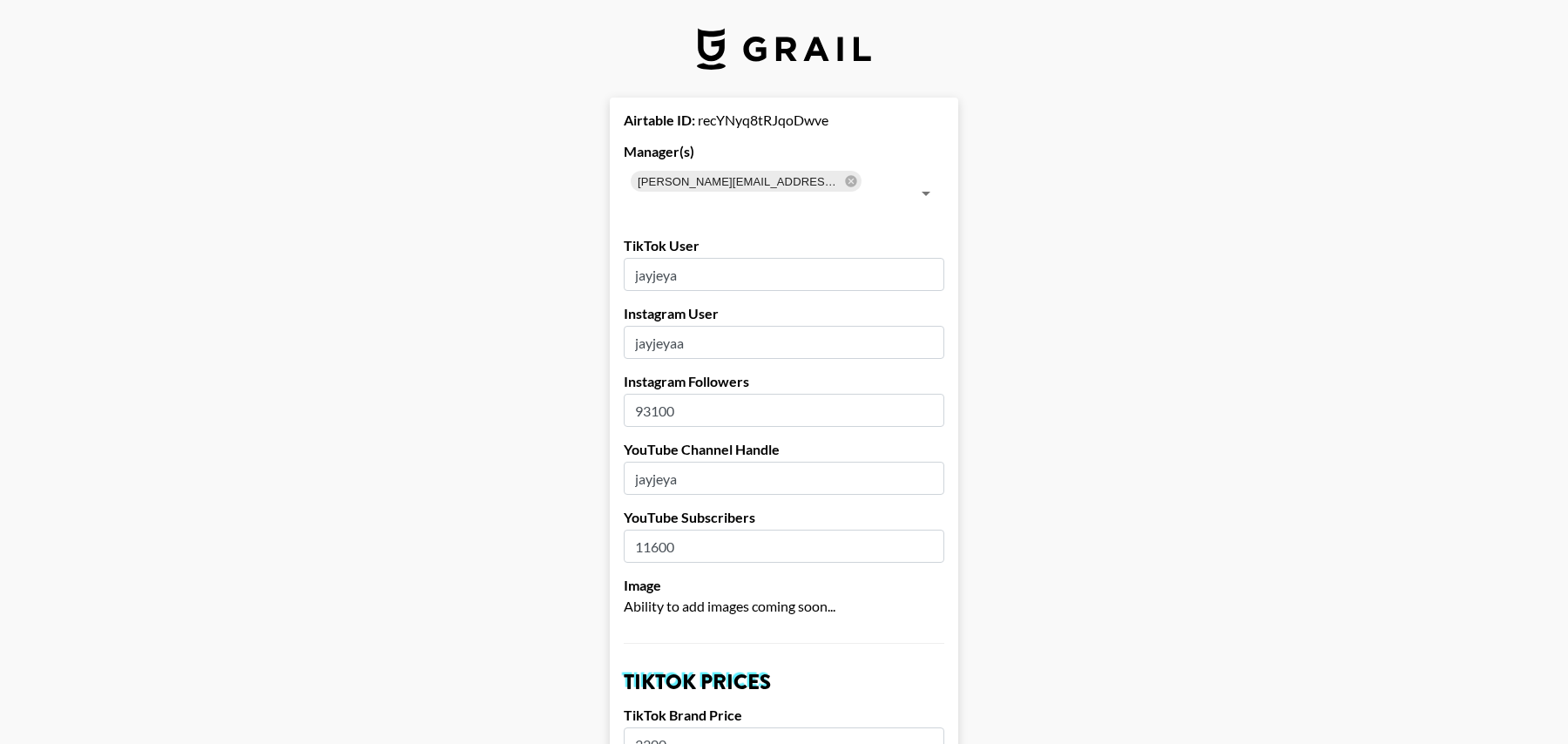
drag, startPoint x: 713, startPoint y: 252, endPoint x: 607, endPoint y: 253, distance: 106.0
paste input "eyablak"
type input "jeyablak"
drag, startPoint x: 696, startPoint y: 322, endPoint x: 579, endPoint y: 322, distance: 117.0
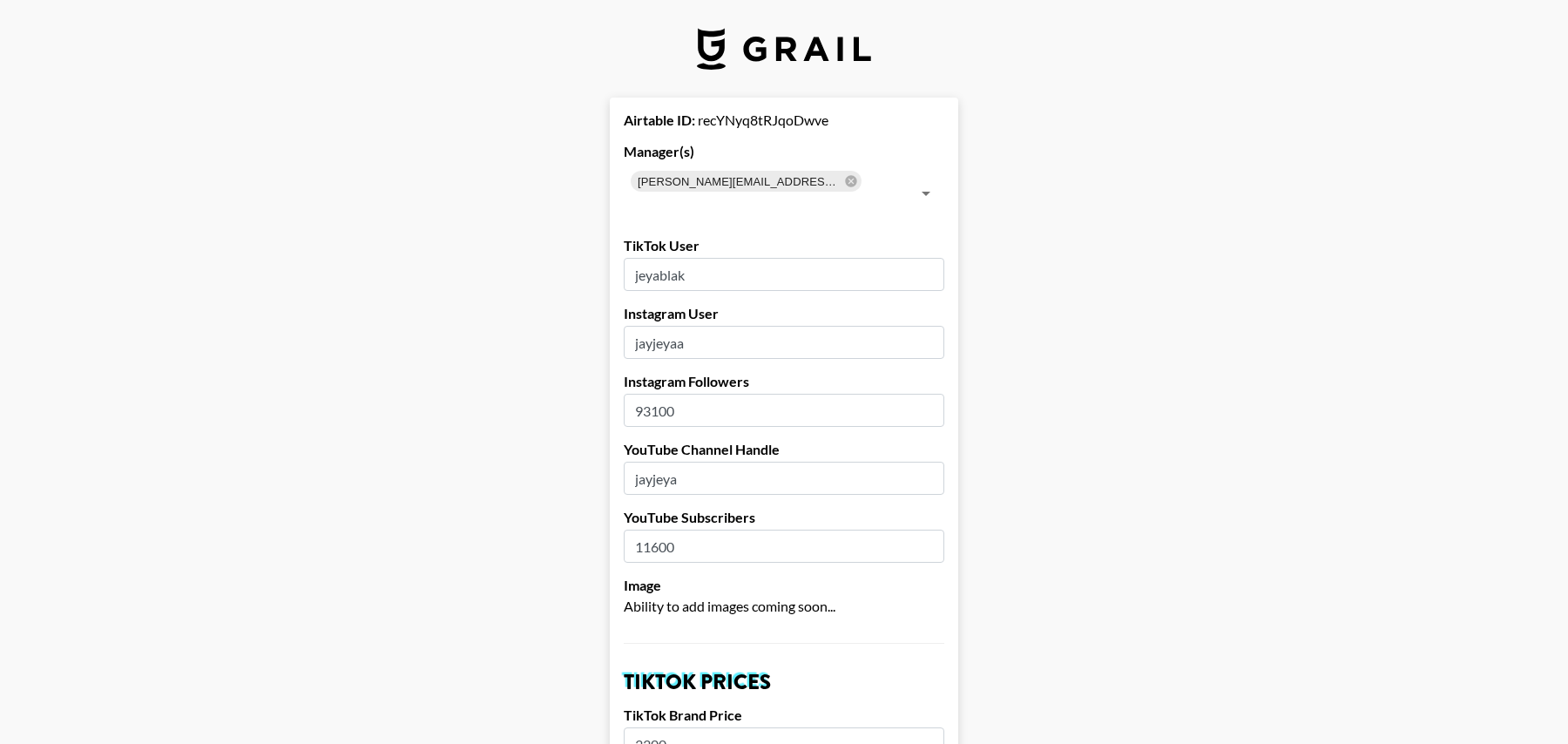
paste input "eyablak"
type input "jeyablak"
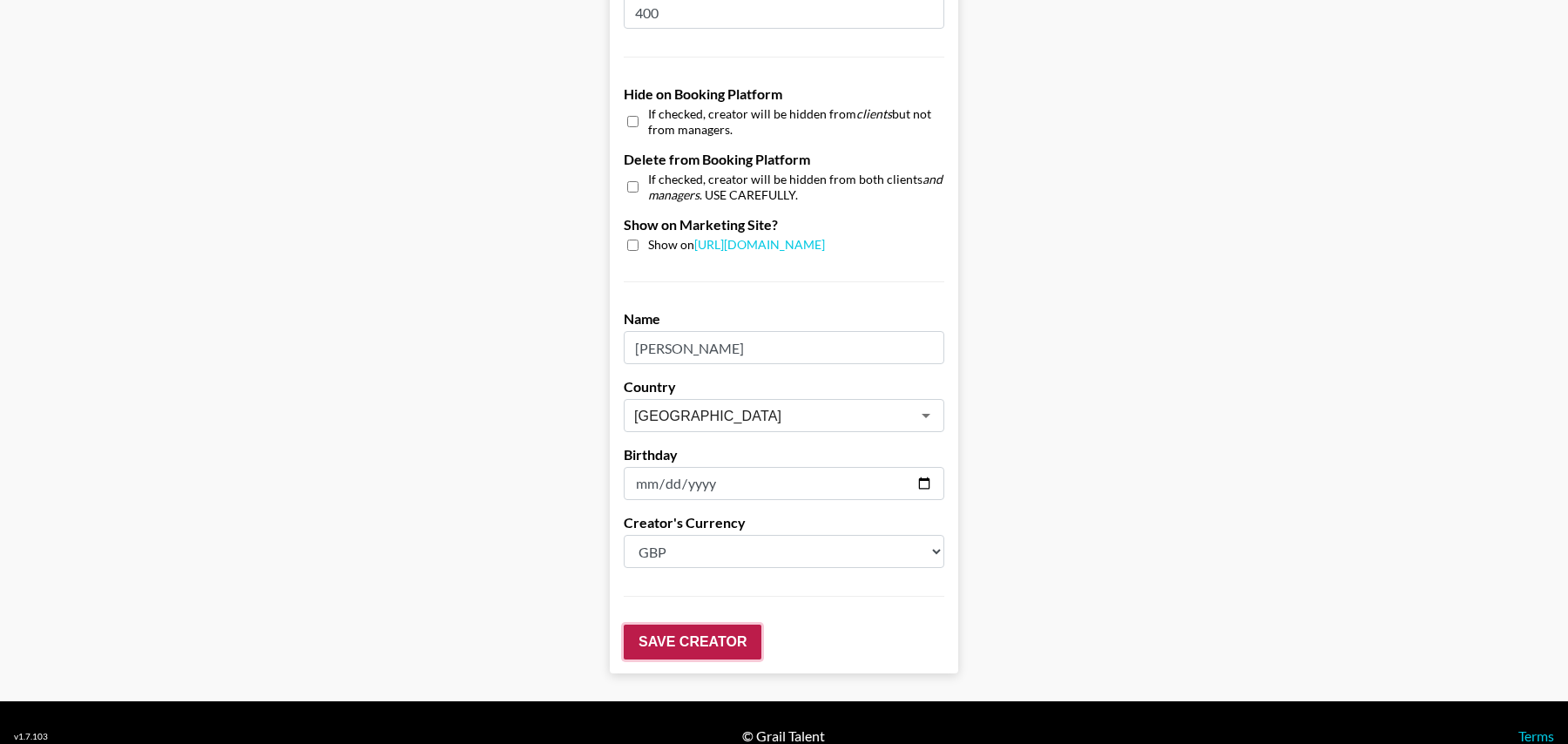
click at [694, 625] on input "Save Creator" at bounding box center [693, 642] width 138 height 35
click at [715, 625] on input "Save Creator" at bounding box center [693, 642] width 138 height 35
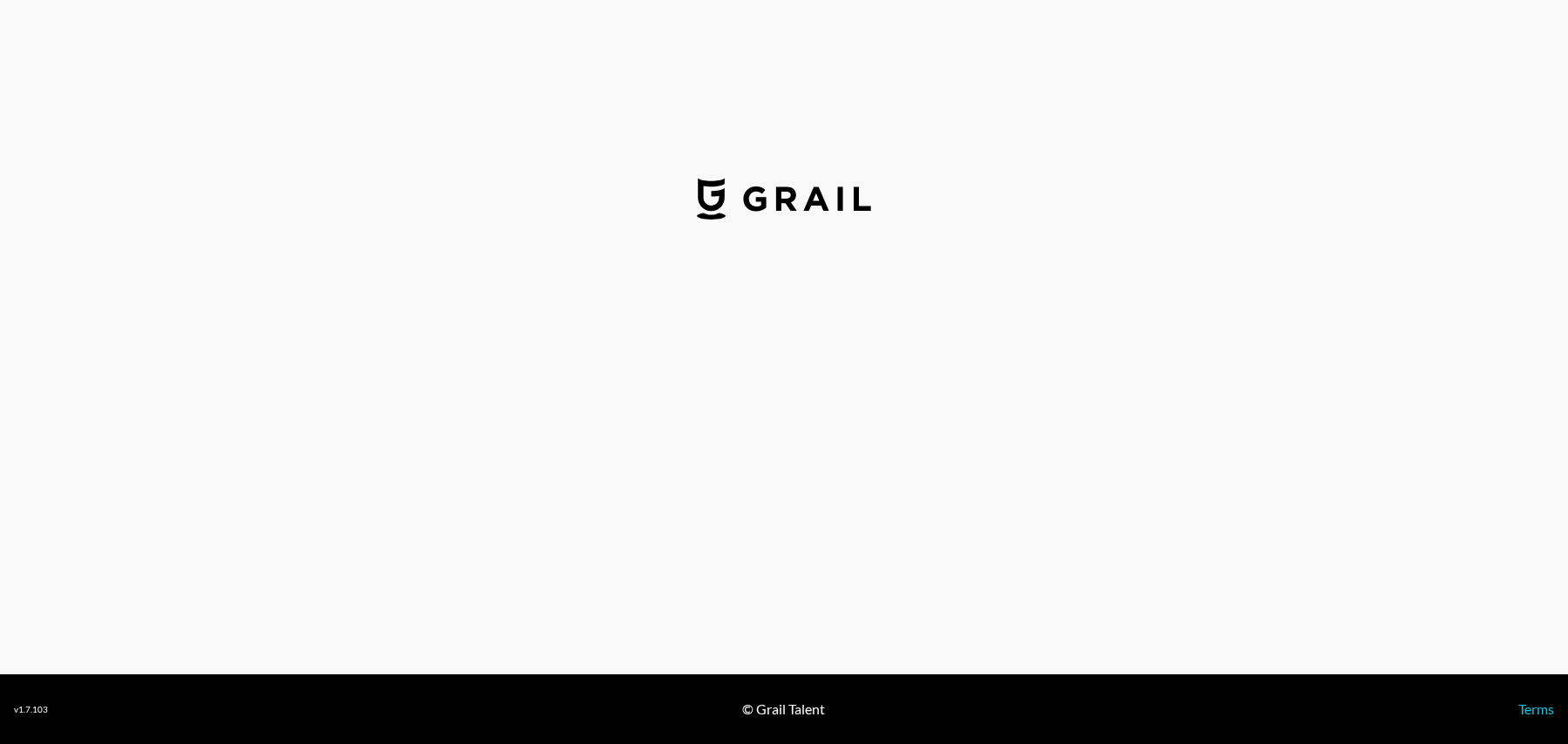
select select "USD"
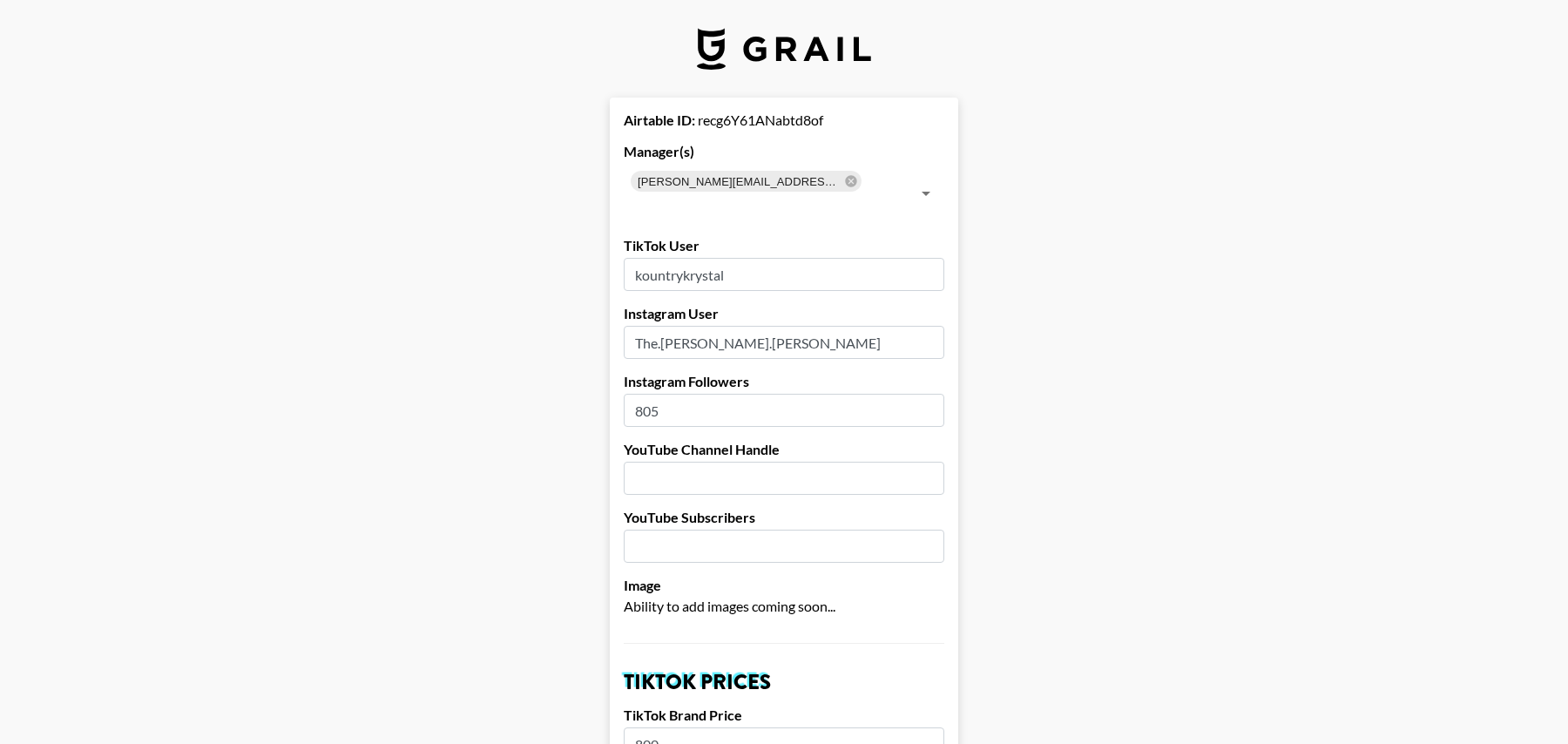
drag, startPoint x: 753, startPoint y: 243, endPoint x: 591, endPoint y: 243, distance: 162.0
paste input "basicallykrissy"
type input "basicallykrissy"
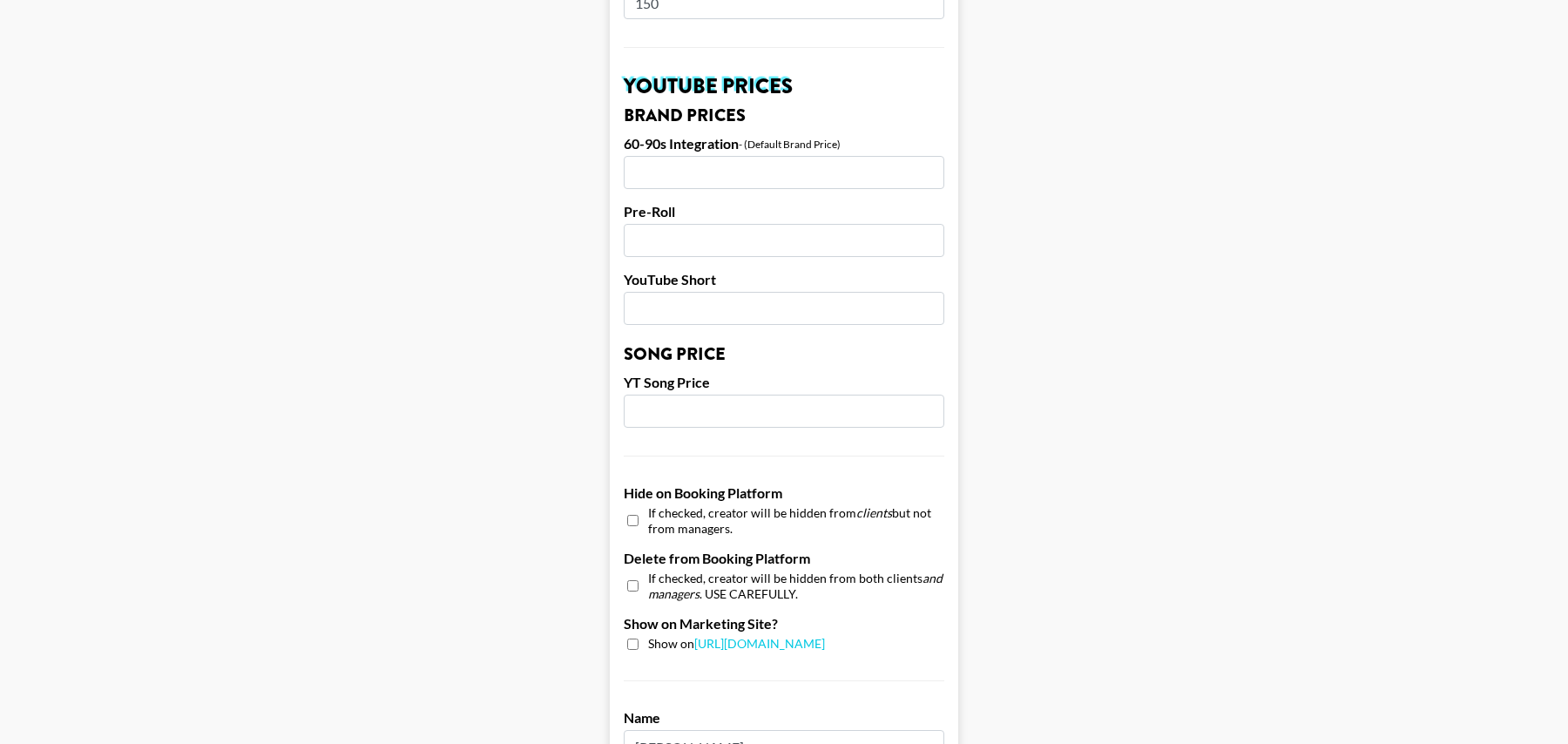
scroll to position [1617, 0]
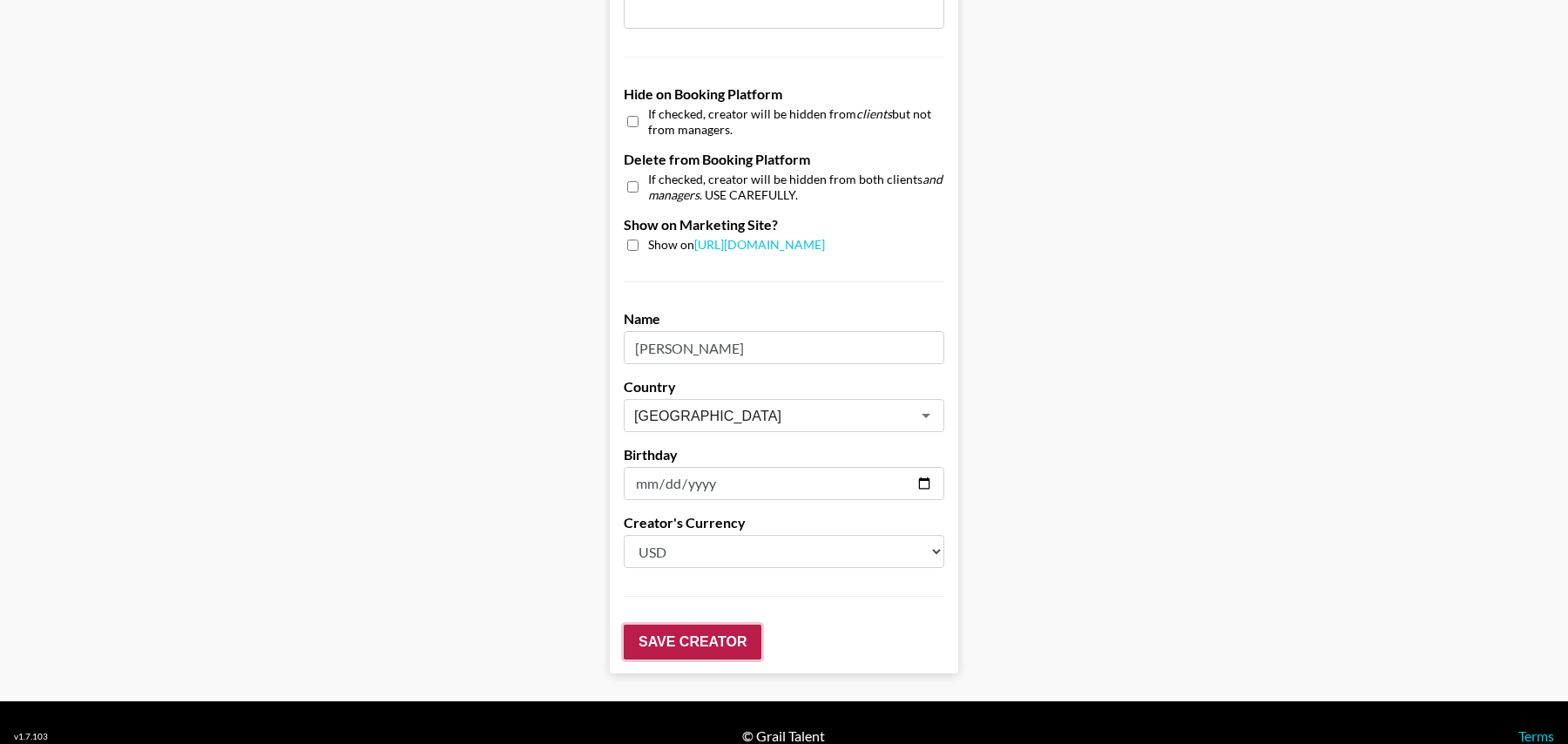
click at [695, 625] on input "Save Creator" at bounding box center [693, 642] width 138 height 35
click at [757, 625] on input "Save Creator" at bounding box center [693, 642] width 138 height 35
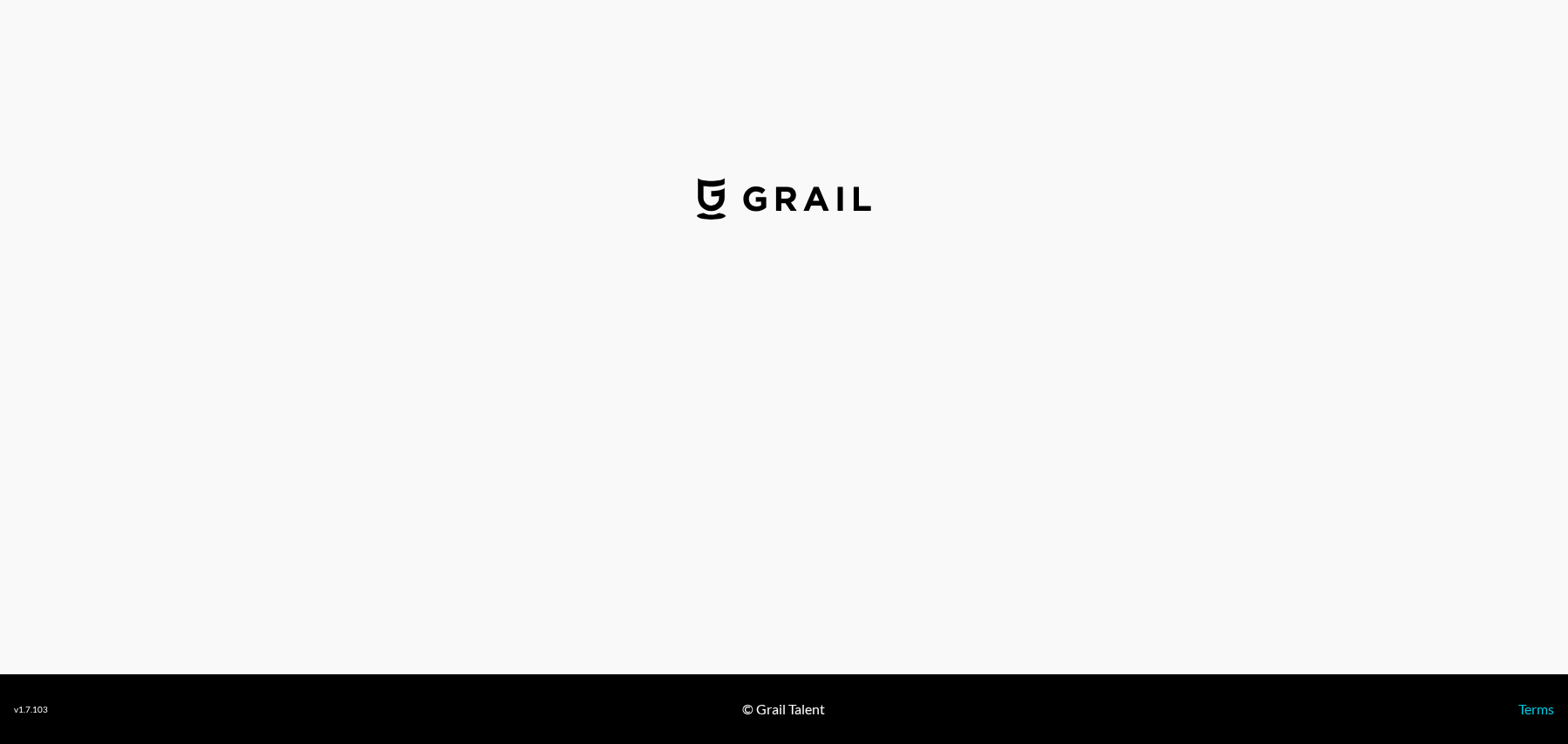
select select "USD"
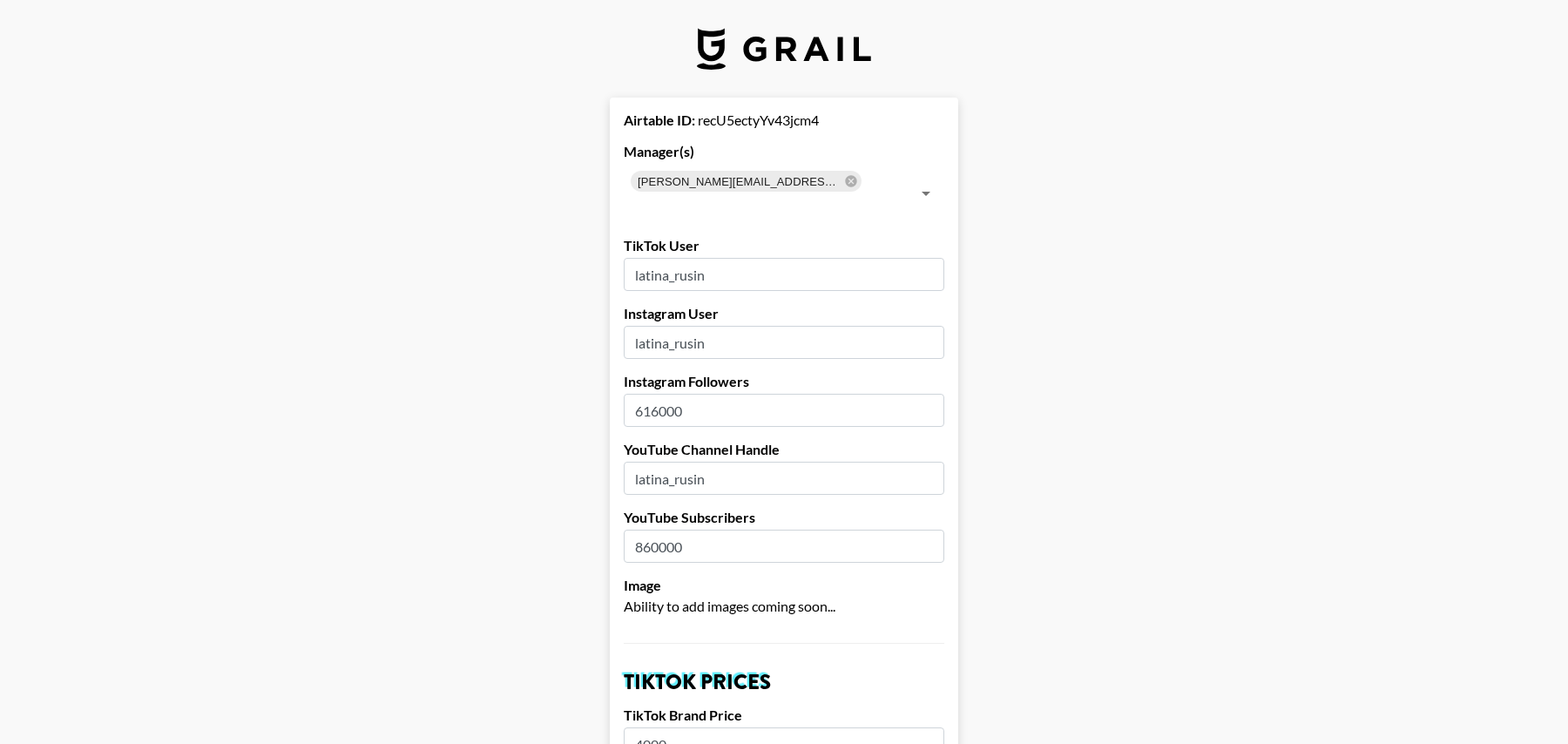
drag, startPoint x: 734, startPoint y: 258, endPoint x: 596, endPoint y: 251, distance: 138.2
paste input "_"
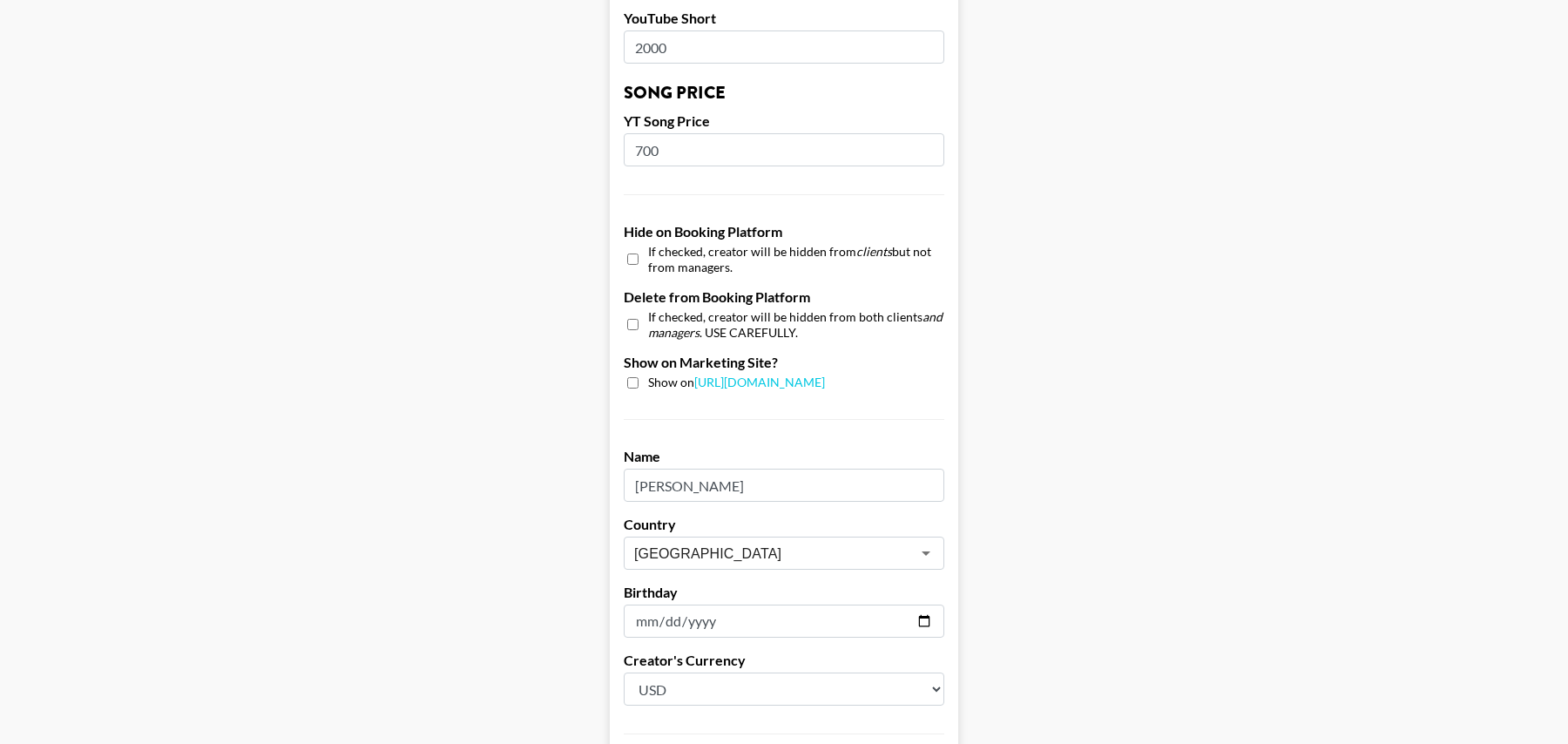
scroll to position [1617, 0]
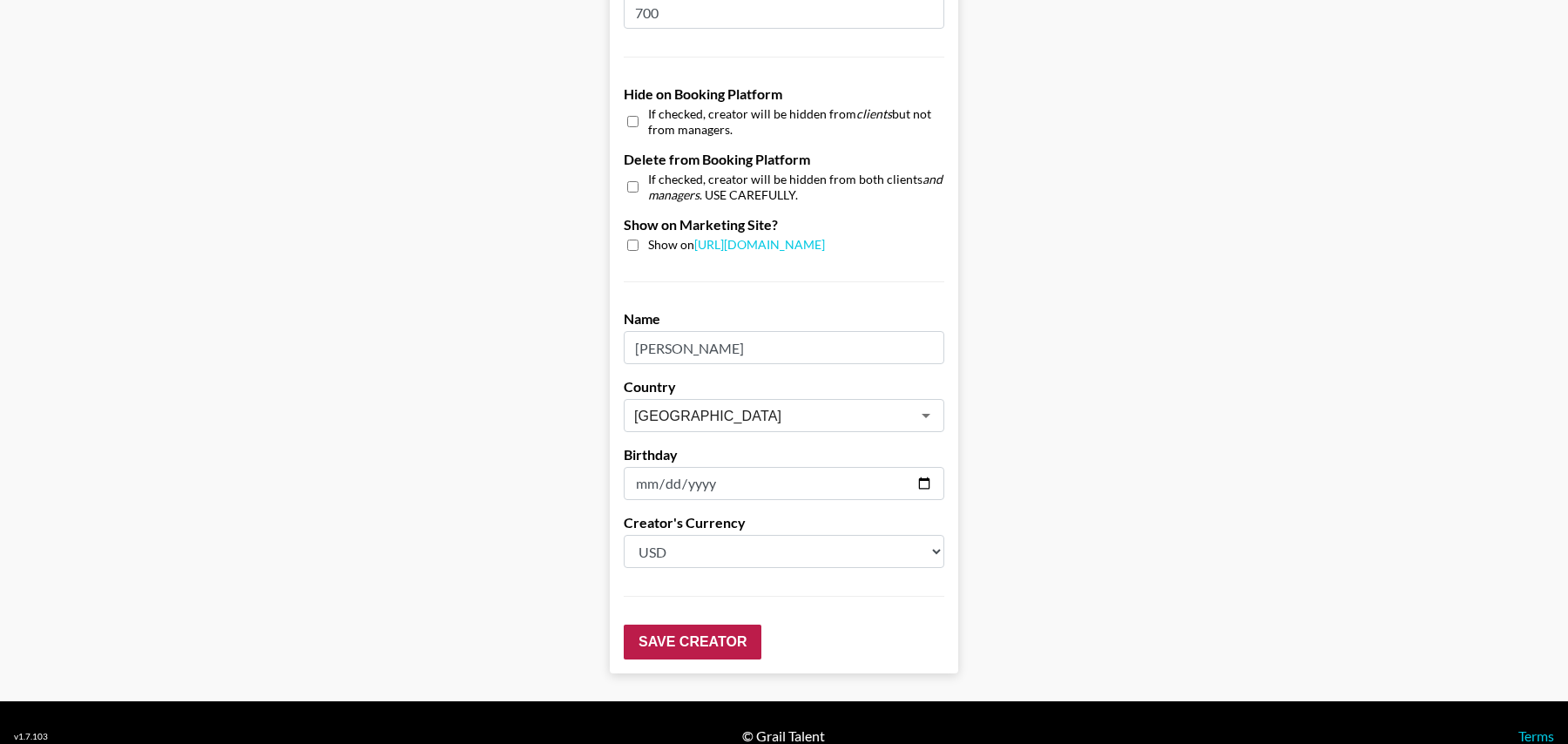
type input "latina_rusin_"
click at [710, 625] on input "Save Creator" at bounding box center [693, 642] width 138 height 35
click at [736, 625] on input "Save Creator" at bounding box center [693, 642] width 138 height 35
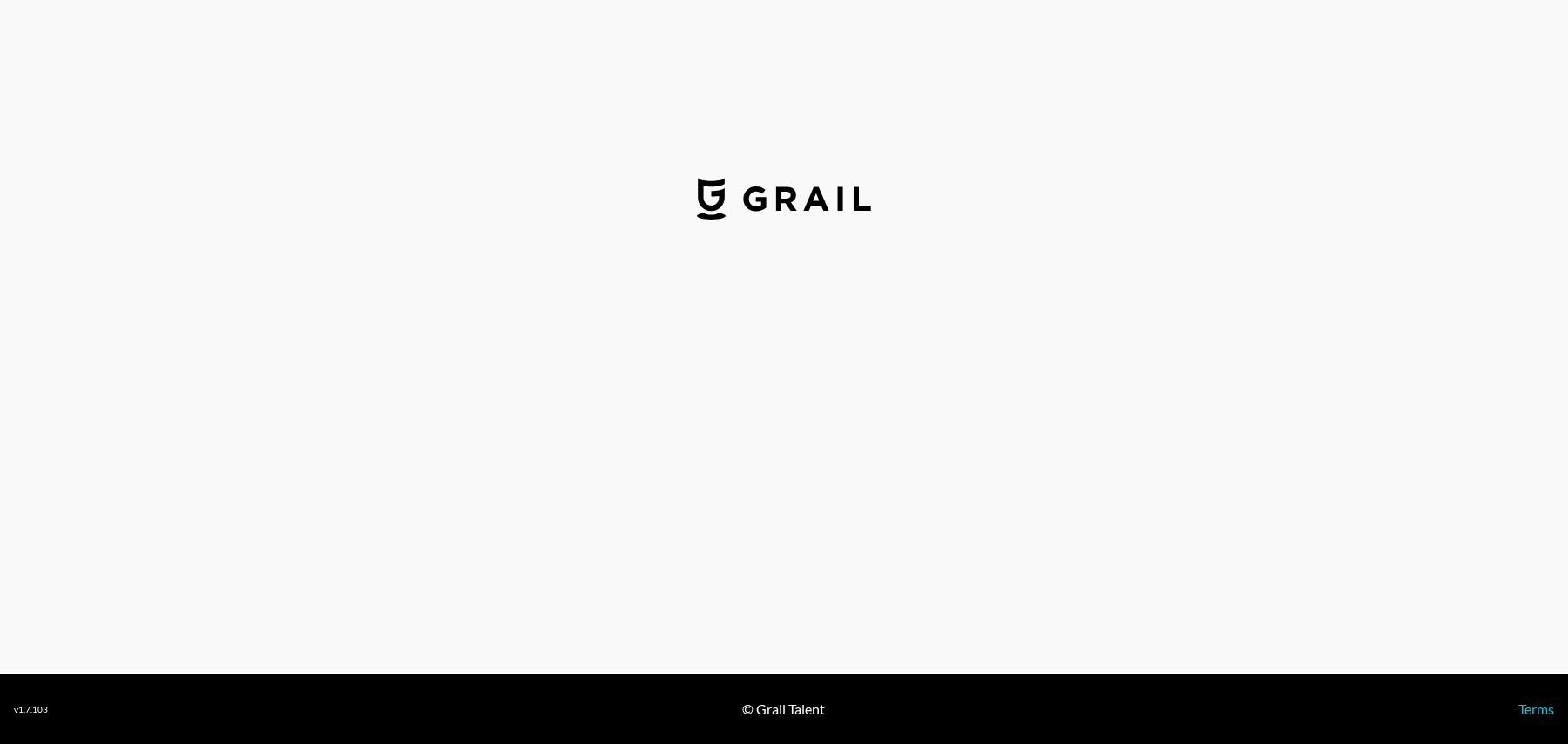
select select "USD"
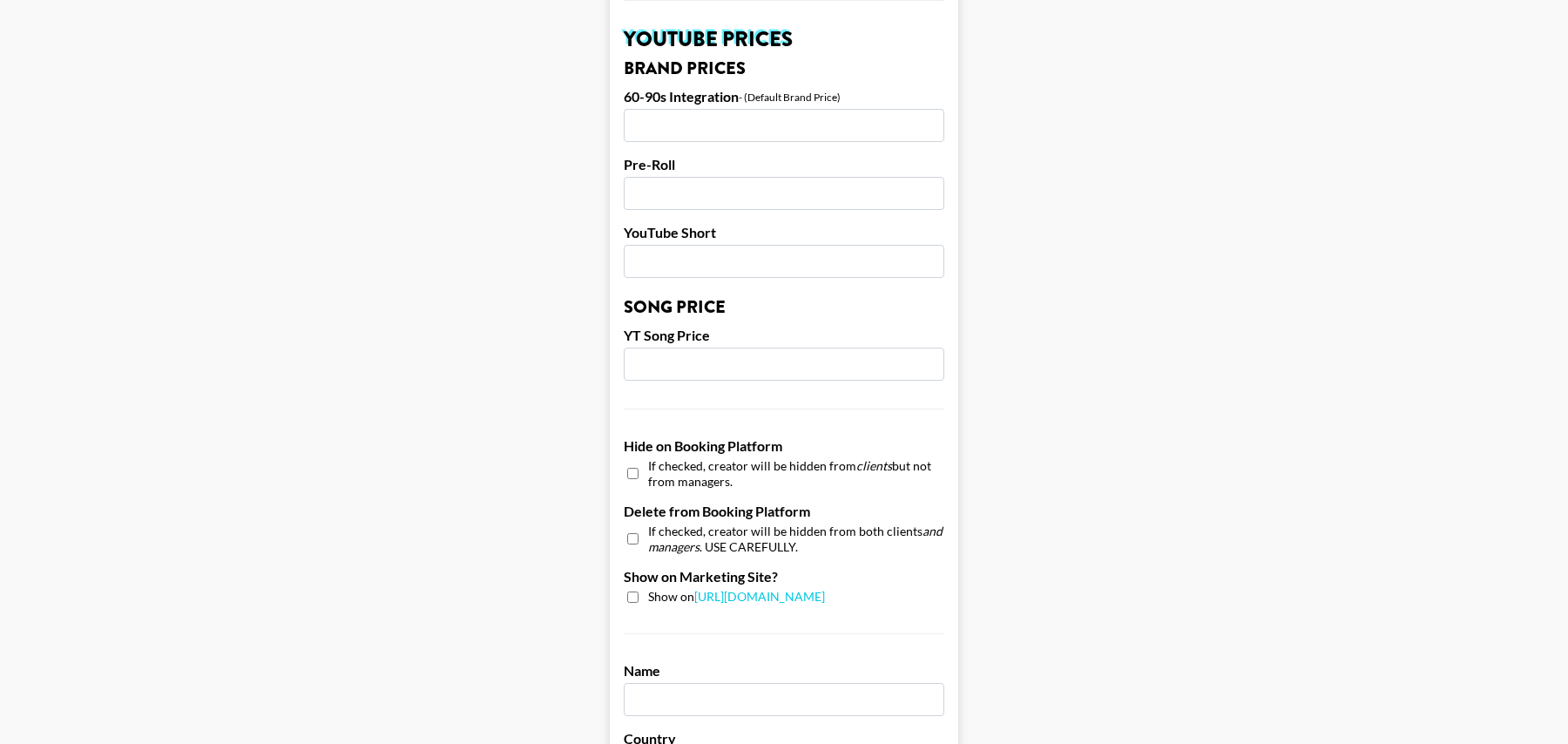
scroll to position [1617, 0]
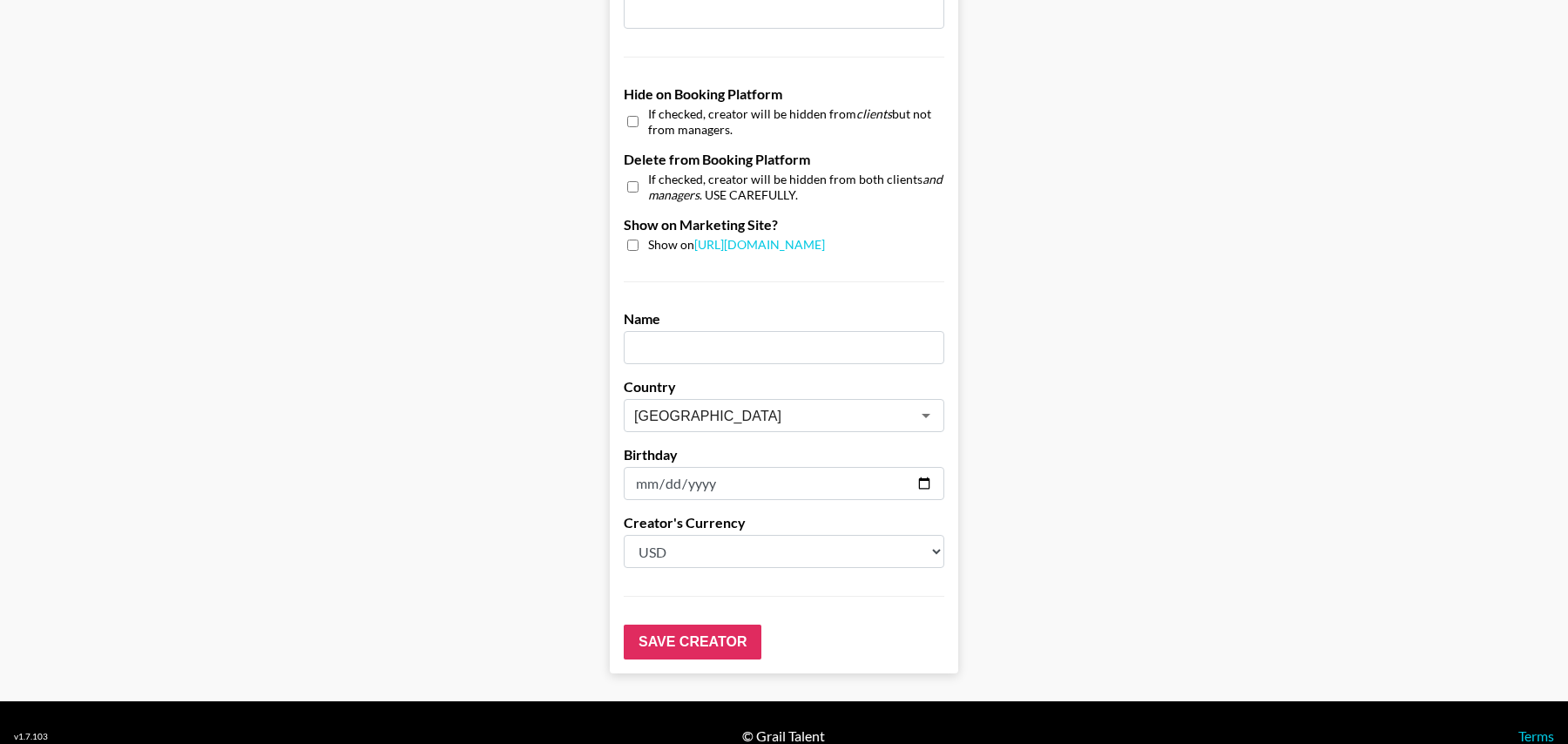
click at [628, 109] on input "checkbox" at bounding box center [633, 121] width 11 height 26
checkbox input "true"
click at [628, 174] on input "checkbox" at bounding box center [633, 187] width 11 height 26
checkbox input "true"
click at [668, 625] on input "Save Creator" at bounding box center [693, 642] width 138 height 35
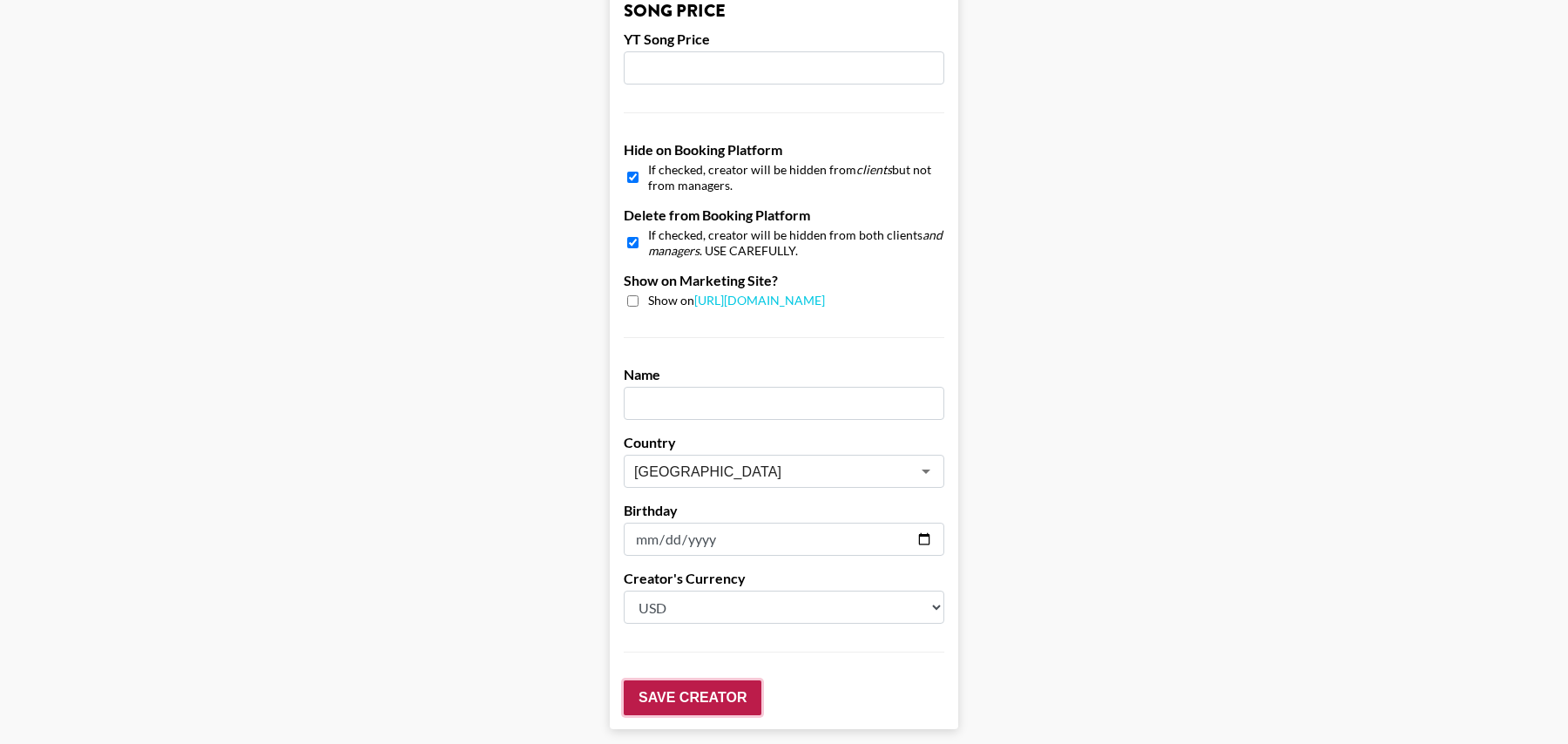
click at [696, 680] on input "Save Creator" at bounding box center [693, 697] width 138 height 35
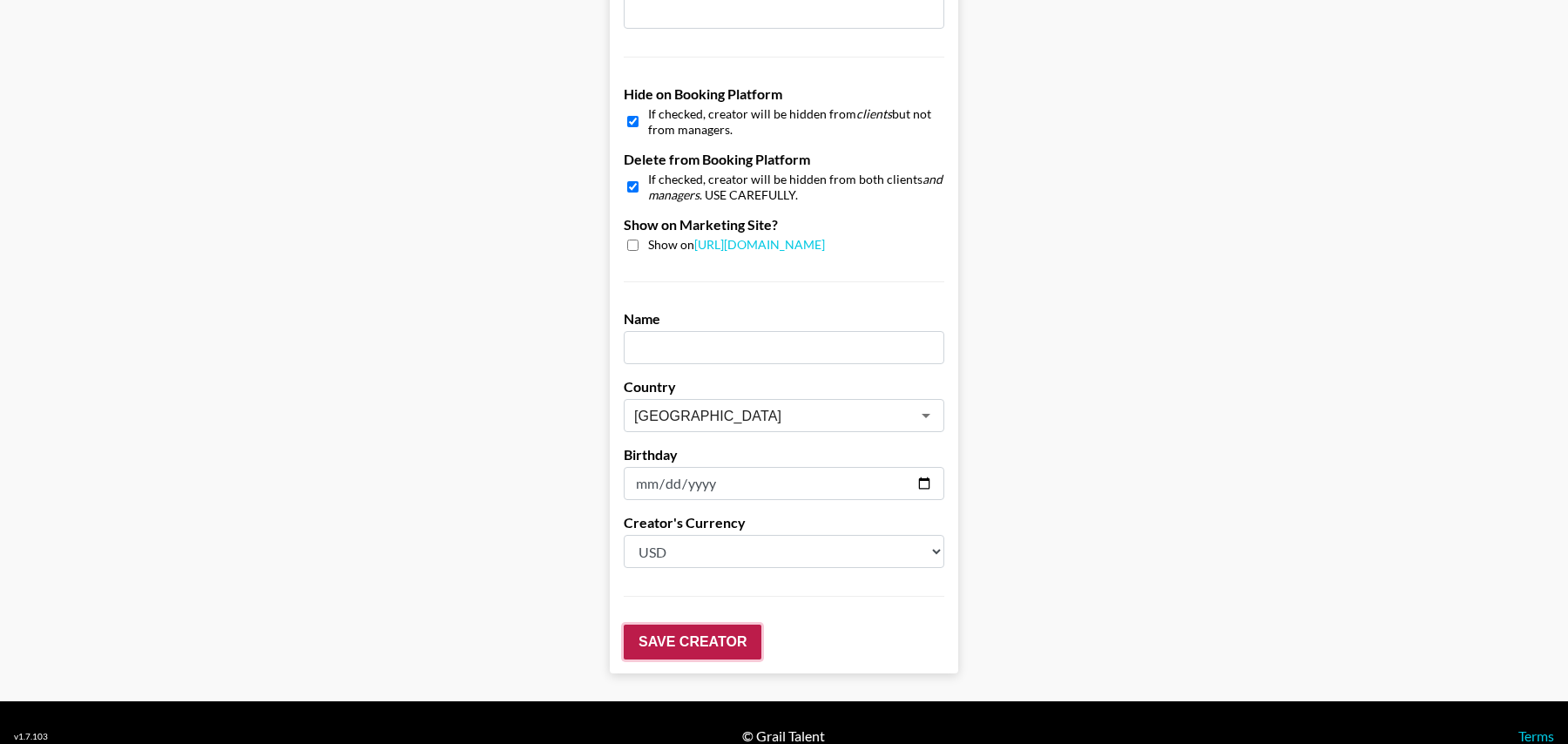
scroll to position [97, 0]
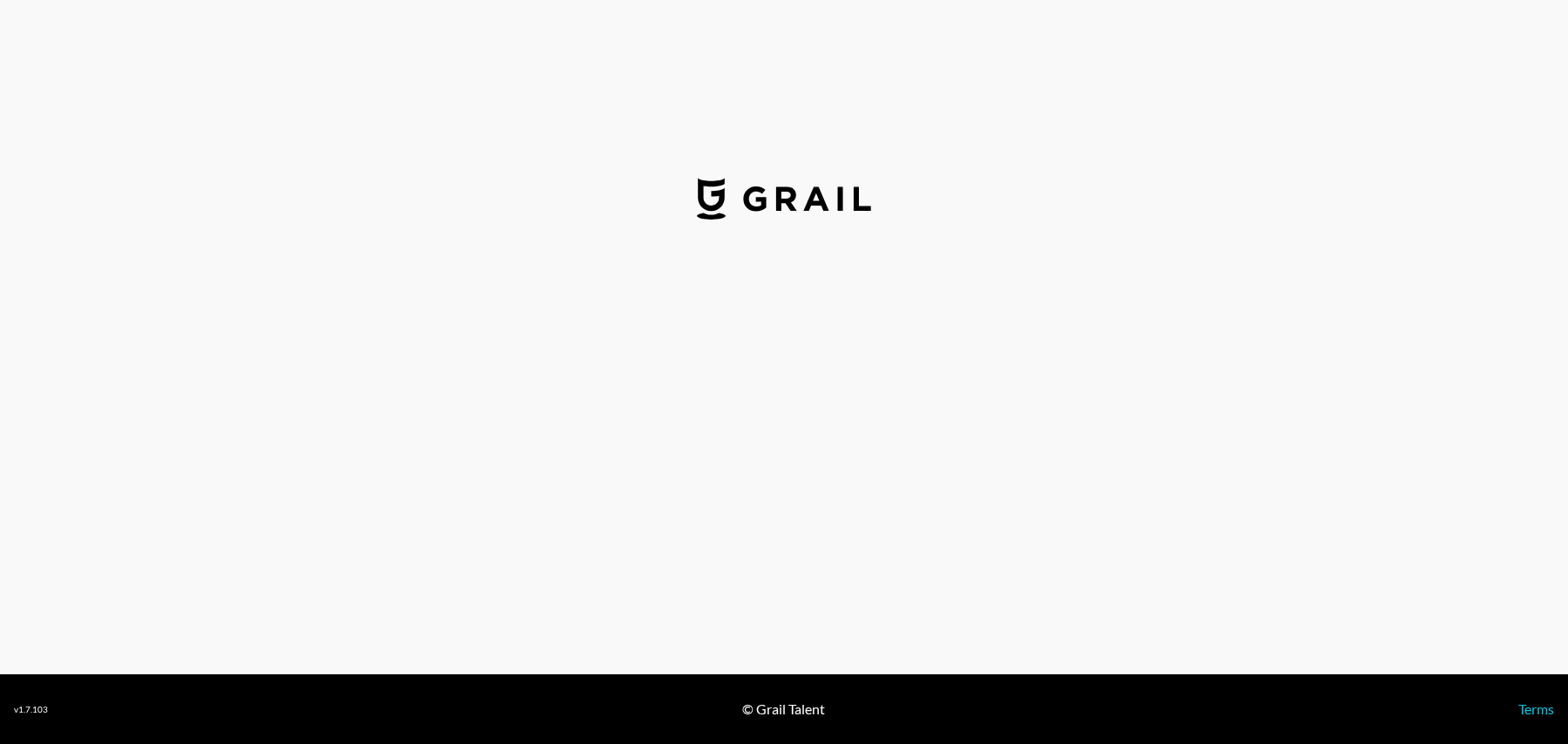
select select "USD"
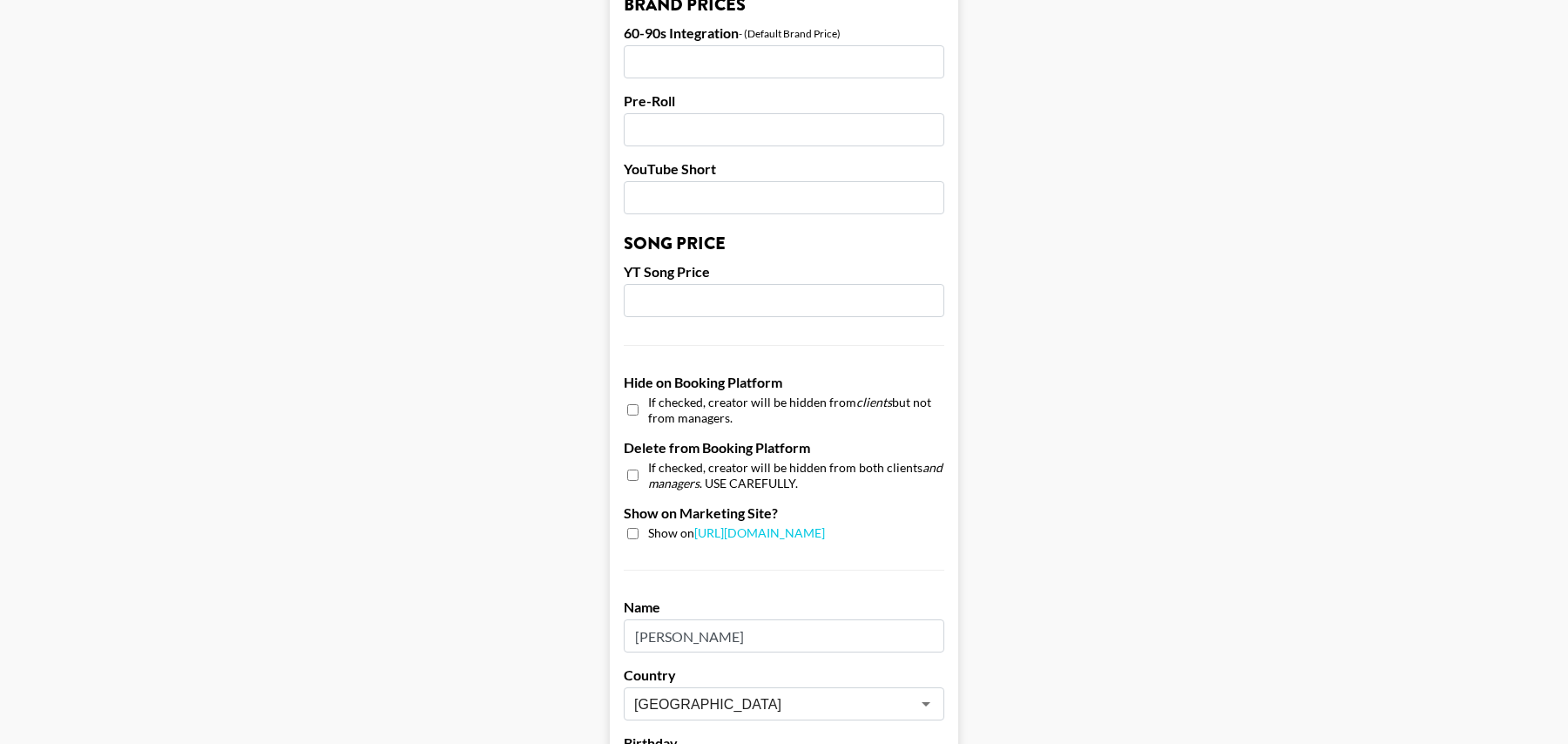
scroll to position [1617, 0]
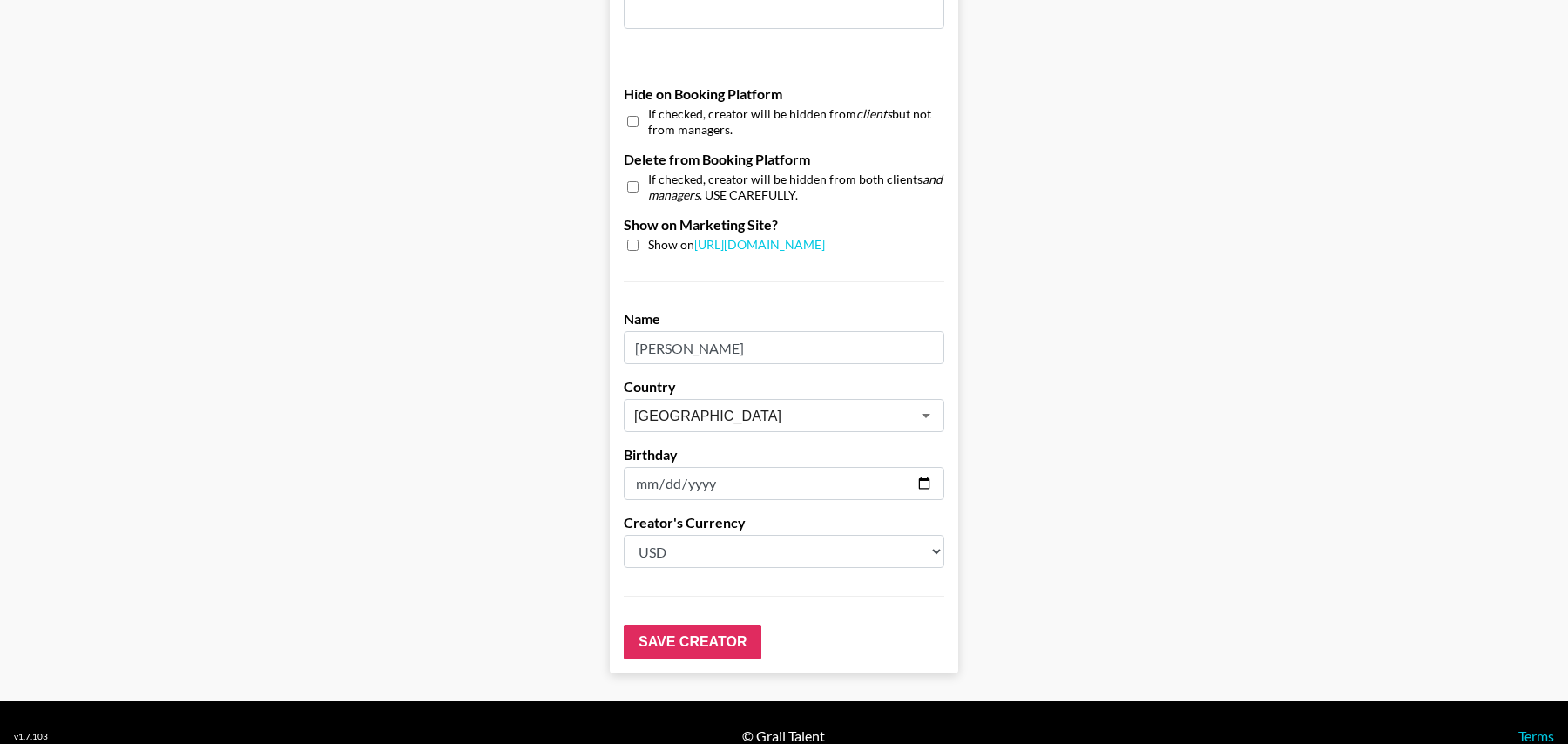
click at [629, 109] on input "checkbox" at bounding box center [633, 121] width 11 height 26
checkbox input "true"
click at [633, 174] on input "checkbox" at bounding box center [633, 187] width 11 height 26
checkbox input "true"
click at [710, 625] on input "Save Creator" at bounding box center [693, 642] width 138 height 35
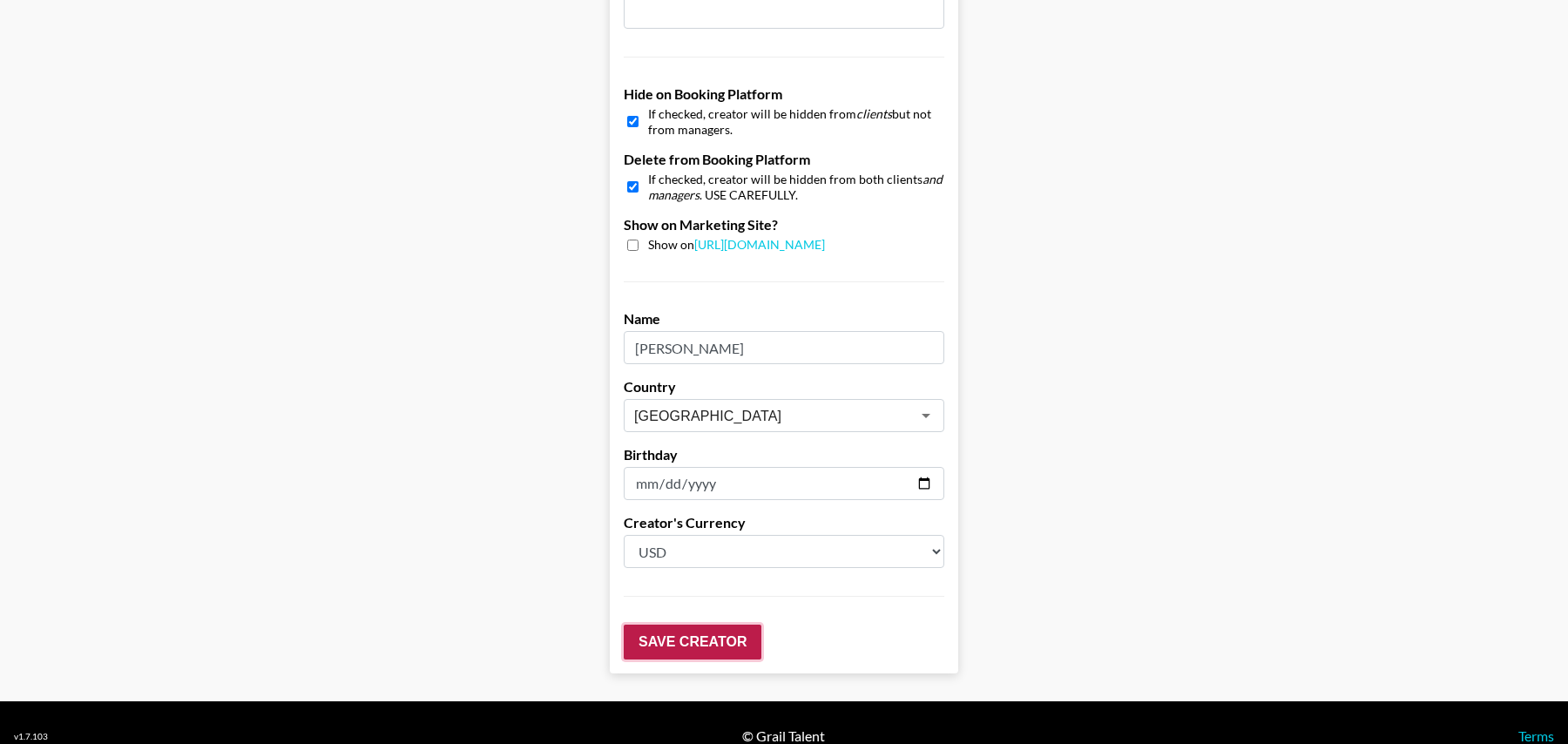
click at [705, 625] on input "Save Creator" at bounding box center [693, 642] width 138 height 35
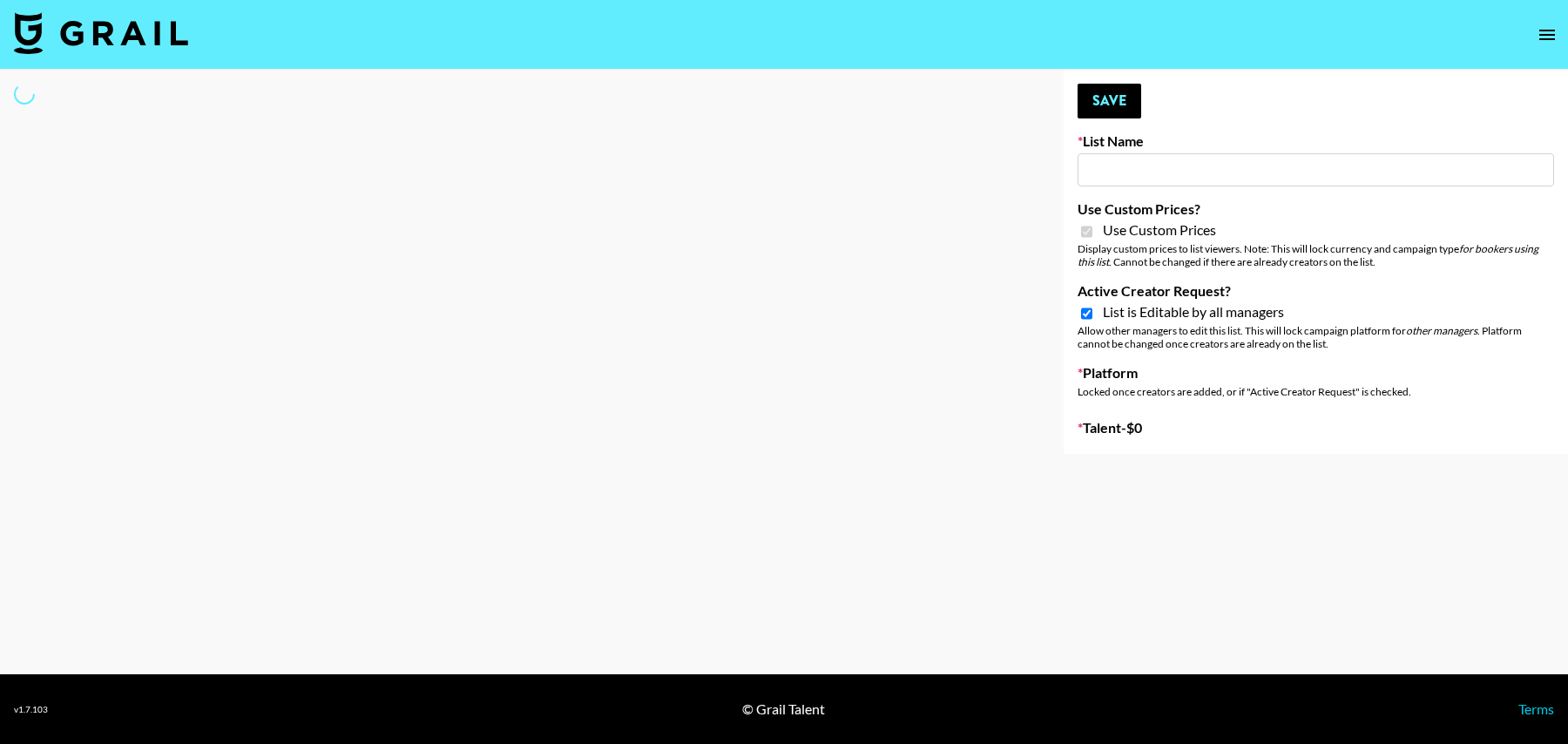
select select "Brand"
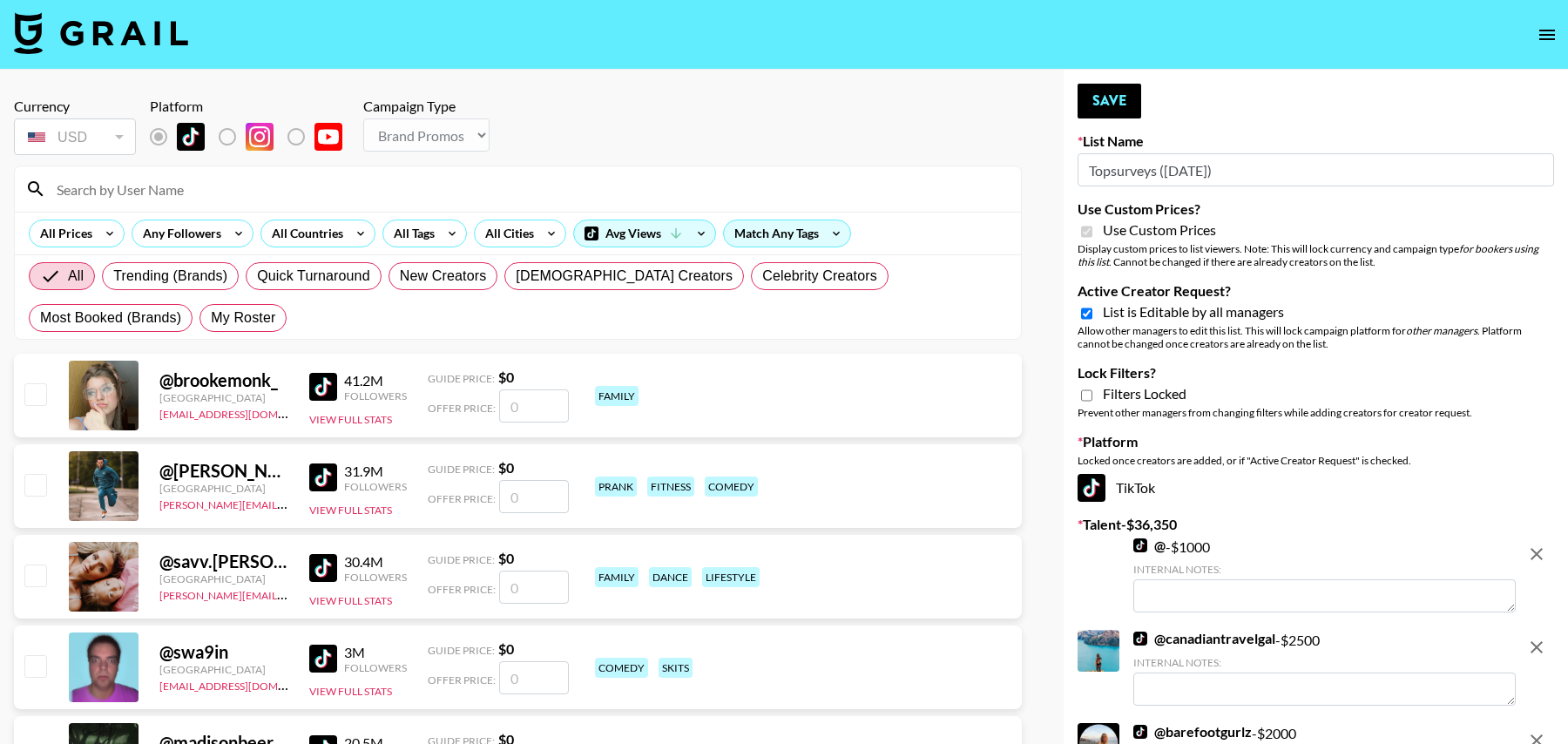
type input "Topsurveys ([DATE])"
checkbox input "true"
click at [133, 185] on input at bounding box center [528, 189] width 964 height 28
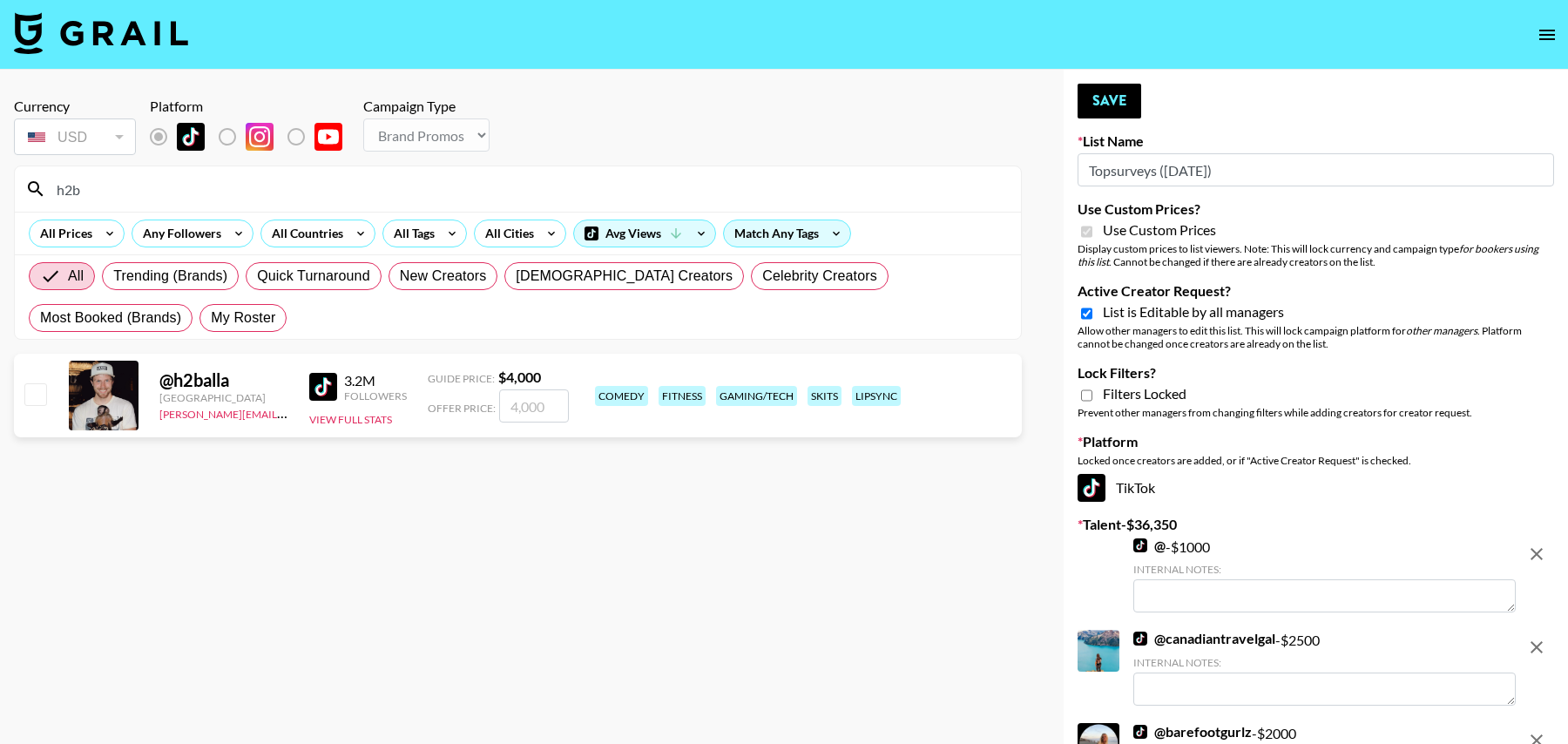
type input "h2b"
click at [33, 390] on input "checkbox" at bounding box center [35, 393] width 21 height 21
checkbox input "true"
drag, startPoint x: 547, startPoint y: 406, endPoint x: 445, endPoint y: 406, distance: 102.0
click at [445, 406] on div "Offer Price: 4000" at bounding box center [498, 406] width 141 height 33
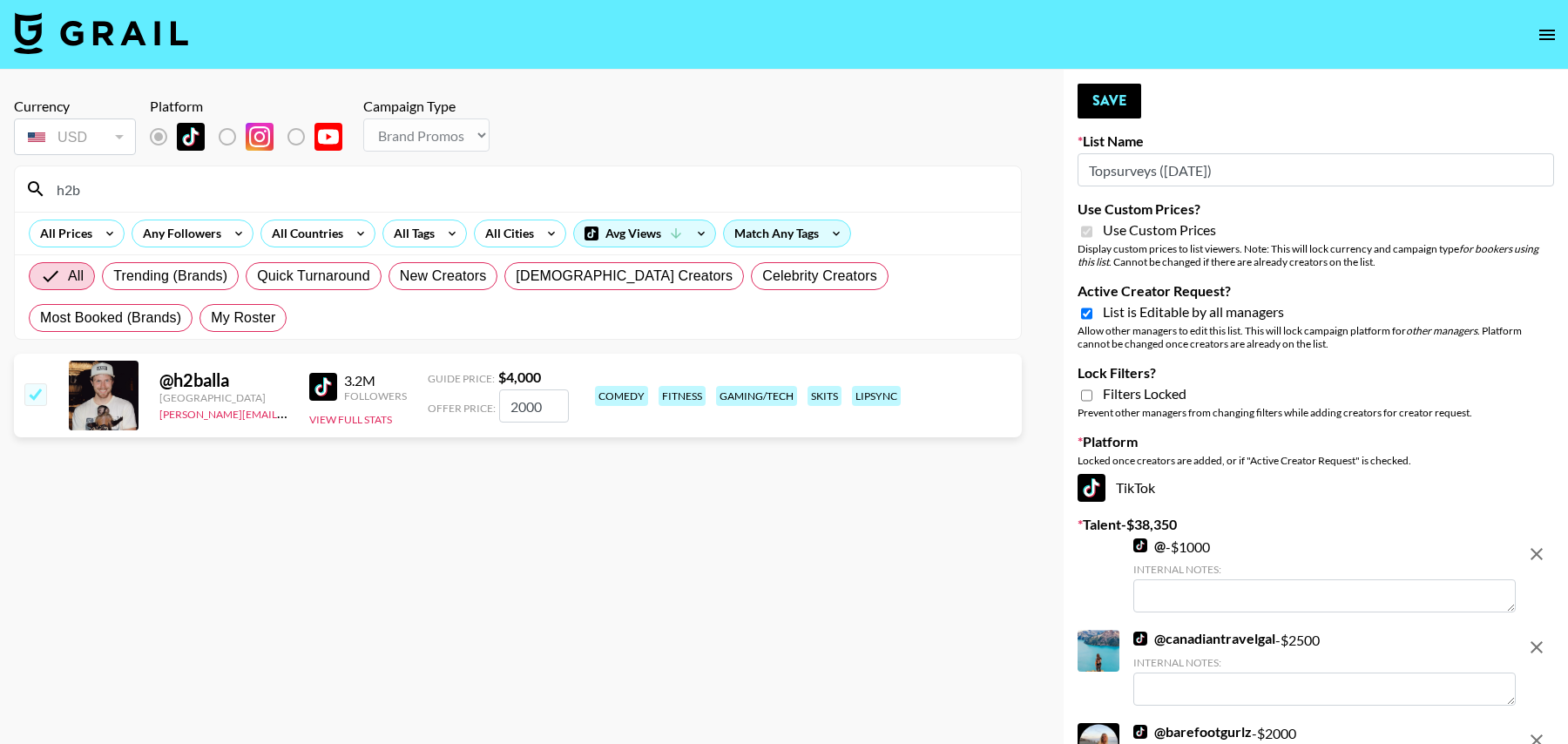
type input "2000"
click at [171, 189] on input "h2b" at bounding box center [528, 189] width 964 height 28
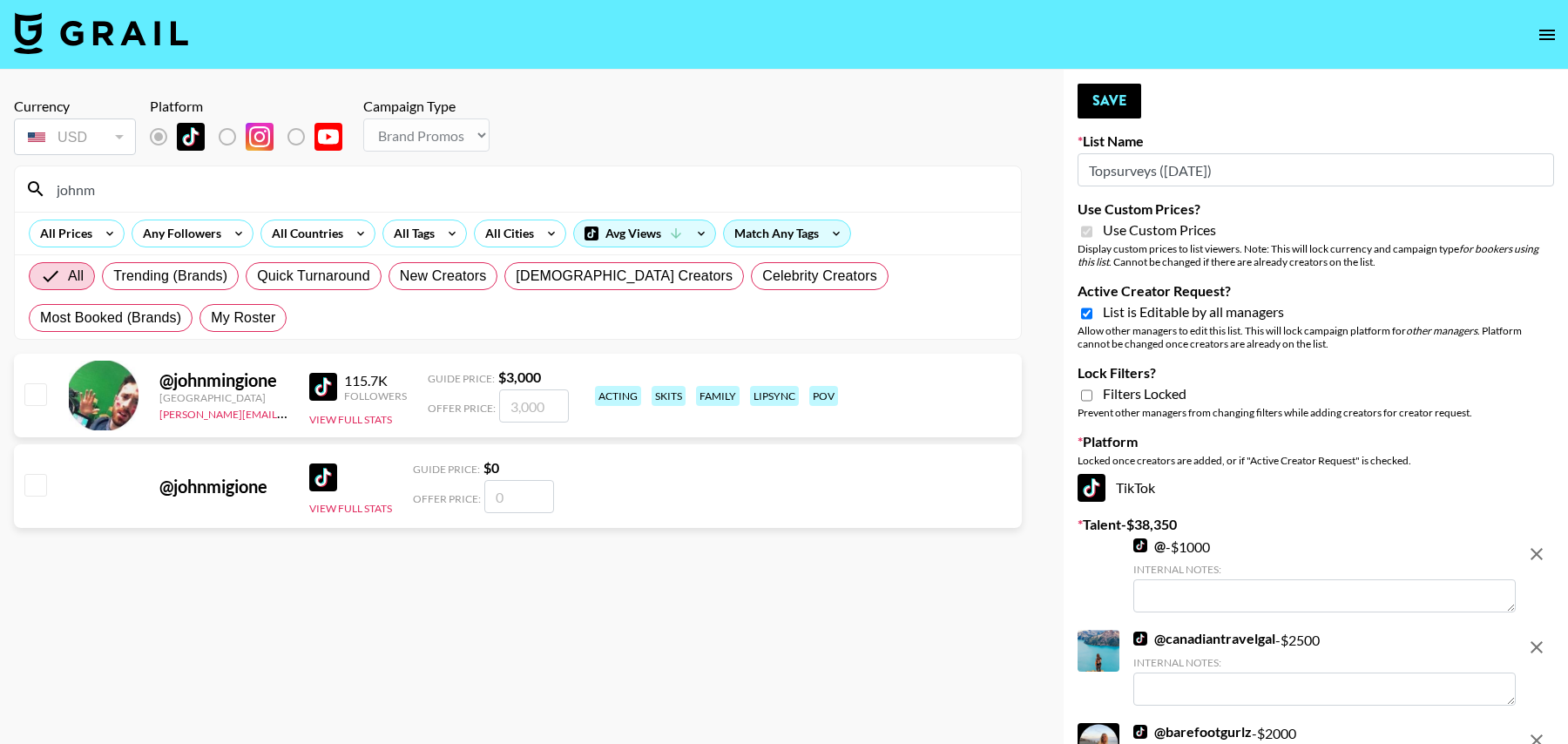
type input "johnm"
click at [30, 385] on input "checkbox" at bounding box center [35, 393] width 21 height 21
checkbox input "true"
drag, startPoint x: 548, startPoint y: 405, endPoint x: 438, endPoint y: 399, distance: 110.2
click at [438, 401] on div "Offer Price: 3000" at bounding box center [498, 406] width 141 height 33
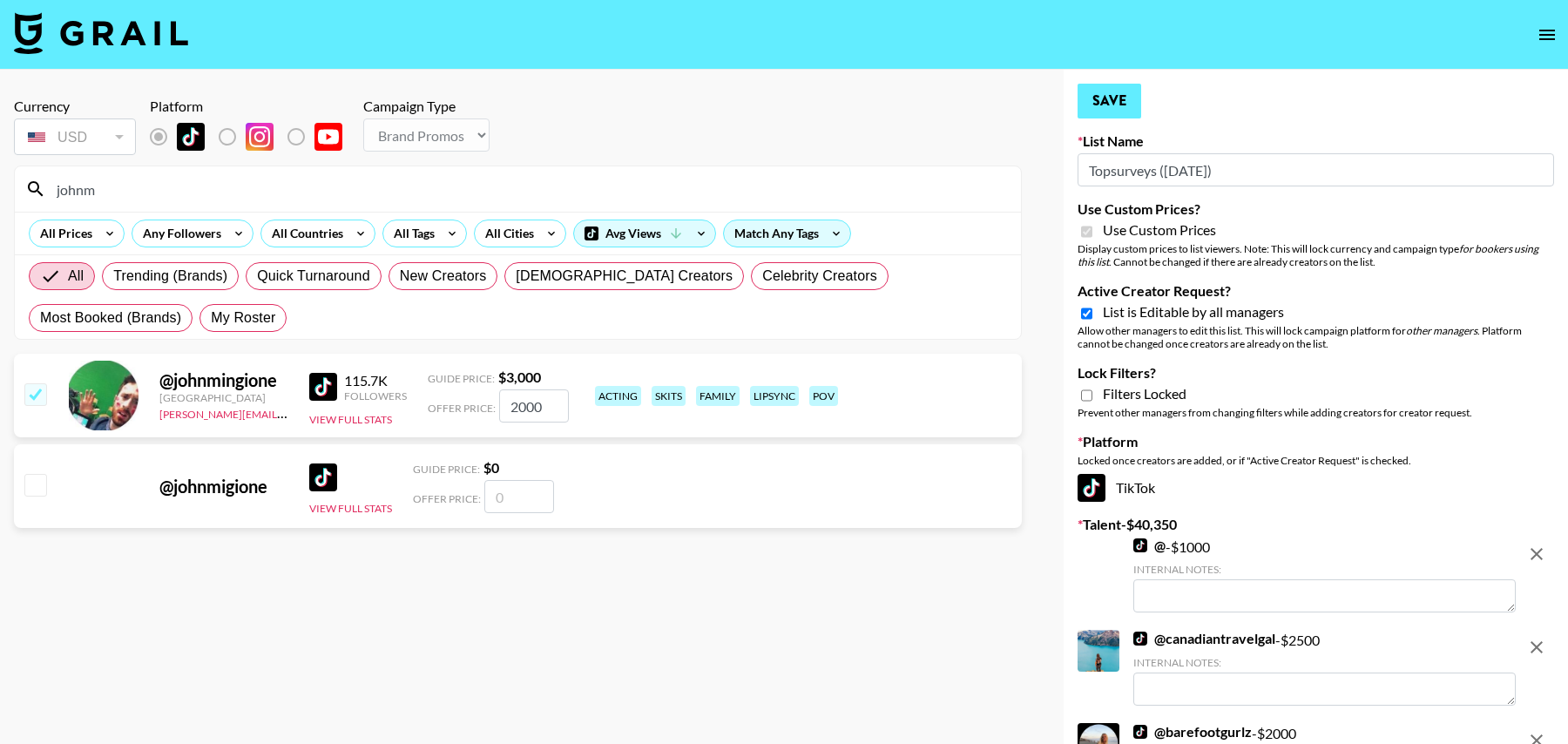
type input "2000"
click at [1102, 98] on button "Save" at bounding box center [1109, 101] width 64 height 35
